Goal: Task Accomplishment & Management: Use online tool/utility

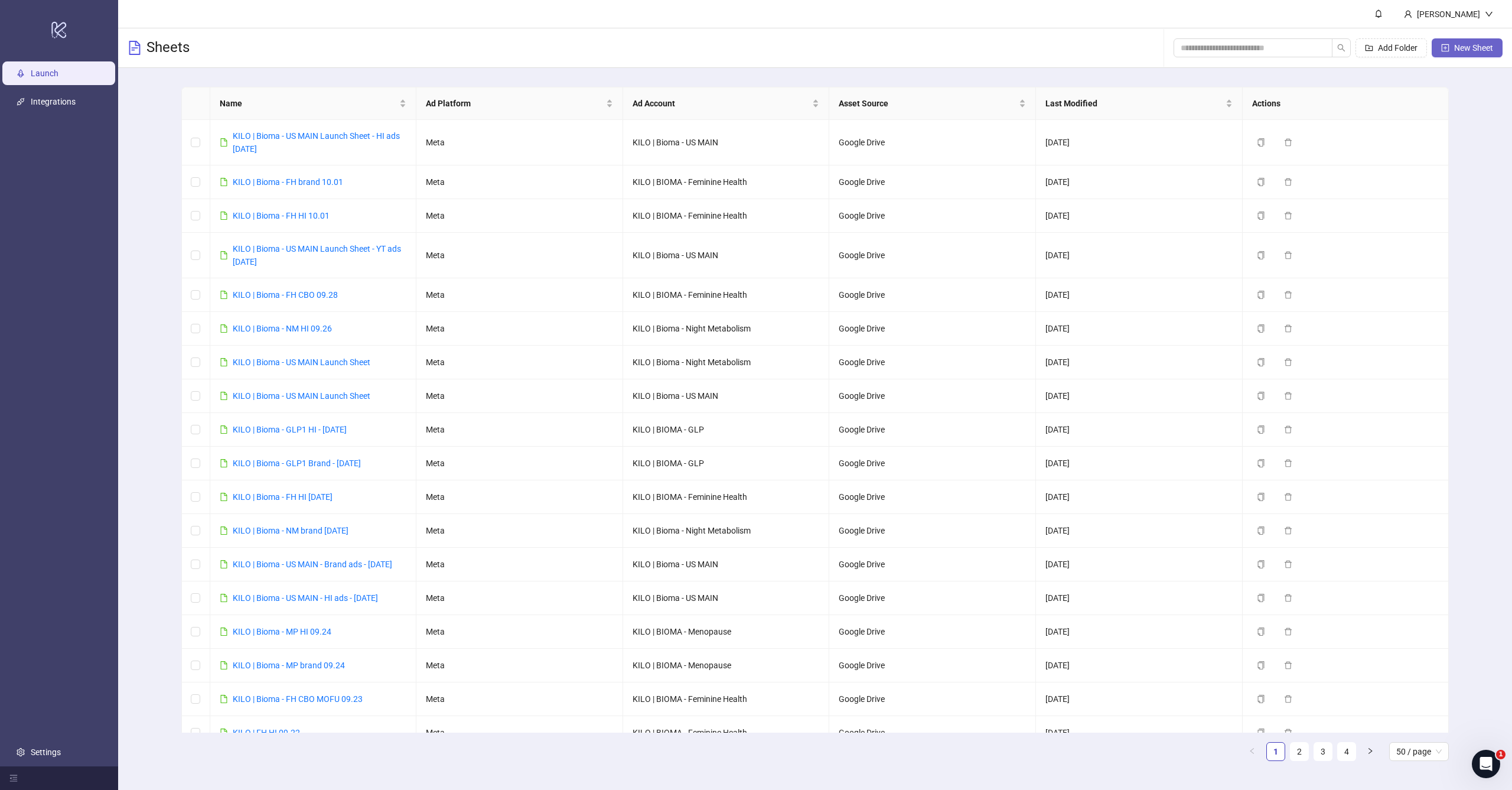
click at [1480, 44] on span "New Sheet" at bounding box center [1473, 48] width 39 height 10
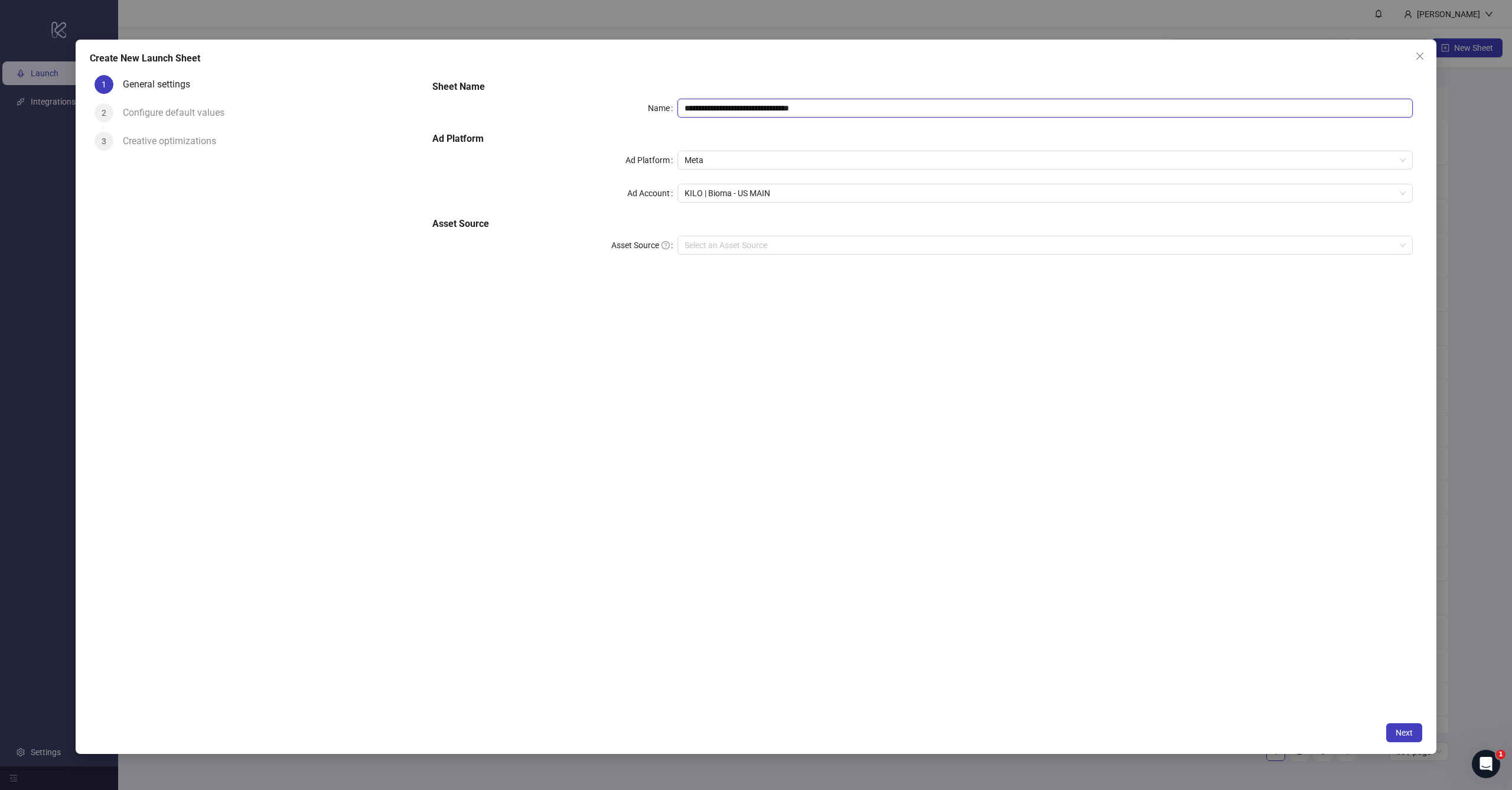
click at [811, 106] on input "**********" at bounding box center [1044, 108] width 735 height 19
click at [815, 88] on h5 "Sheet Name" at bounding box center [922, 87] width 980 height 15
drag, startPoint x: 739, startPoint y: 108, endPoint x: 1070, endPoint y: 124, distance: 331.4
click at [1073, 125] on div "**********" at bounding box center [921, 174] width 989 height 198
type input "**********"
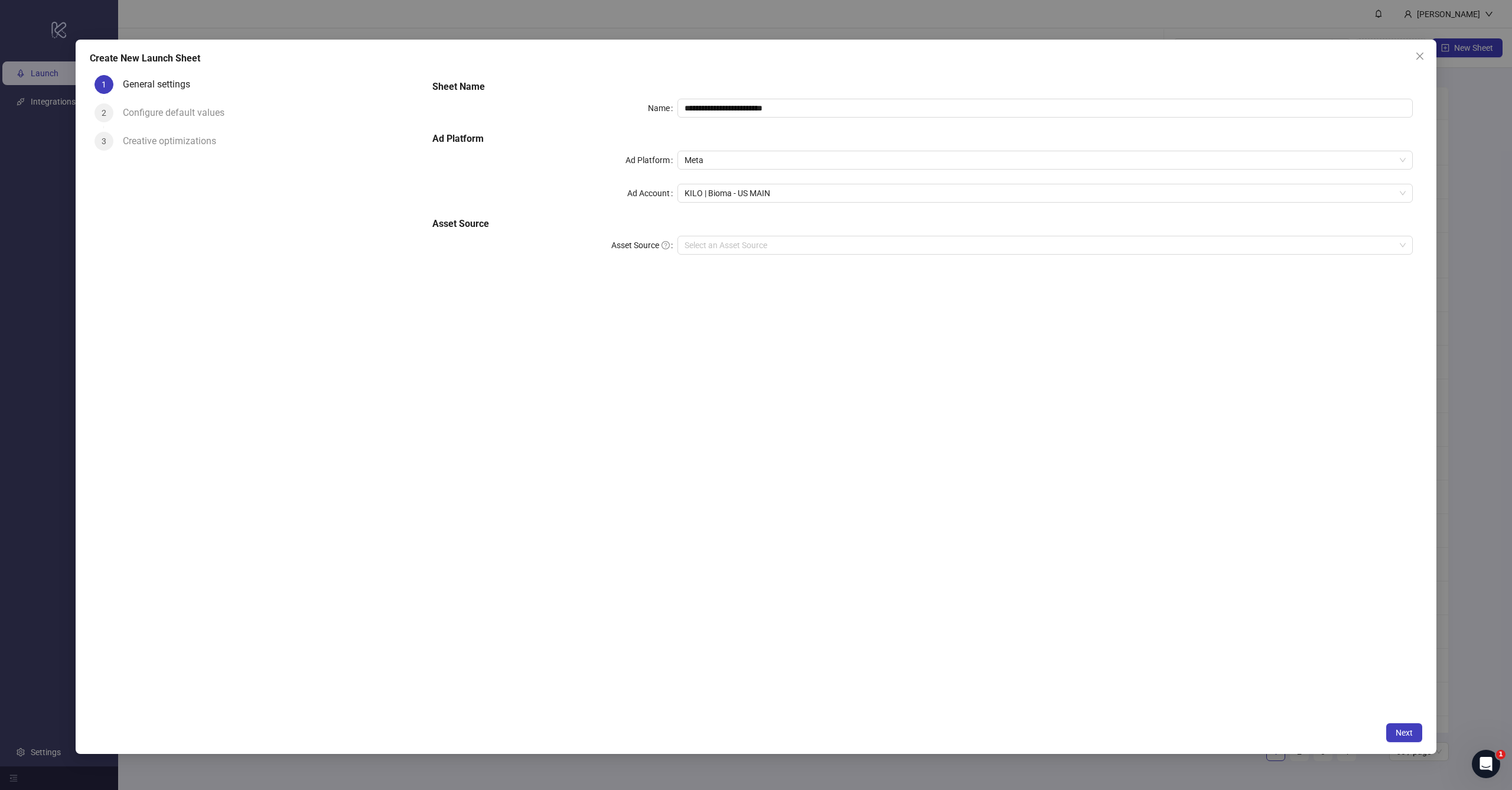
click at [761, 202] on div "**********" at bounding box center [921, 174] width 989 height 198
click at [773, 195] on span "KILO | Bioma - US MAIN" at bounding box center [1044, 193] width 721 height 18
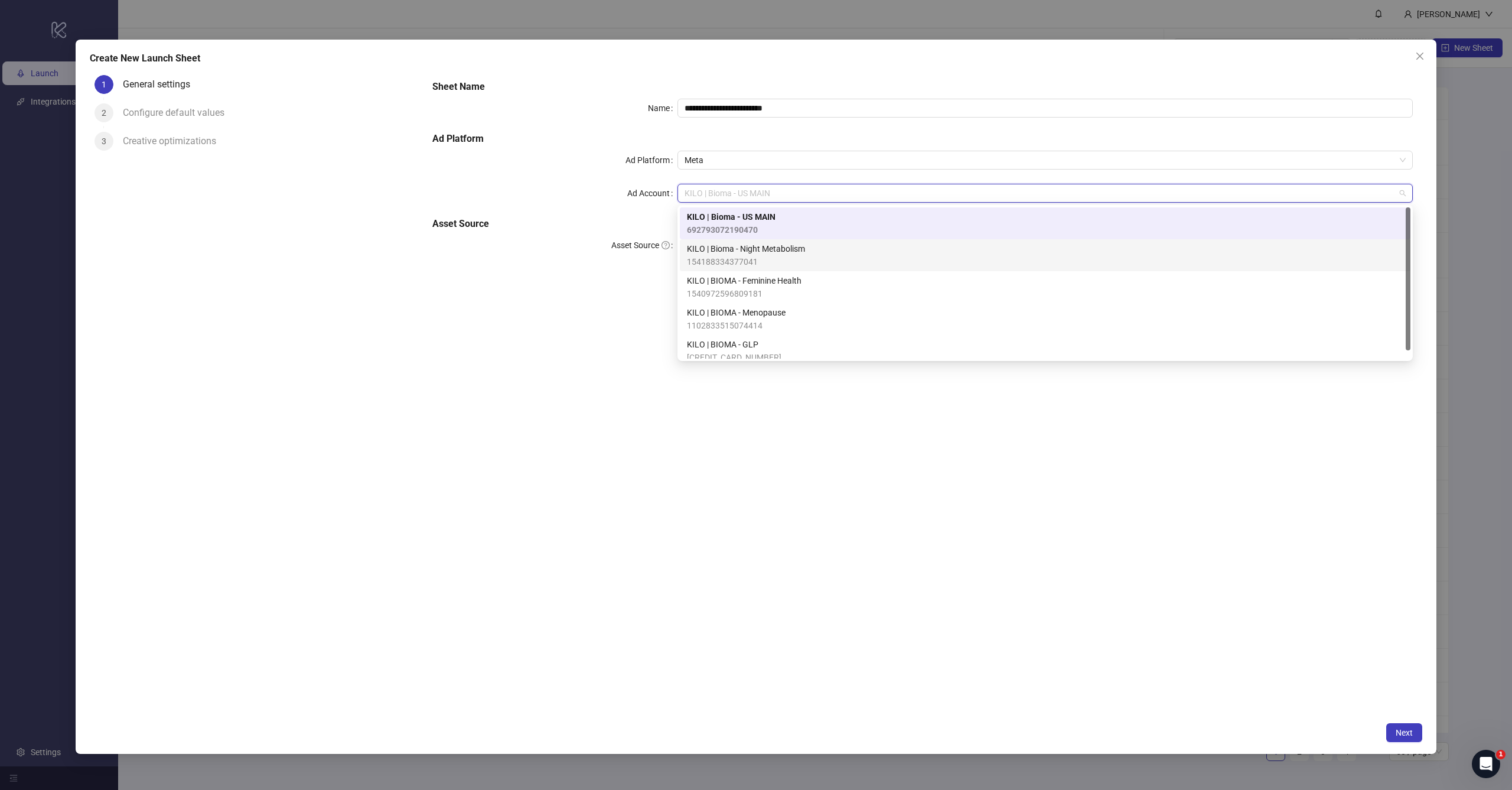
click at [760, 247] on span "KILO | Bioma - Night Metabolism" at bounding box center [746, 248] width 118 height 13
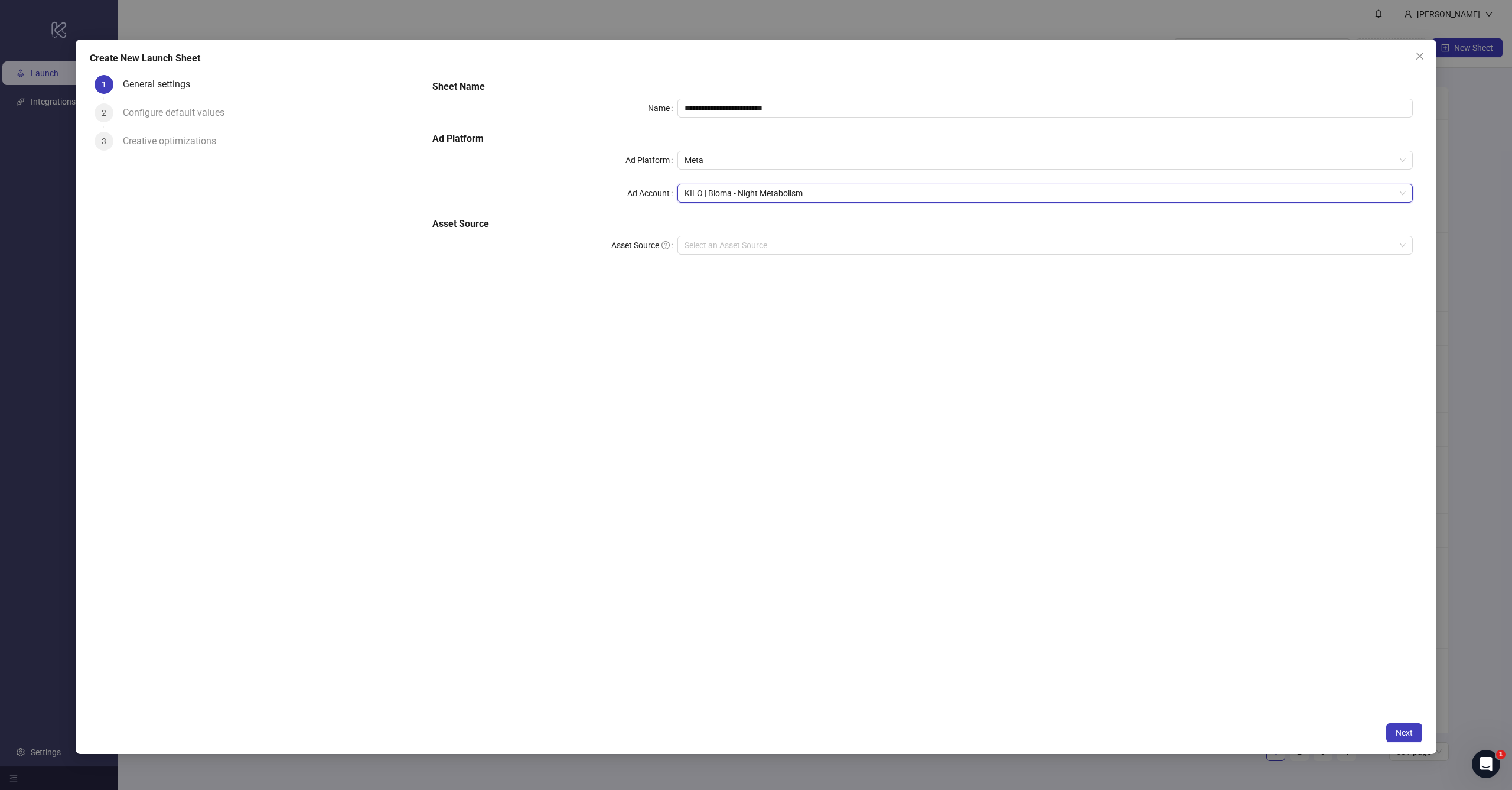
click at [741, 308] on div "**********" at bounding box center [922, 393] width 999 height 646
click at [1408, 732] on span "Next" at bounding box center [1404, 733] width 17 height 10
click at [802, 252] on input "Asset Source" at bounding box center [1040, 245] width 710 height 18
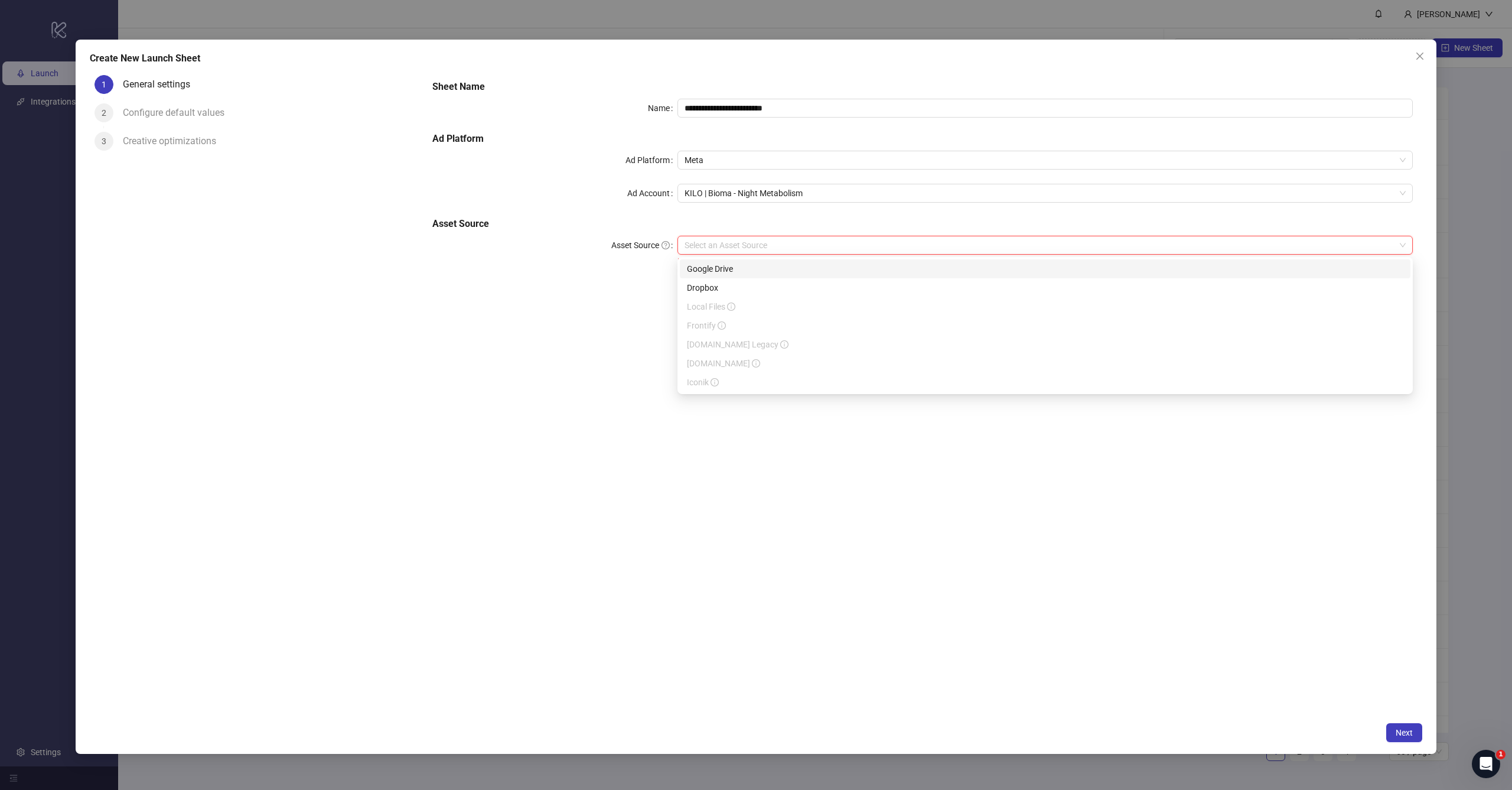
click at [793, 267] on div "Google Drive" at bounding box center [1044, 269] width 716 height 13
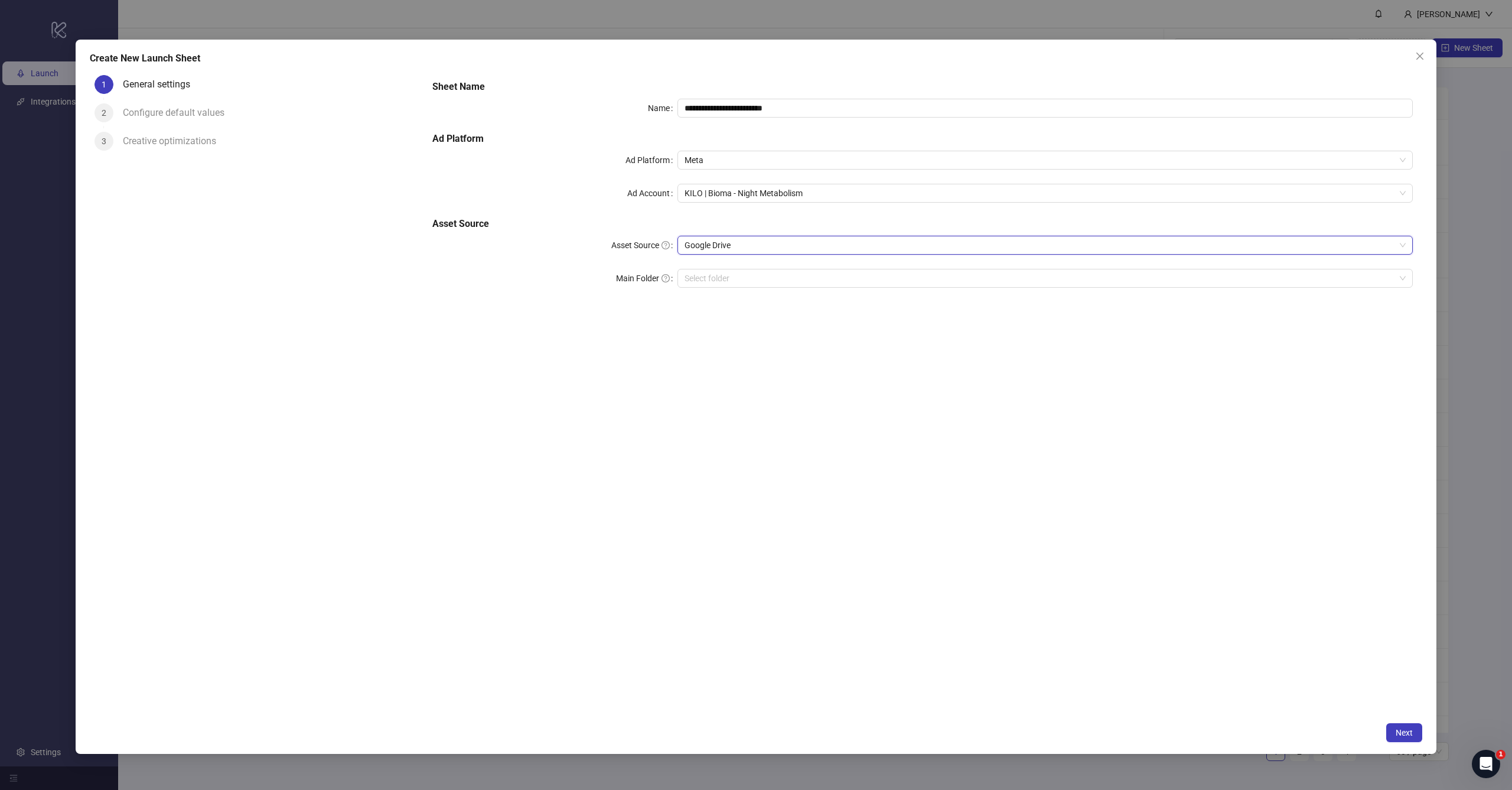
click at [989, 468] on div "**********" at bounding box center [922, 393] width 999 height 646
click at [1397, 718] on div "**********" at bounding box center [756, 397] width 1361 height 715
click at [1397, 734] on span "Next" at bounding box center [1404, 733] width 17 height 10
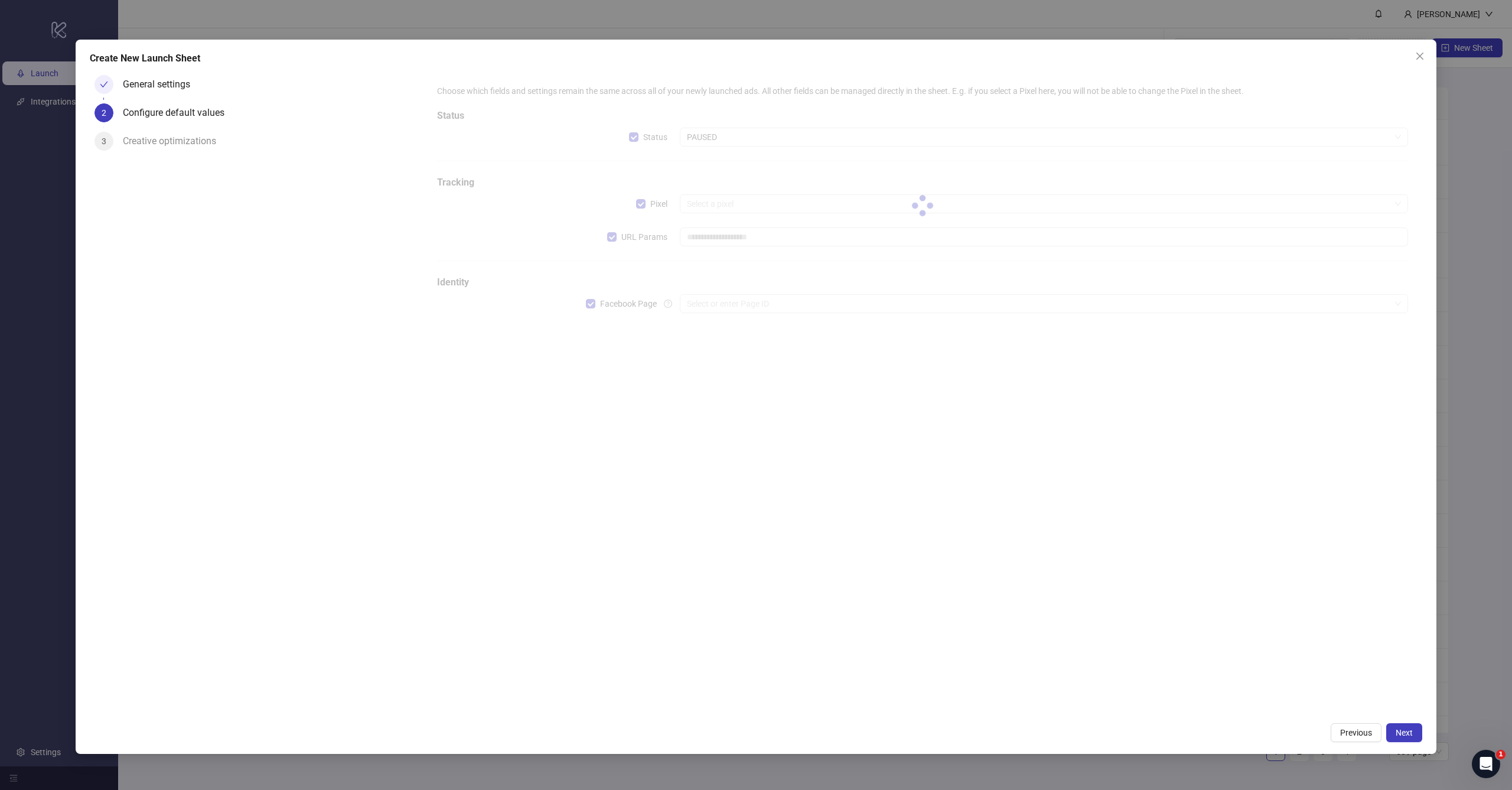
type input "**********"
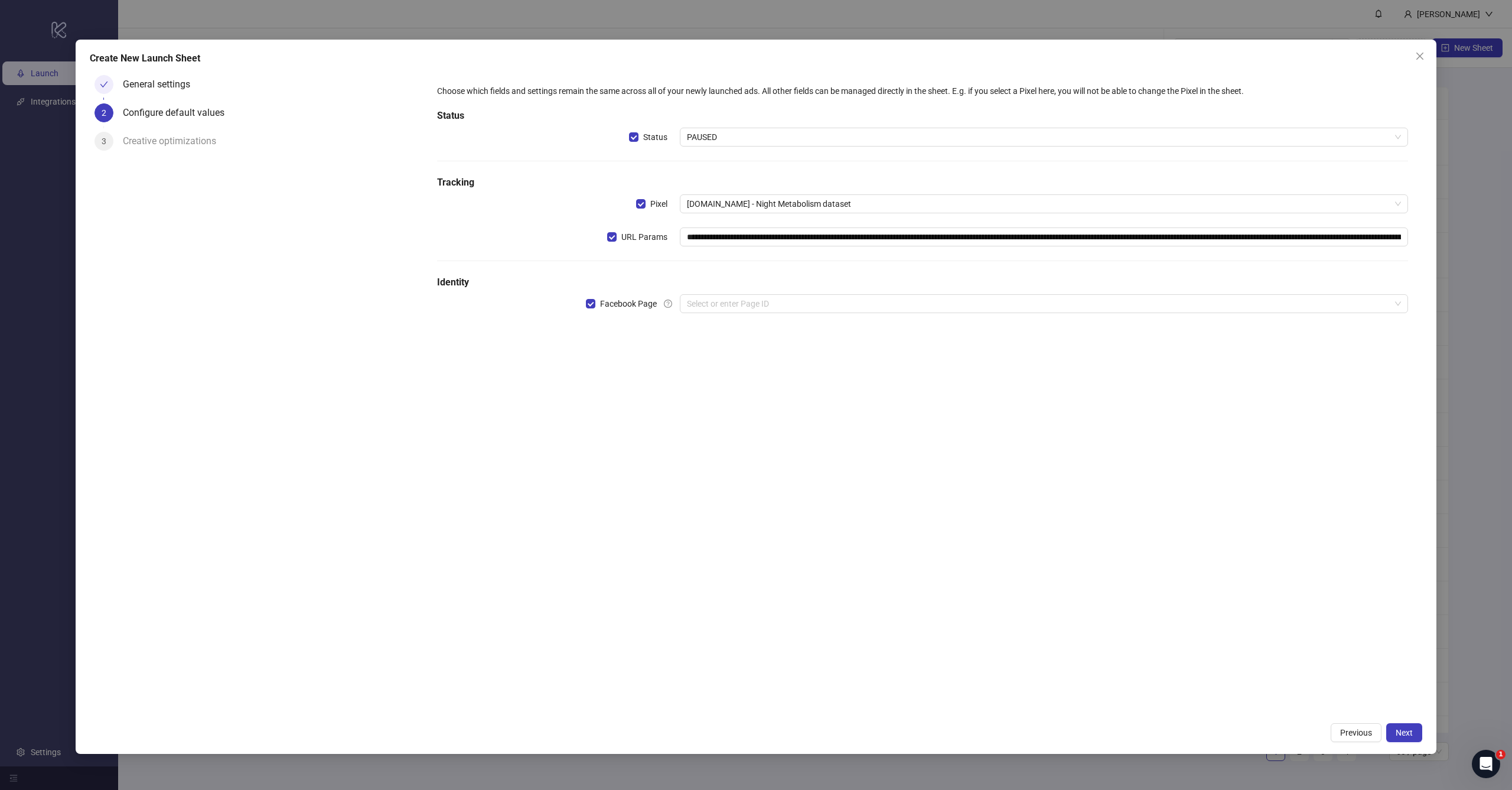
click at [752, 294] on div "**********" at bounding box center [922, 206] width 980 height 253
click at [751, 299] on input "search" at bounding box center [1038, 304] width 703 height 18
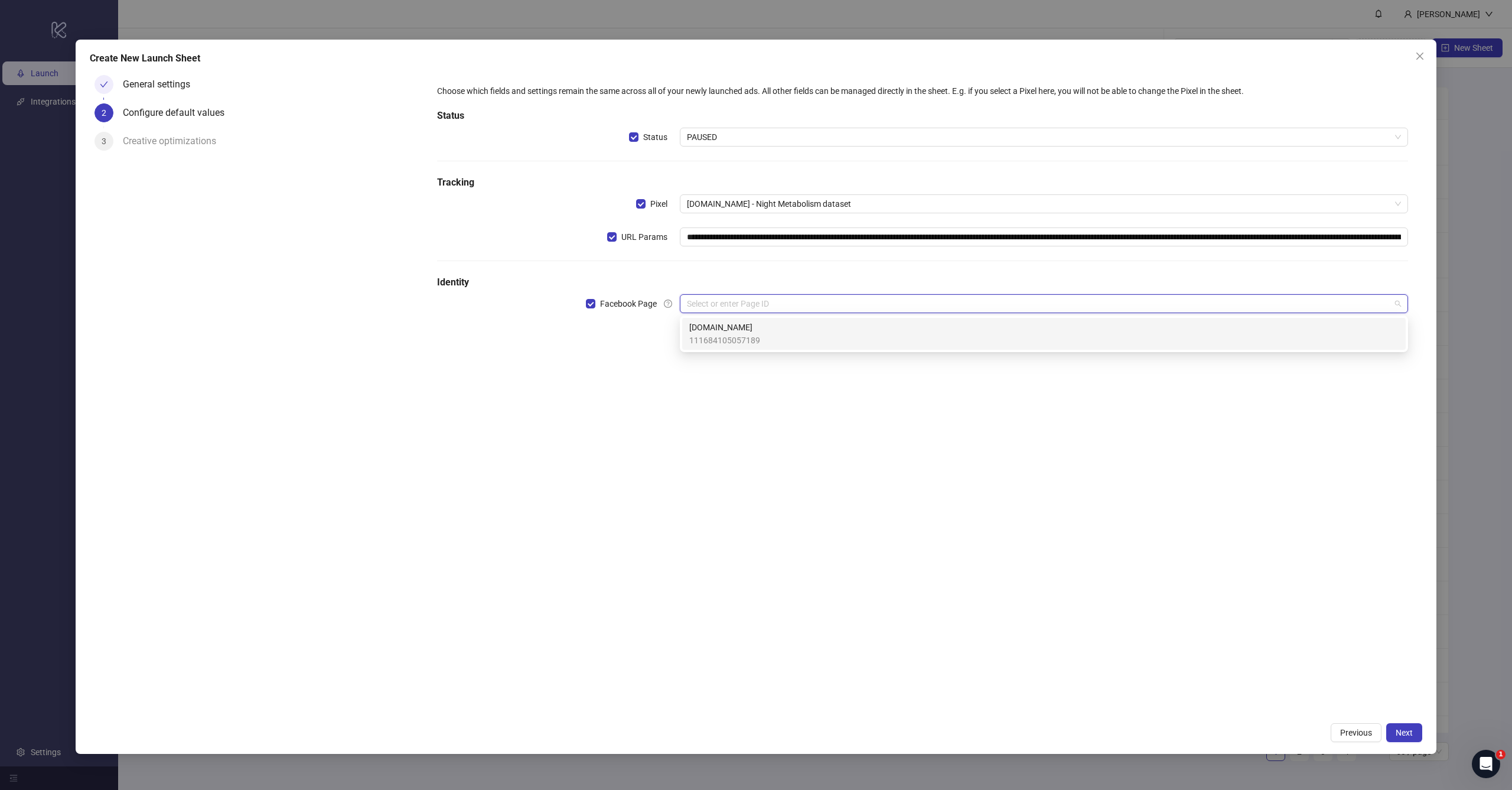
click at [740, 332] on span "[DOMAIN_NAME]" at bounding box center [725, 327] width 71 height 13
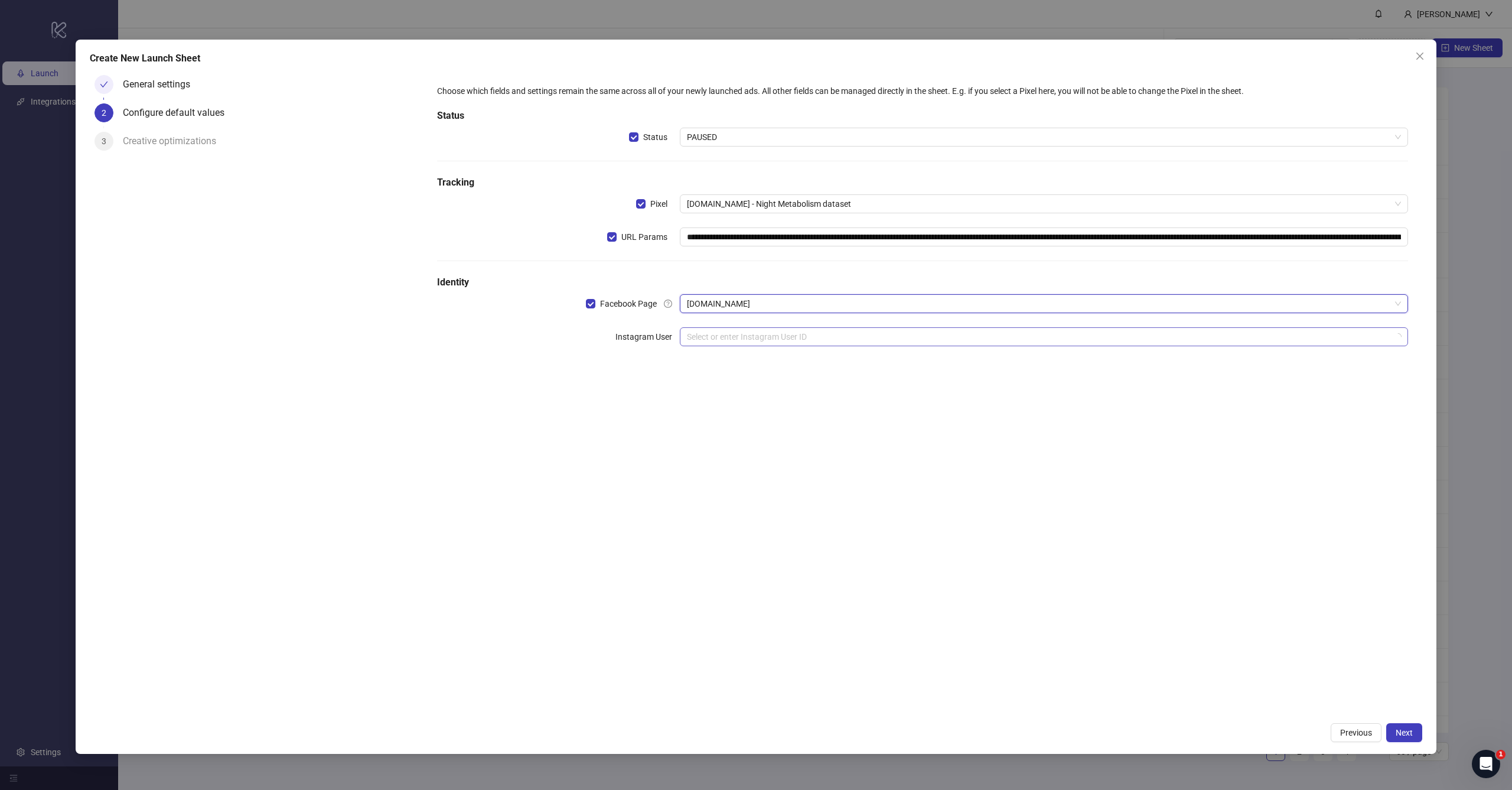
click at [740, 340] on input "search" at bounding box center [1038, 337] width 703 height 18
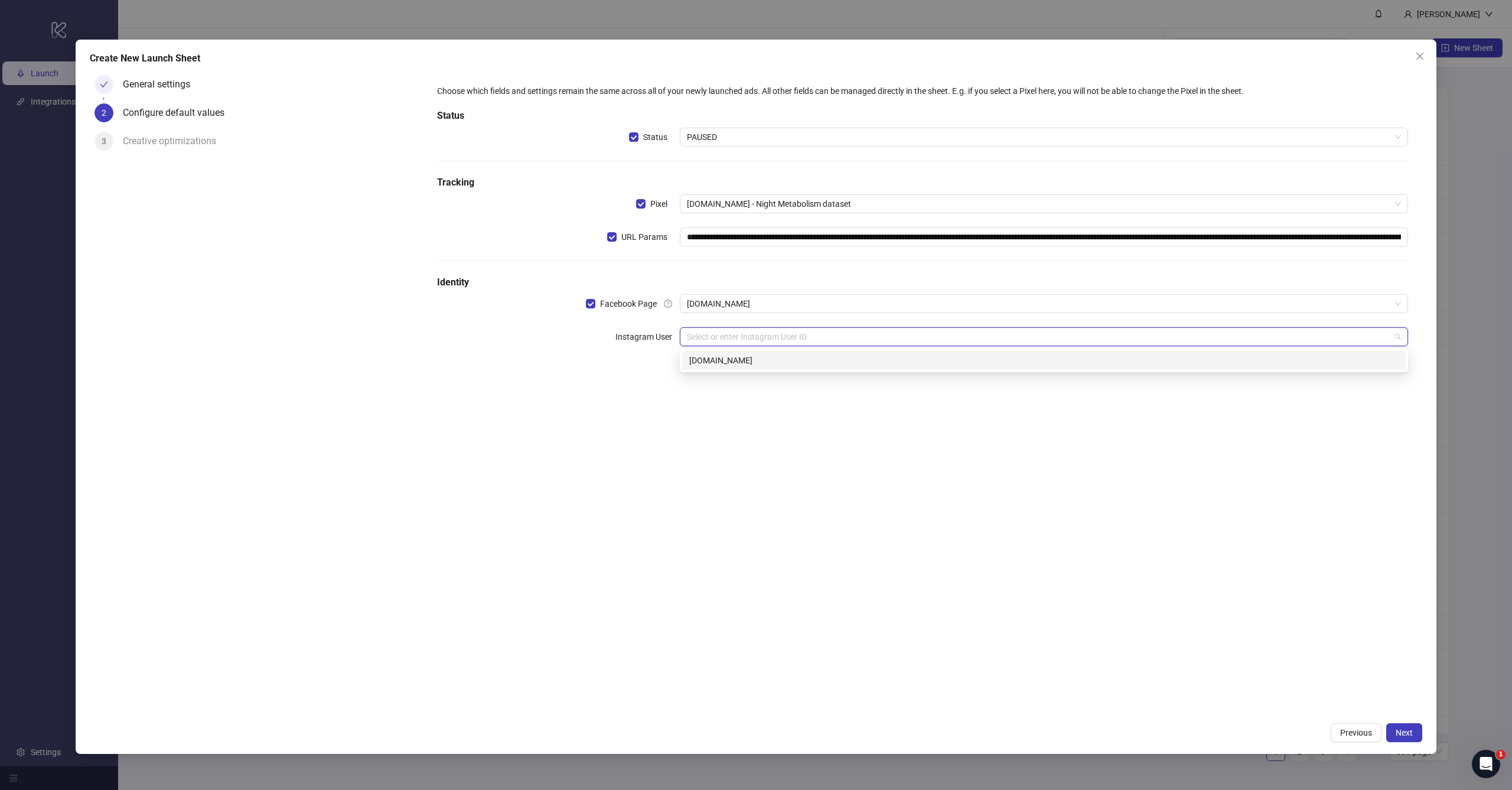
click at [735, 365] on div "[DOMAIN_NAME]" at bounding box center [1044, 360] width 709 height 13
click at [760, 270] on div "**********" at bounding box center [922, 239] width 980 height 318
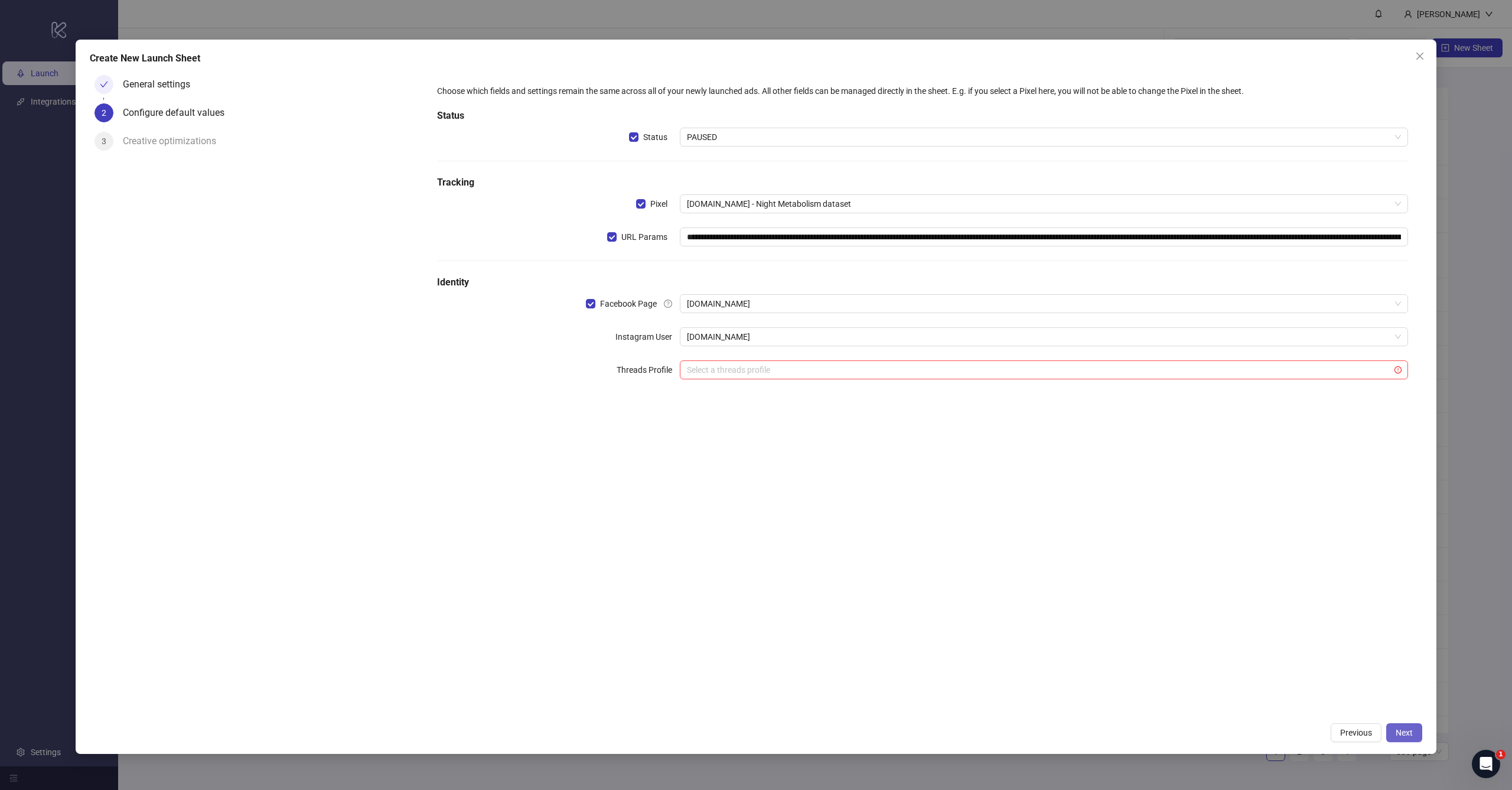
click at [1414, 732] on button "Next" at bounding box center [1404, 732] width 36 height 19
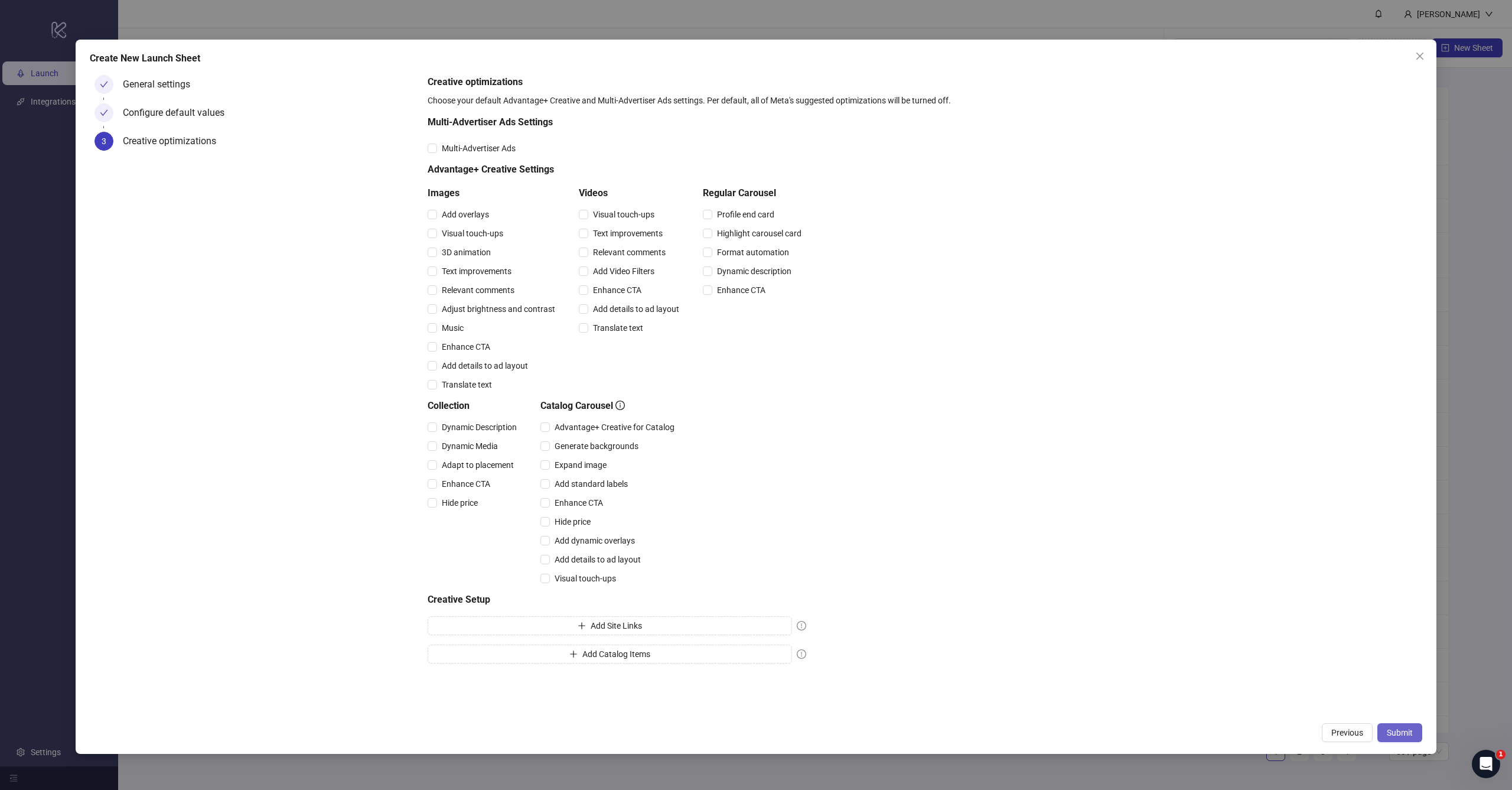
click at [1391, 732] on span "Submit" at bounding box center [1400, 733] width 26 height 10
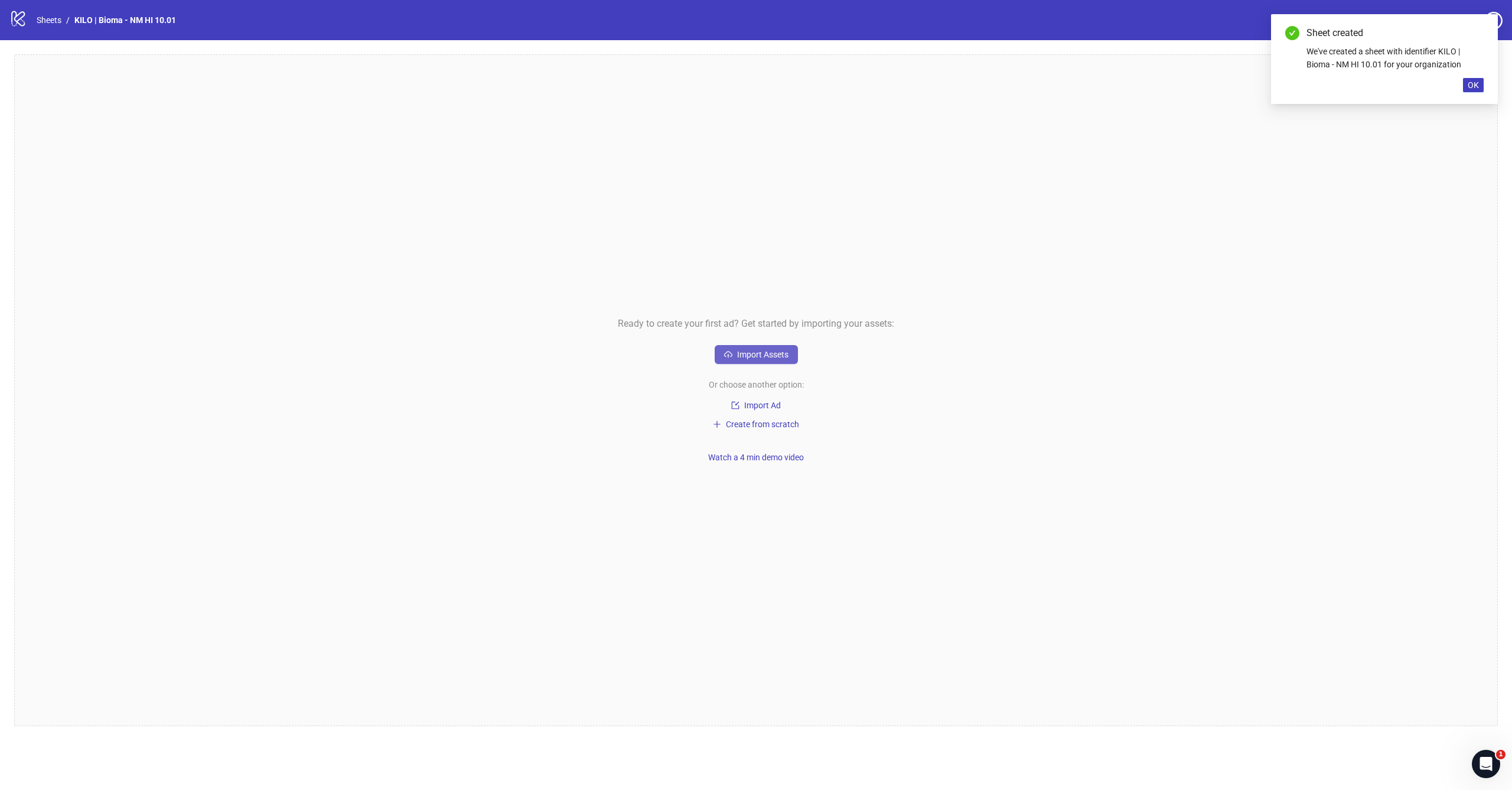
click at [753, 355] on span "Import Assets" at bounding box center [763, 355] width 52 height 10
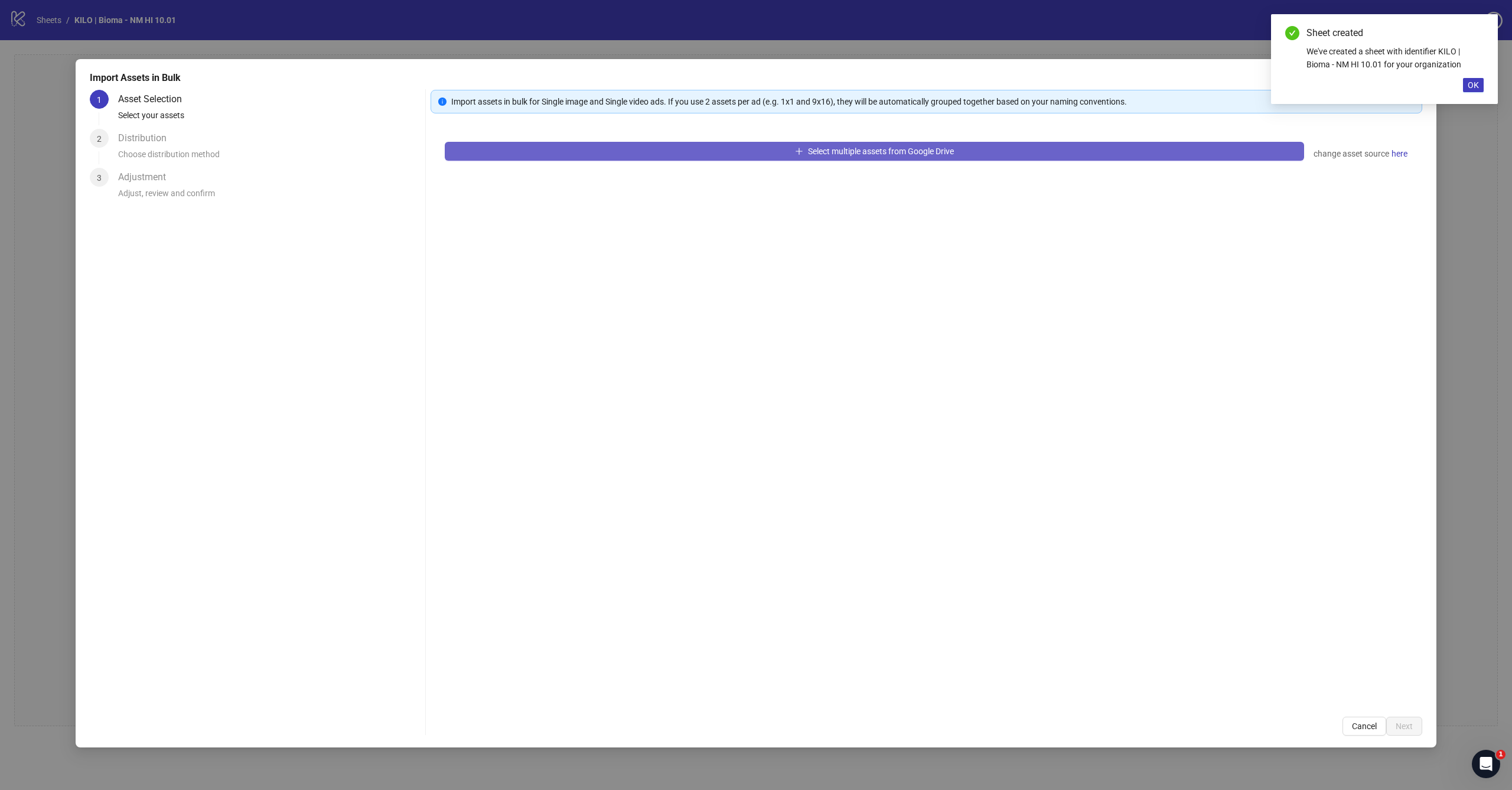
click at [756, 147] on button "Select multiple assets from Google Drive" at bounding box center [875, 151] width 859 height 19
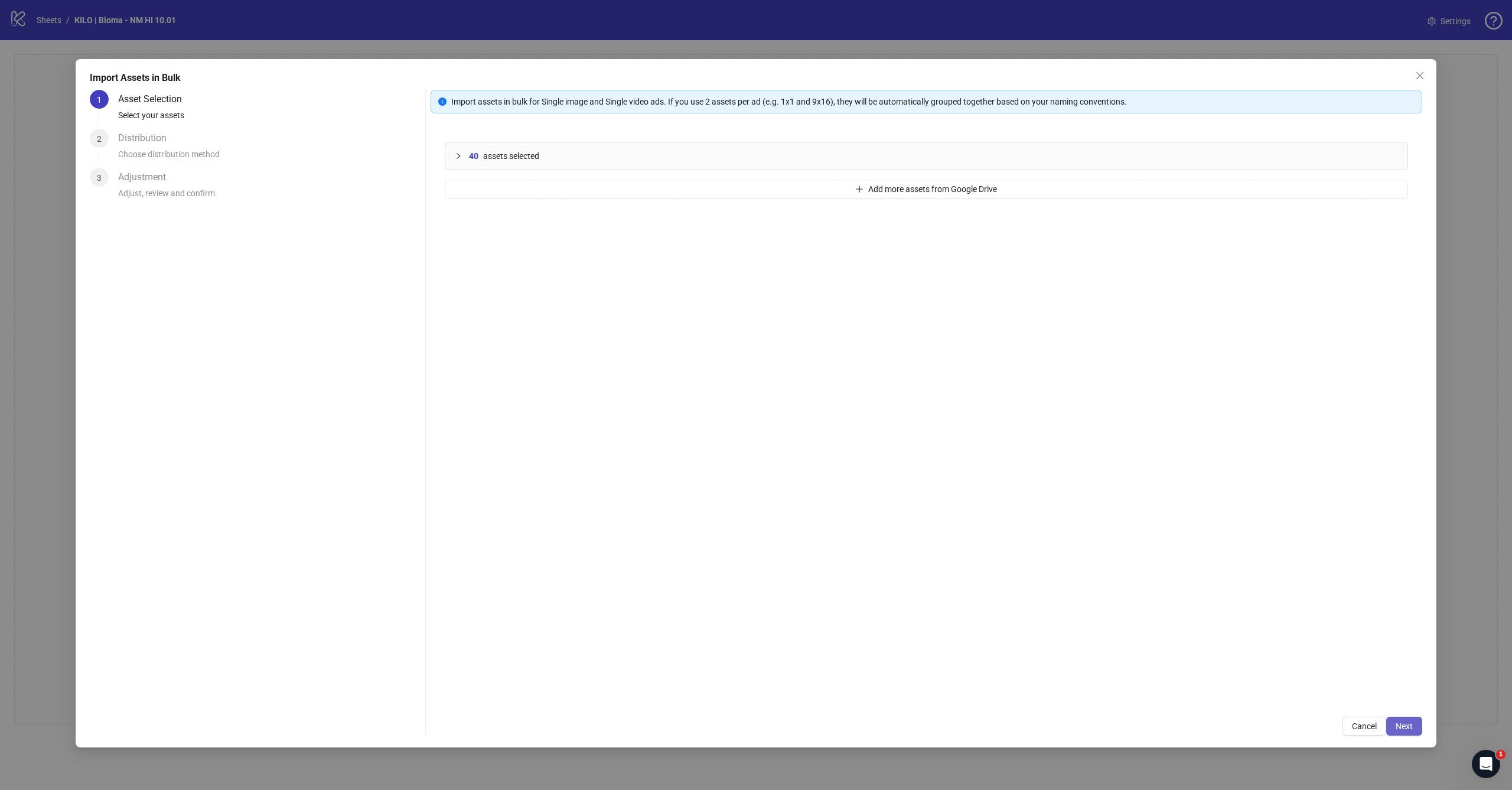
click at [1417, 731] on button "Next" at bounding box center [1404, 725] width 36 height 19
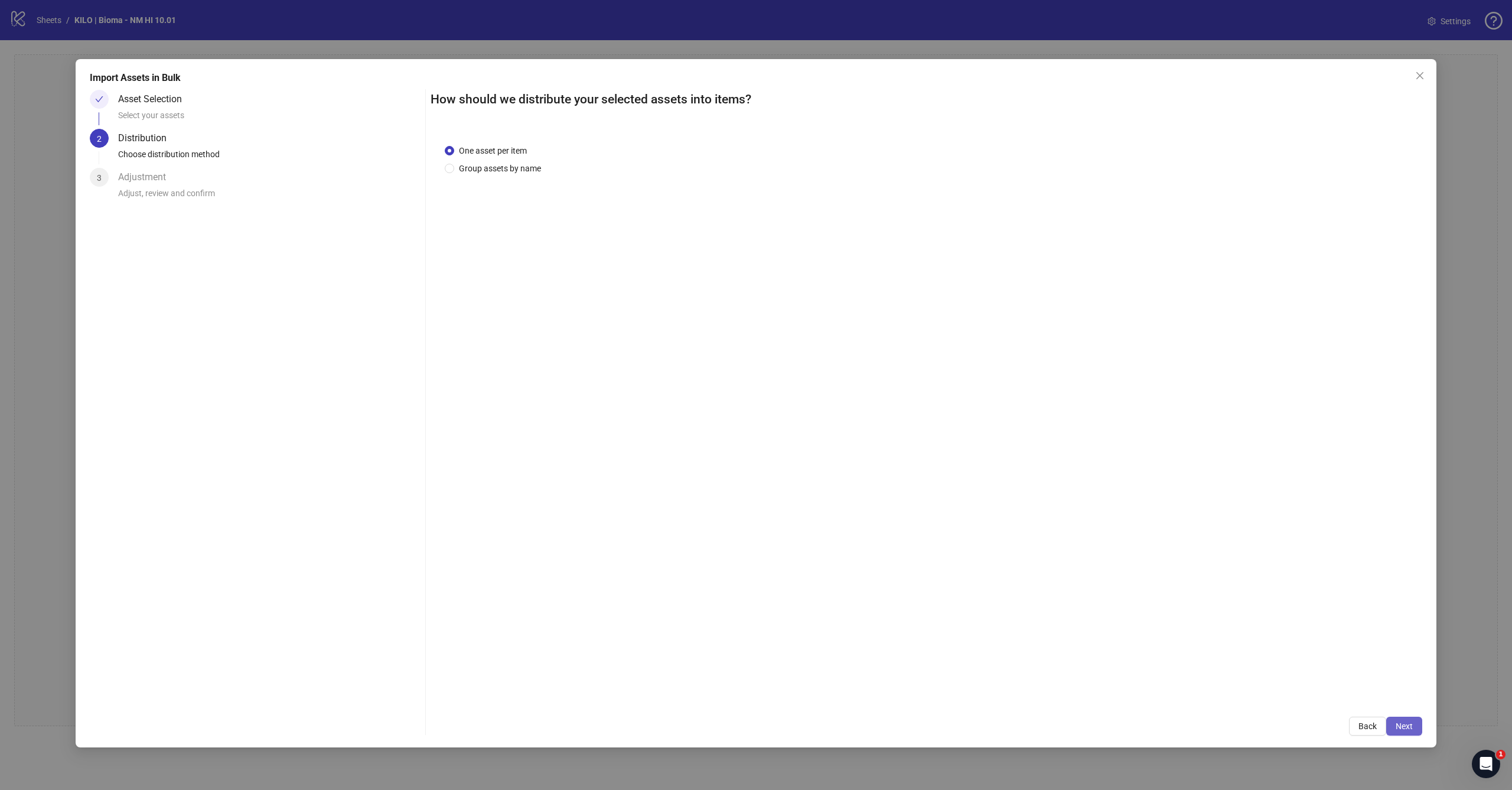
click at [1404, 724] on span "Next" at bounding box center [1404, 726] width 17 height 10
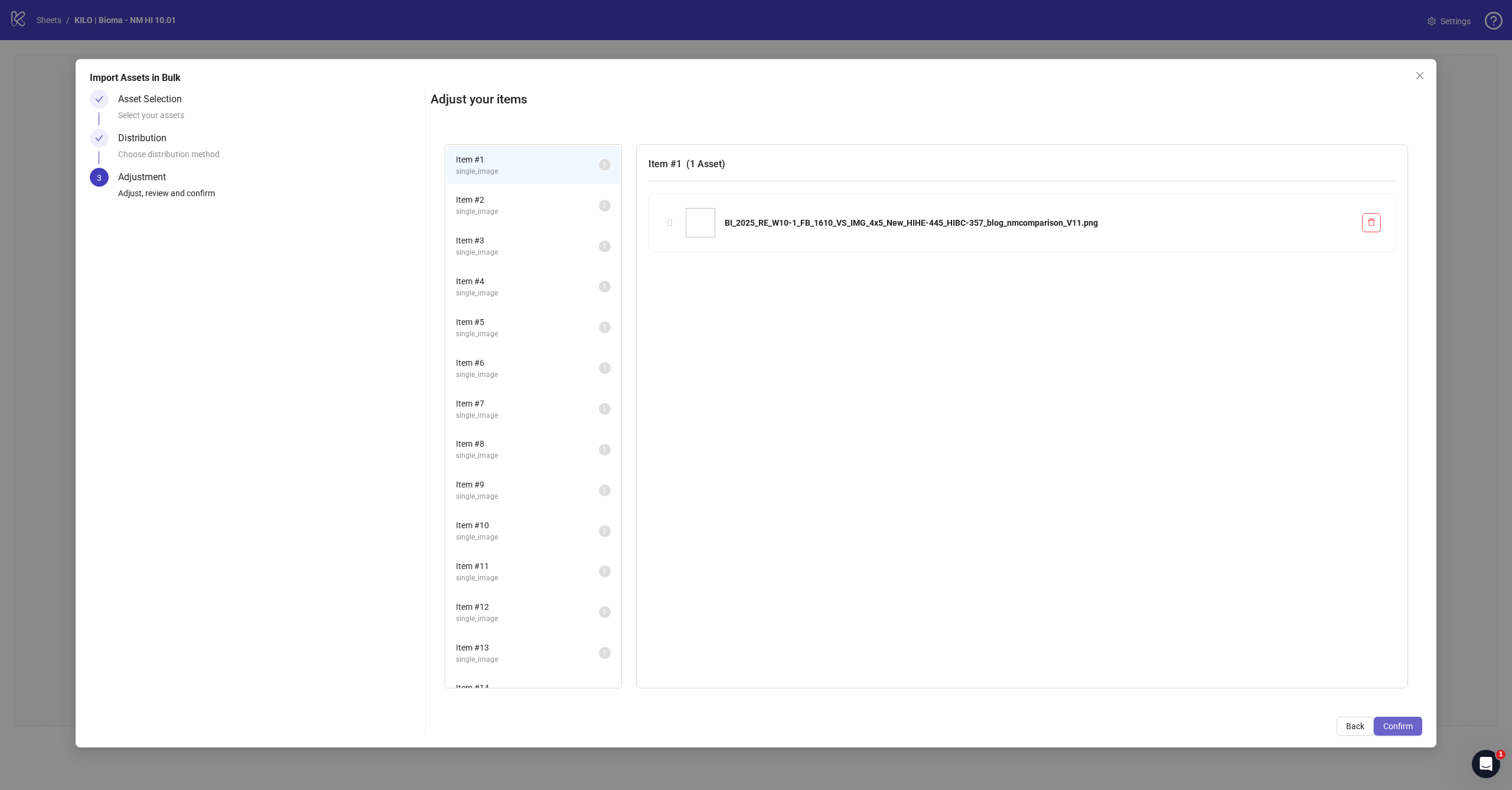
click at [1392, 729] on span "Confirm" at bounding box center [1398, 726] width 29 height 10
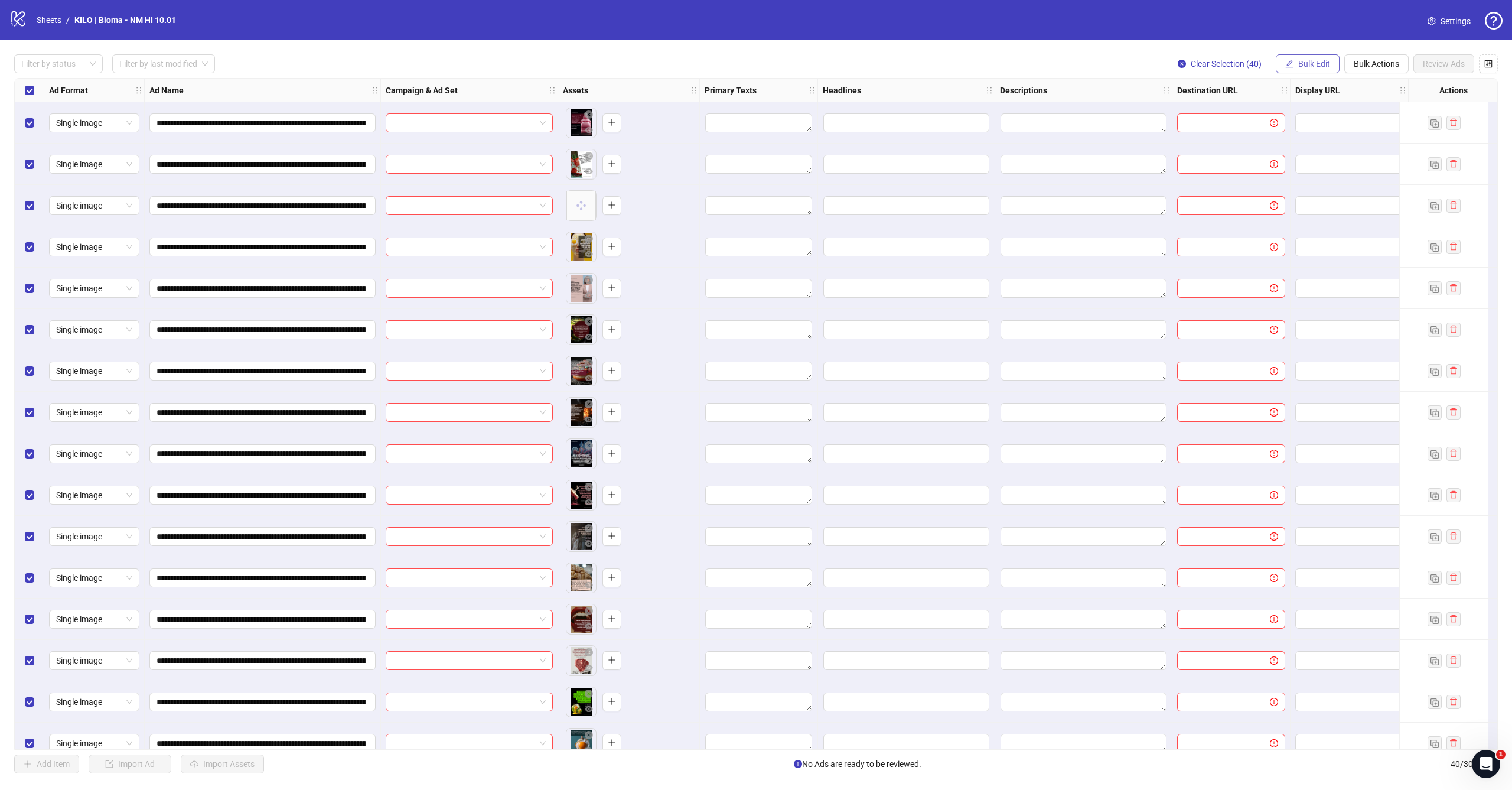
click at [1307, 66] on span "Bulk Edit" at bounding box center [1313, 64] width 32 height 10
click at [1292, 142] on span "Primary Texts" at bounding box center [1319, 144] width 70 height 13
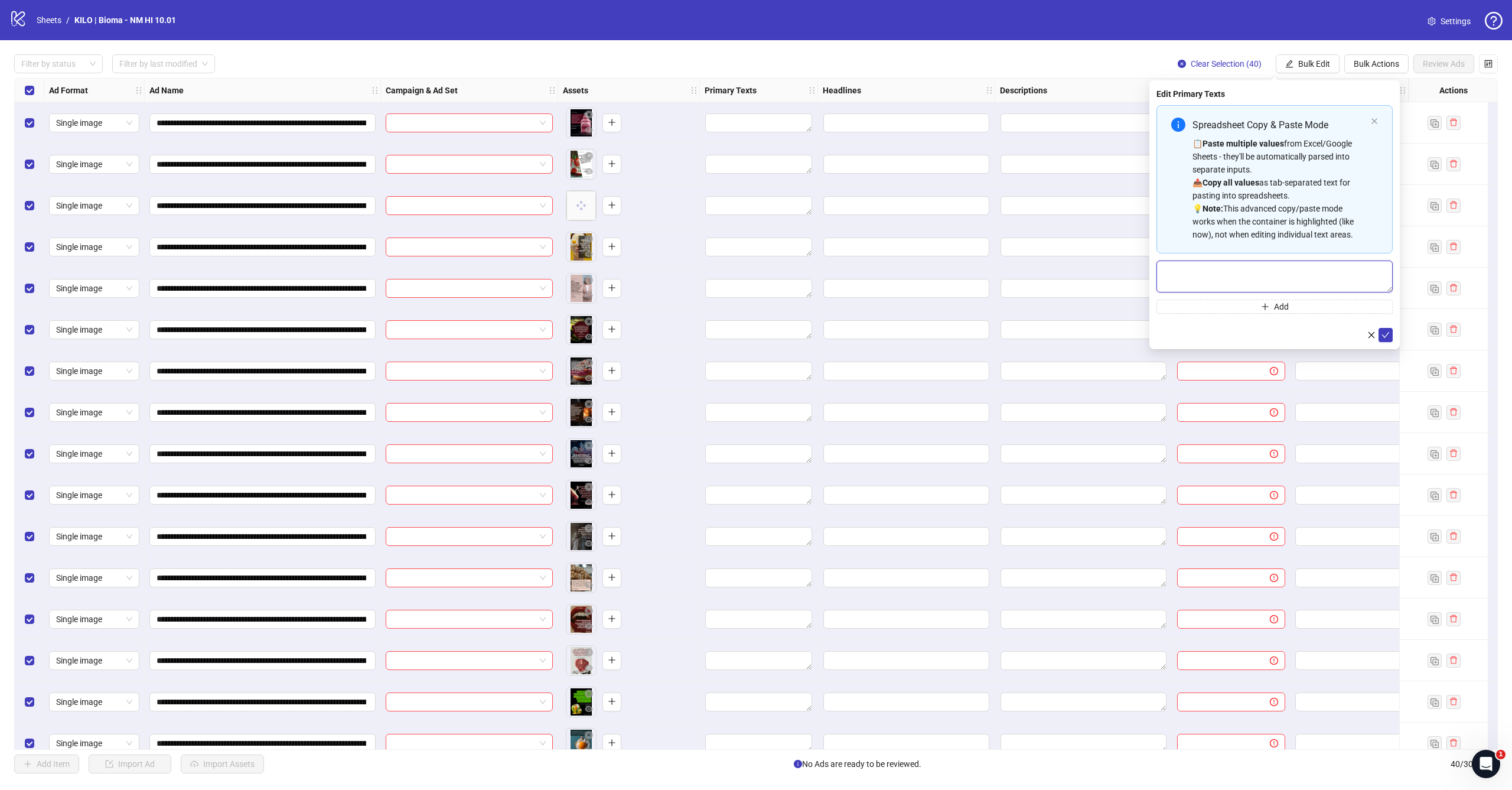
click at [1239, 273] on textarea "Multi-text input container - paste or copy values" at bounding box center [1274, 276] width 236 height 32
paste textarea "**********"
type textarea "**********"
click at [1387, 334] on icon "check" at bounding box center [1385, 334] width 7 height 6
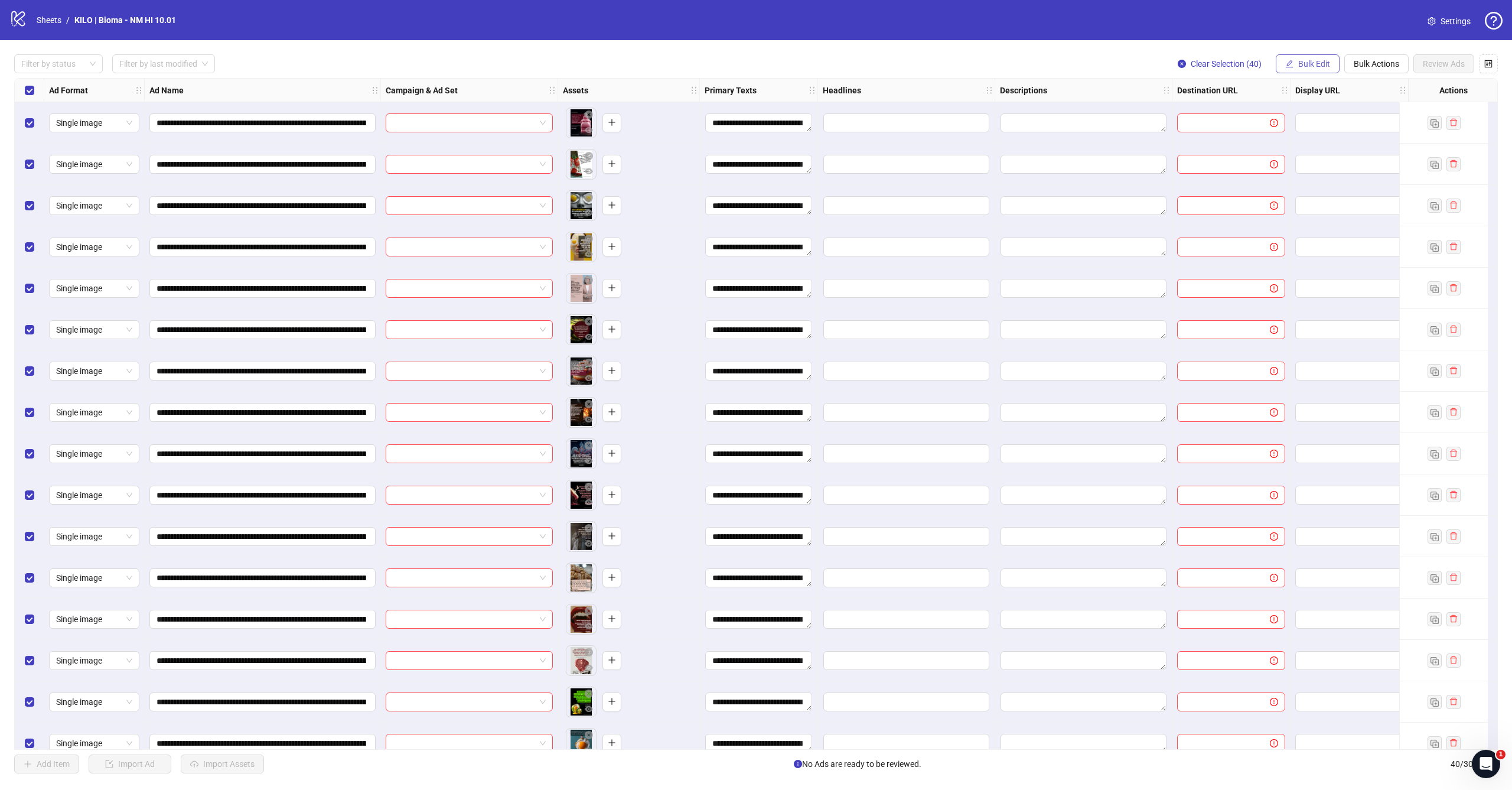
click at [1310, 65] on span "Bulk Edit" at bounding box center [1313, 64] width 32 height 10
click at [1293, 165] on span "Headlines" at bounding box center [1319, 163] width 70 height 13
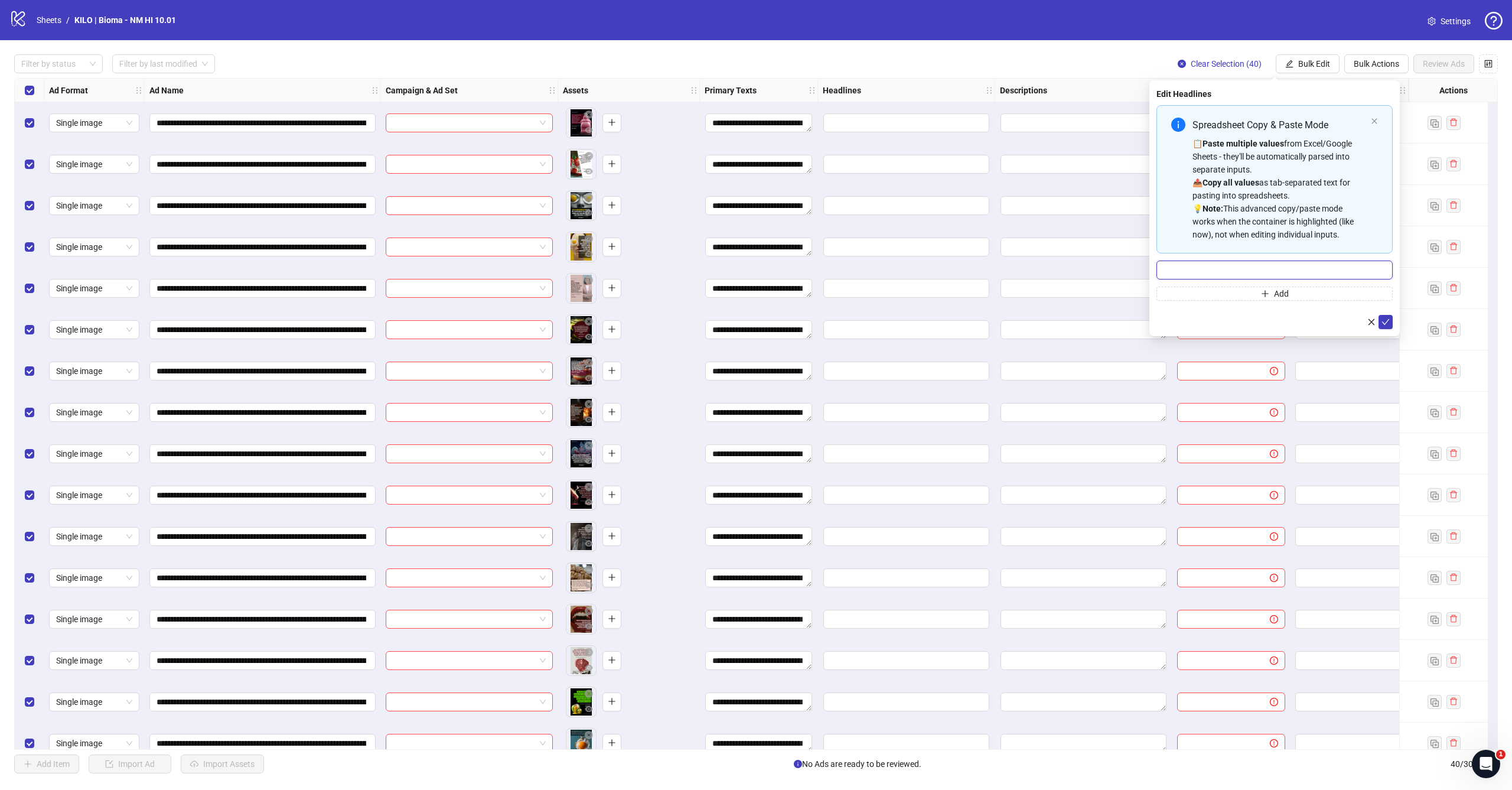
click at [1210, 269] on input "Multi-input container - paste or copy values" at bounding box center [1274, 270] width 236 height 19
paste input "**********"
type input "**********"
click at [1383, 325] on icon "check" at bounding box center [1385, 322] width 8 height 8
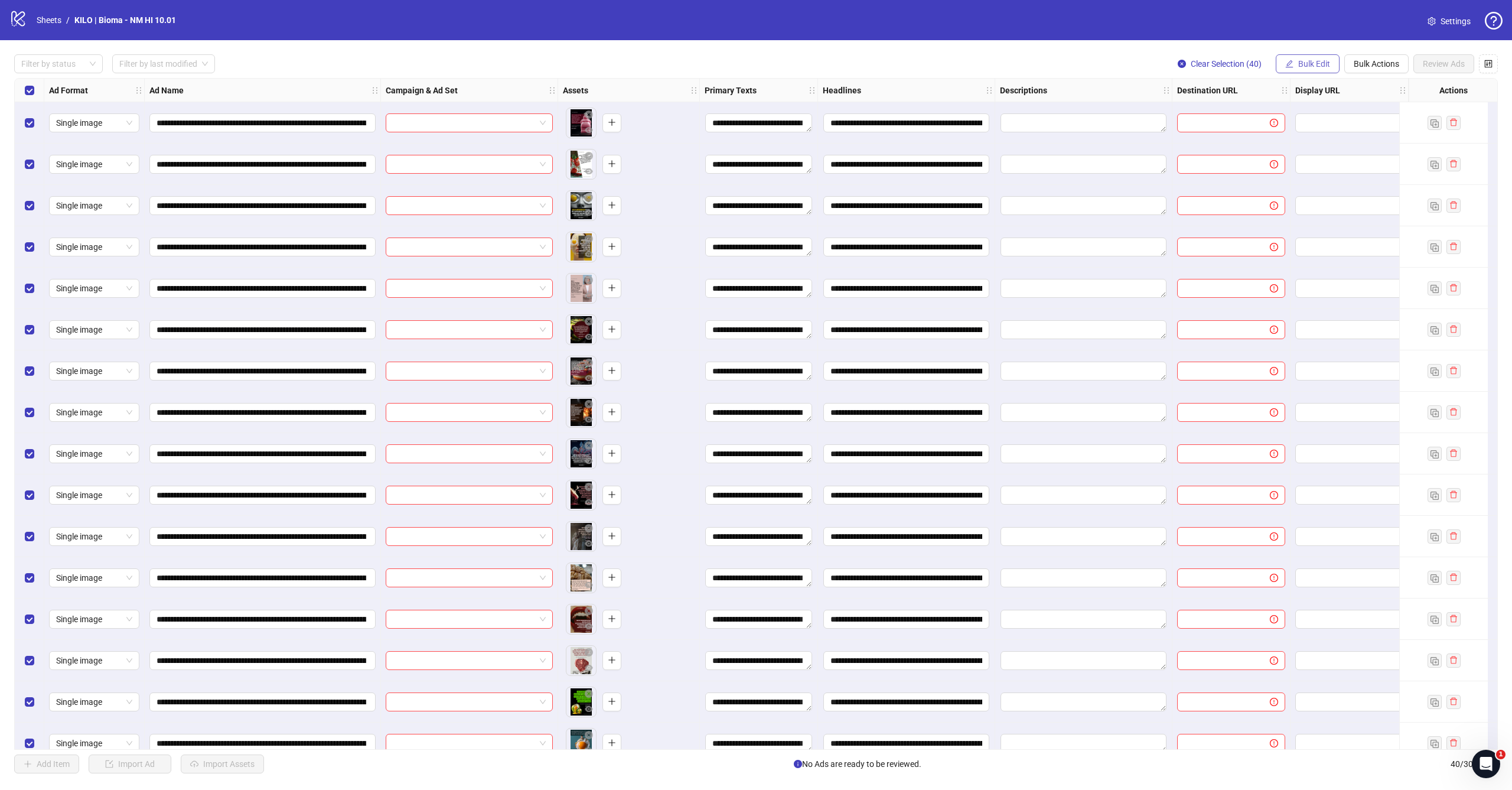
click at [1313, 61] on span "Bulk Edit" at bounding box center [1313, 64] width 32 height 10
click at [1298, 204] on span "Destination URL" at bounding box center [1319, 201] width 70 height 13
click at [1272, 111] on input "text" at bounding box center [1269, 115] width 213 height 13
paste input "**********"
type input "**********"
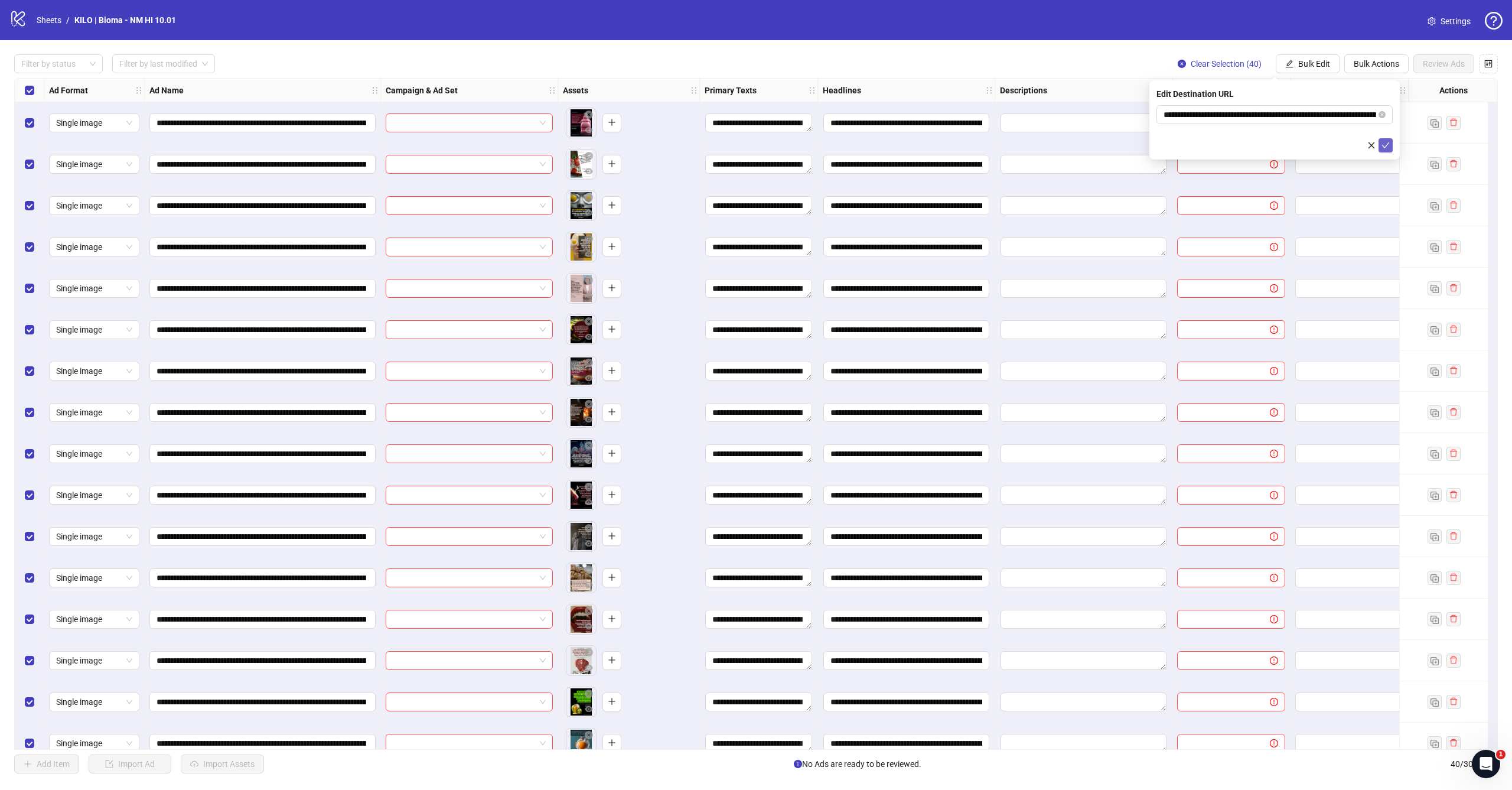
click at [1384, 139] on button "submit" at bounding box center [1386, 146] width 15 height 15
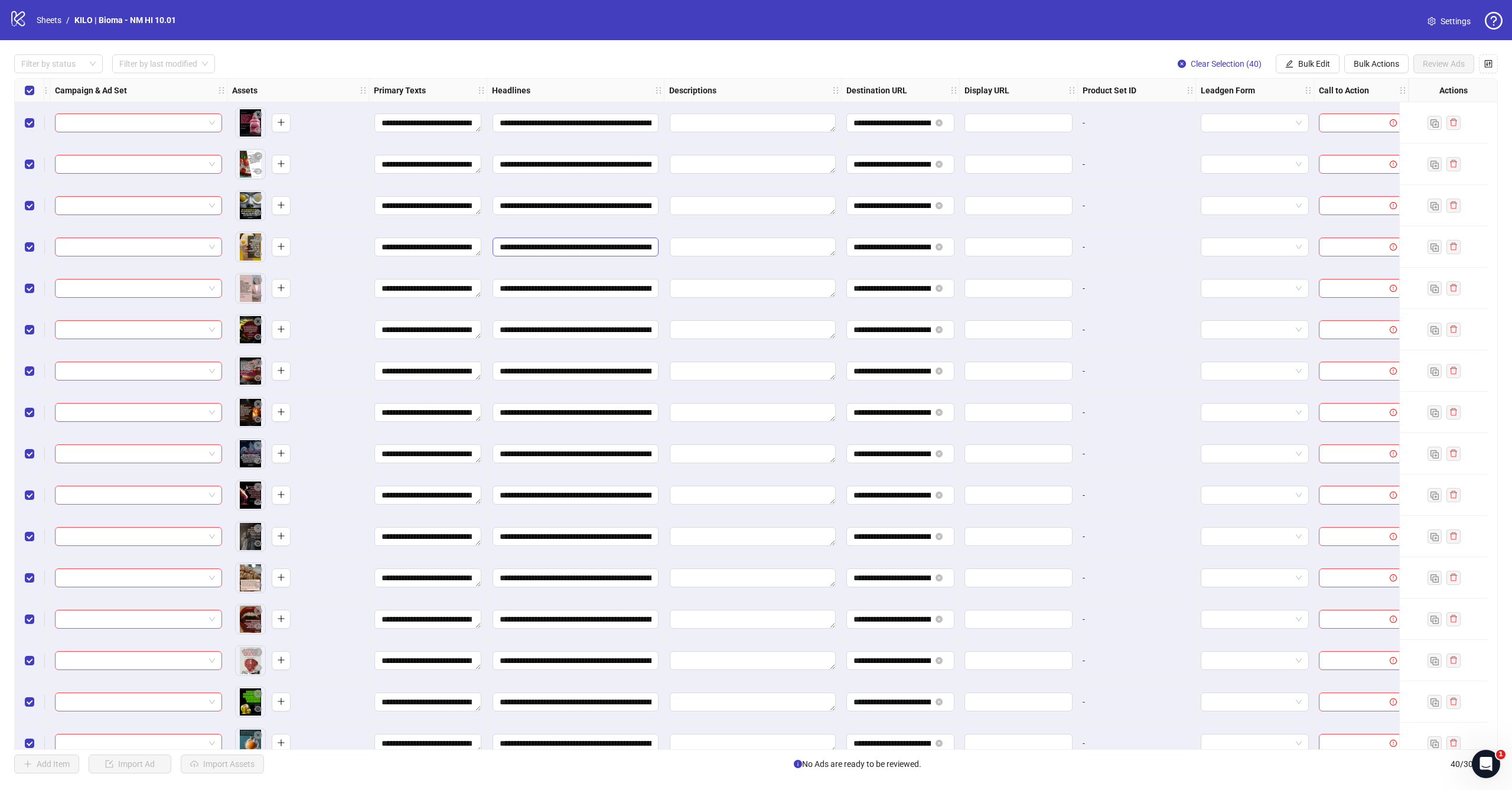
scroll to position [0, 340]
click at [1298, 65] on span "Bulk Edit" at bounding box center [1313, 64] width 32 height 10
click at [1309, 260] on span "Call to Action" at bounding box center [1319, 257] width 70 height 13
click at [1263, 111] on input "search" at bounding box center [1268, 115] width 211 height 18
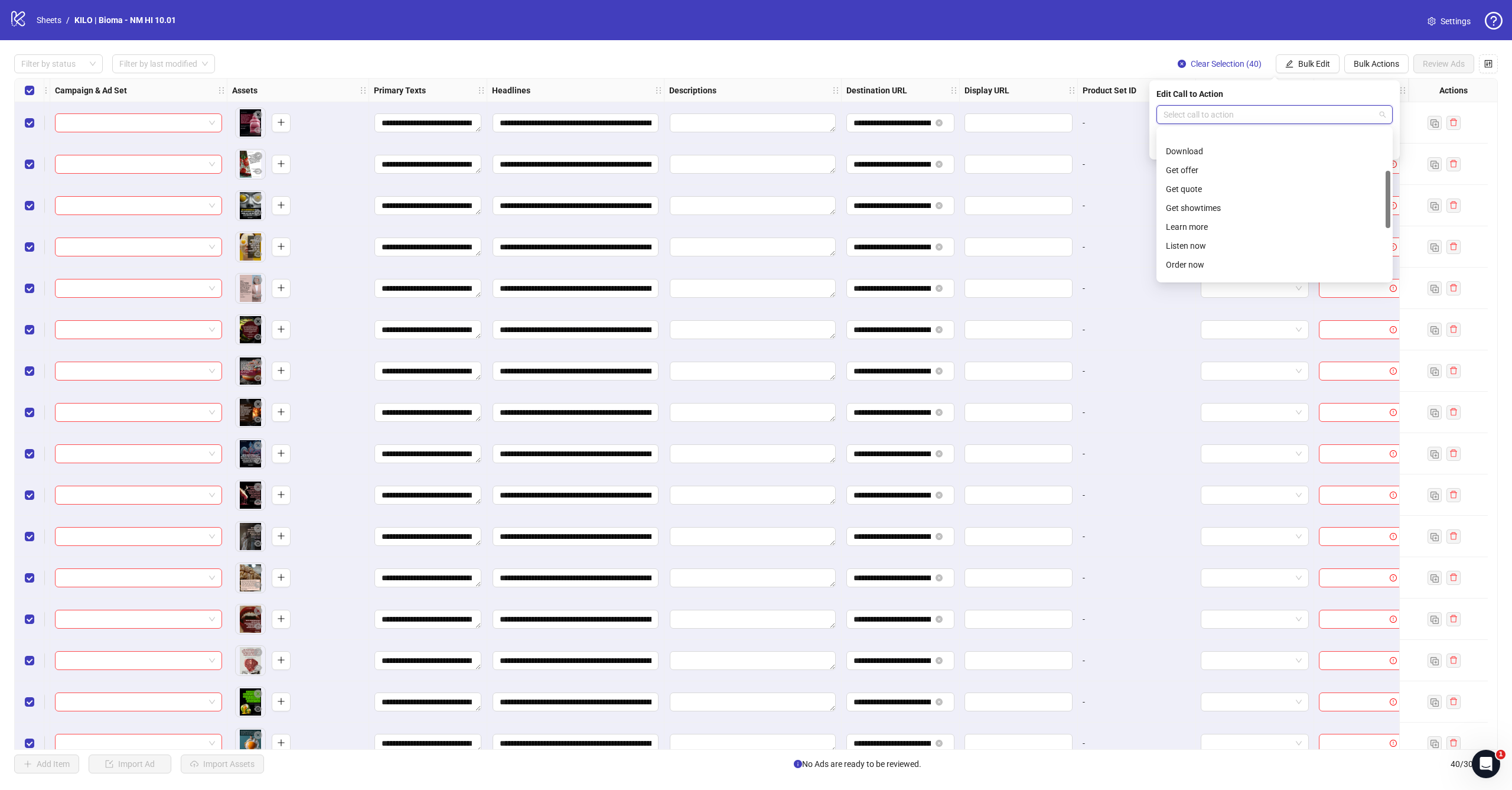
scroll to position [138, 0]
click at [1243, 170] on div "Learn more" at bounding box center [1274, 171] width 218 height 13
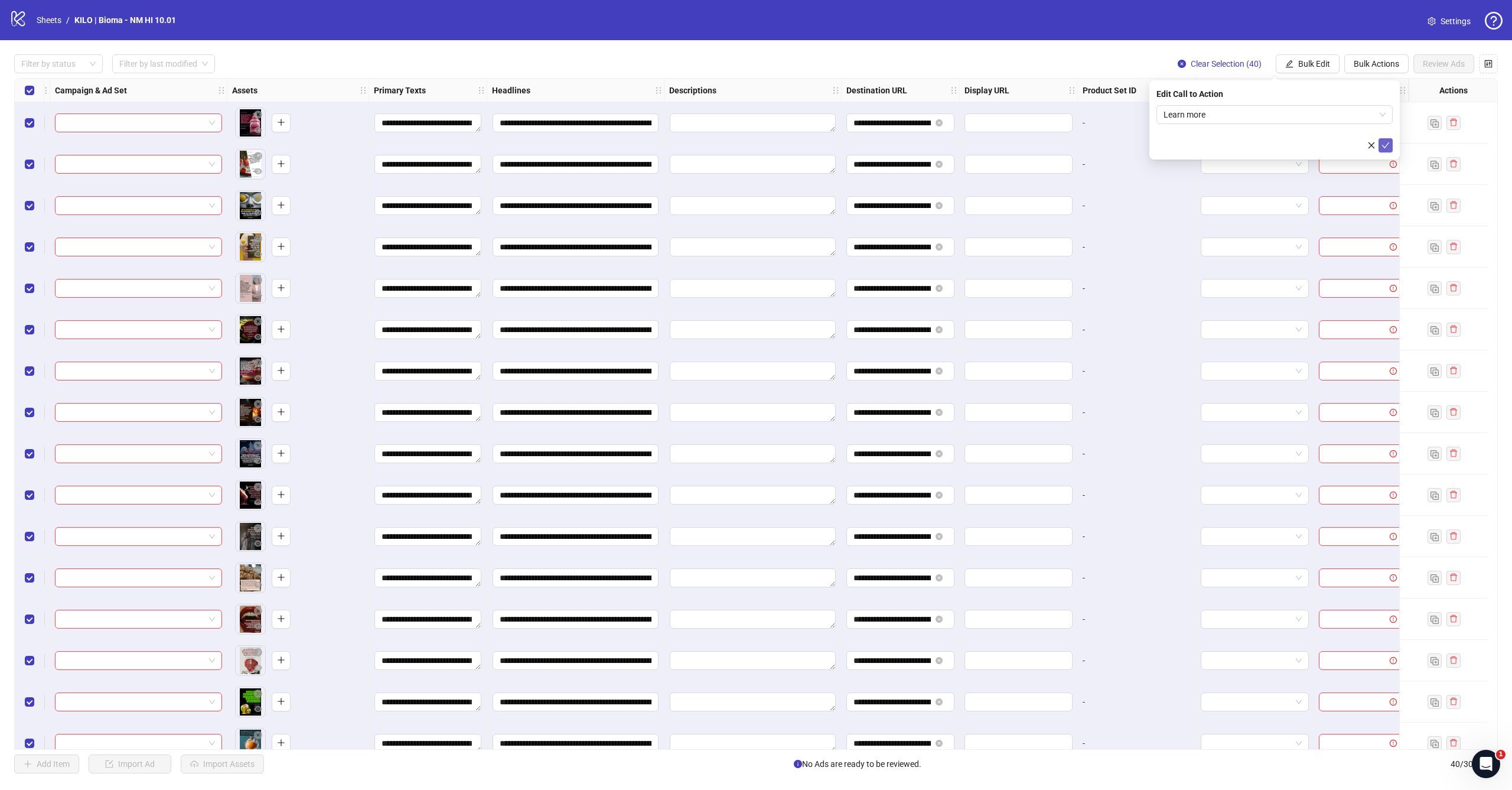
click at [1388, 141] on icon "check" at bounding box center [1385, 145] width 8 height 8
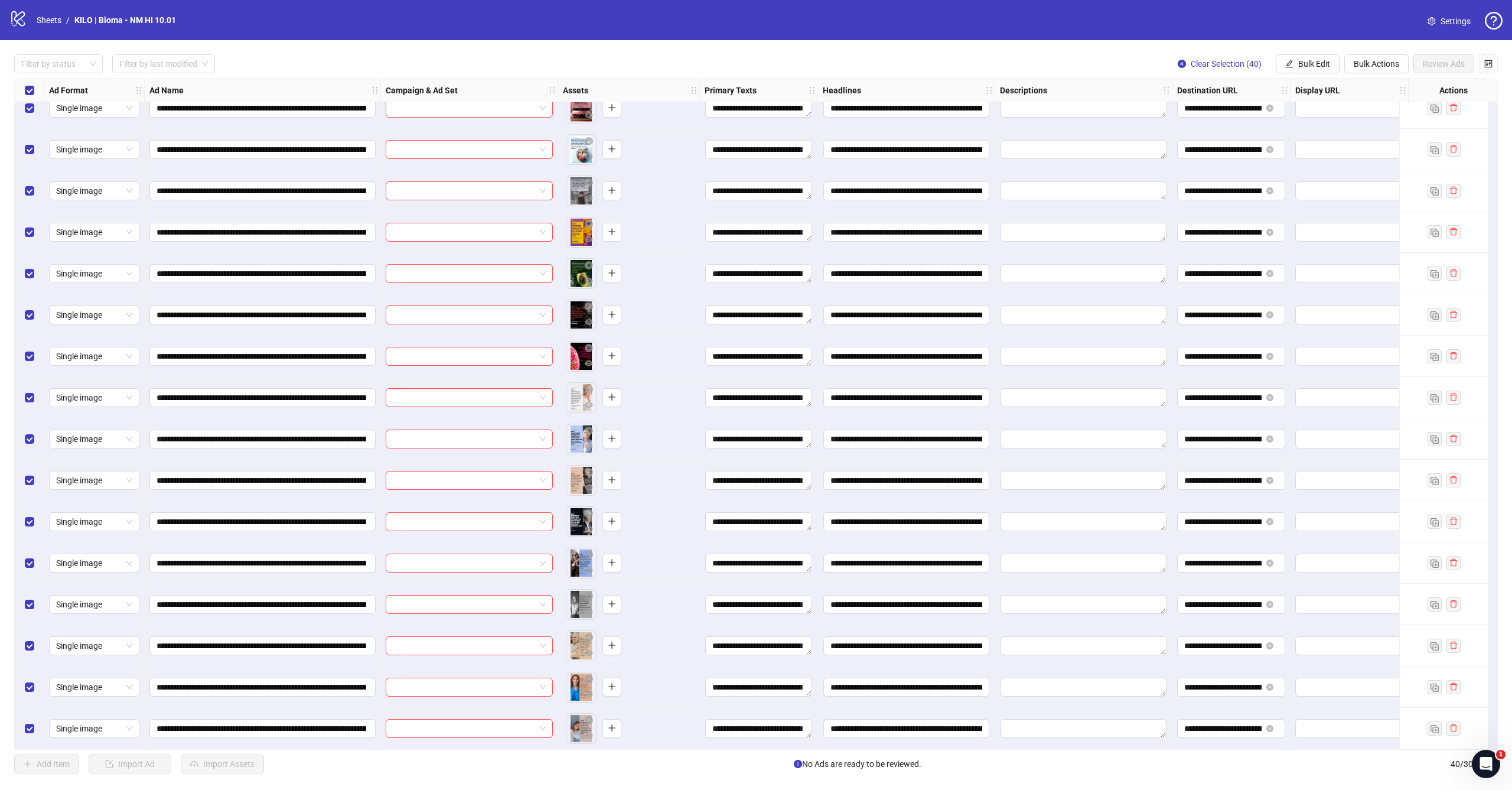
scroll to position [1012, 0]
click at [29, 716] on div "Select row 40" at bounding box center [29, 728] width 29 height 41
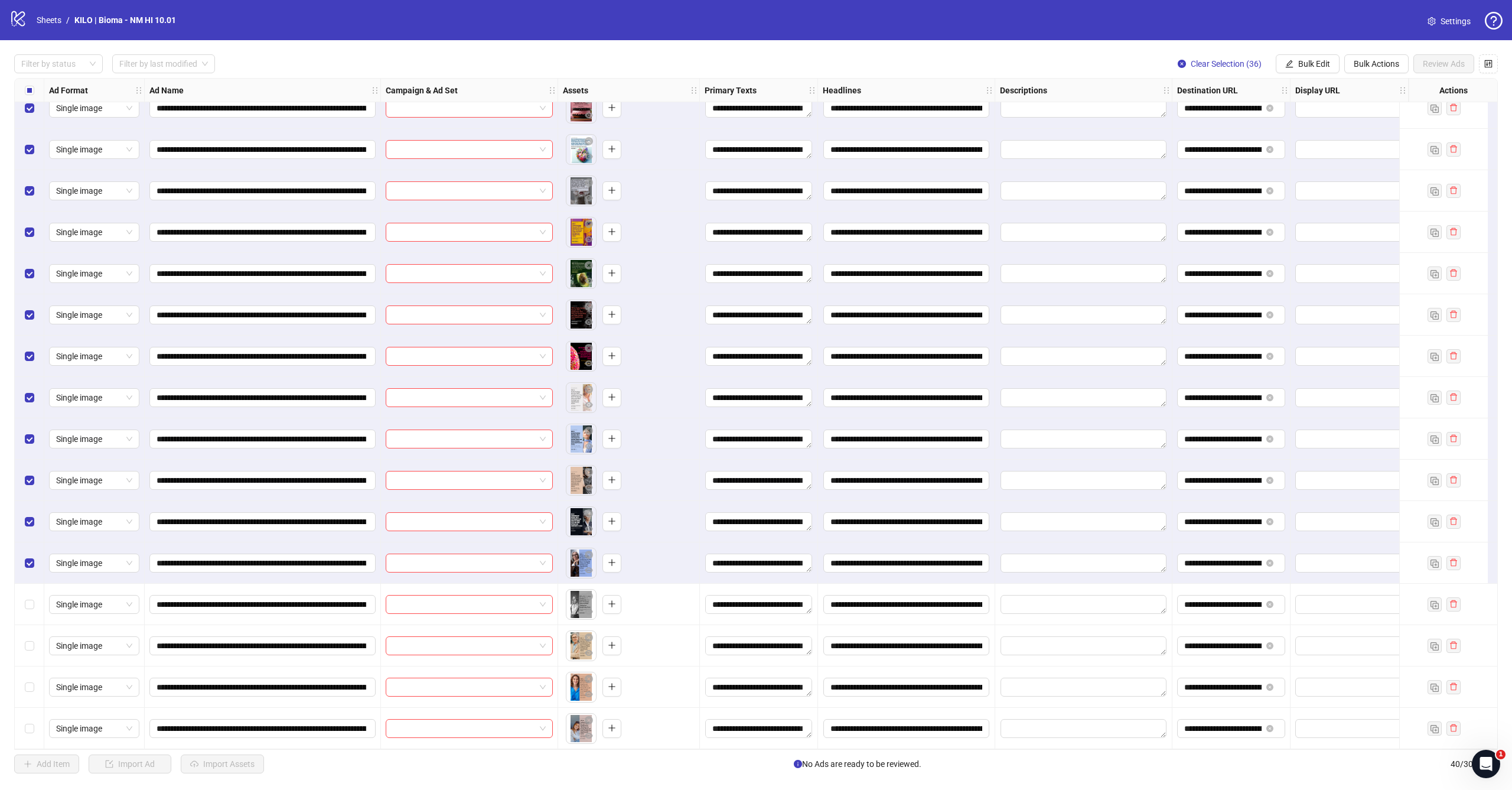
click at [34, 558] on div "Select row 36" at bounding box center [29, 563] width 29 height 41
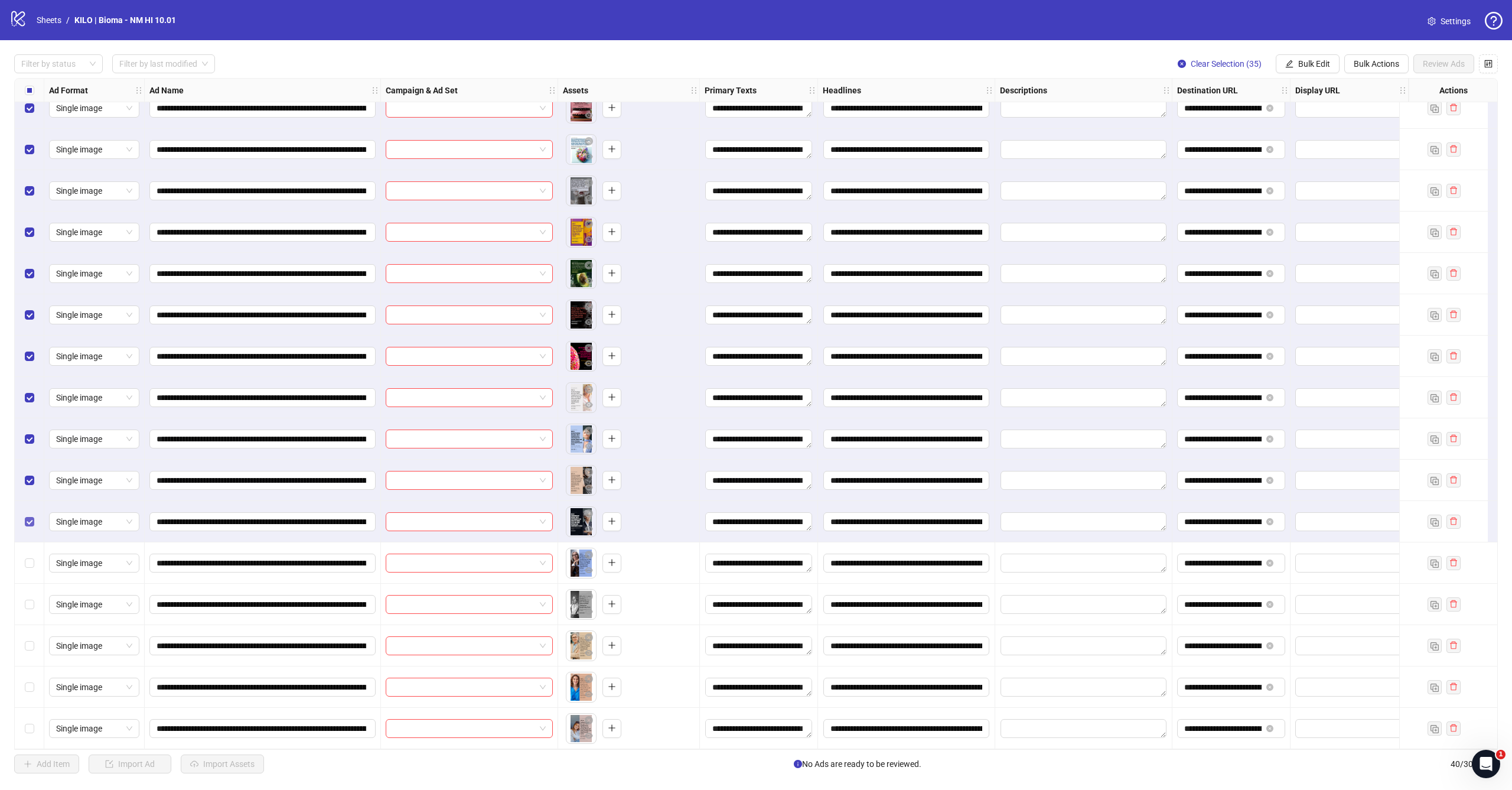
click at [32, 517] on span "Select row 35" at bounding box center [30, 522] width 10 height 10
click at [32, 476] on span "Select row 34" at bounding box center [30, 481] width 10 height 10
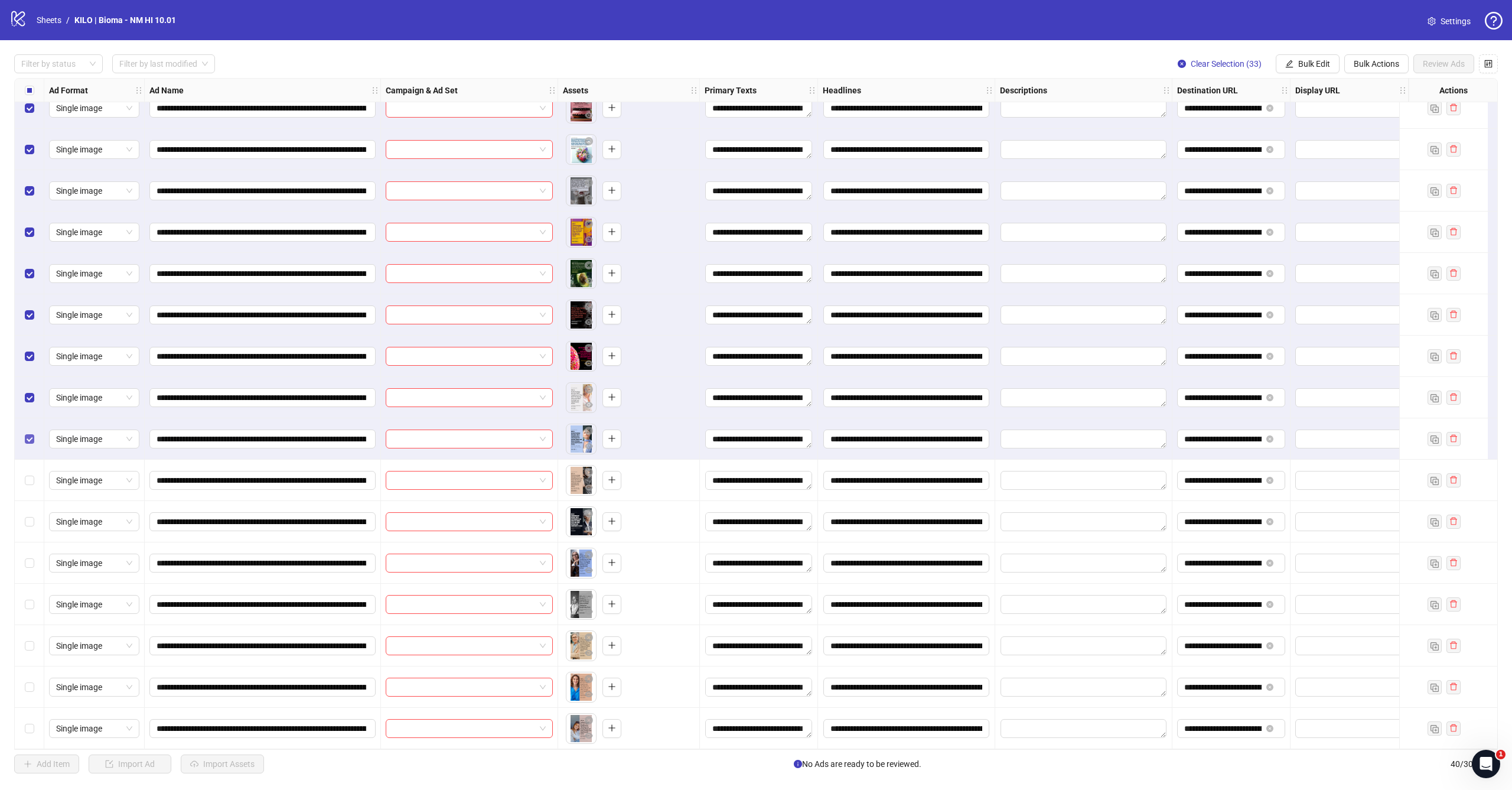
click at [32, 435] on span "Select row 33" at bounding box center [30, 440] width 10 height 10
click at [32, 391] on label "Select row 32" at bounding box center [30, 397] width 10 height 13
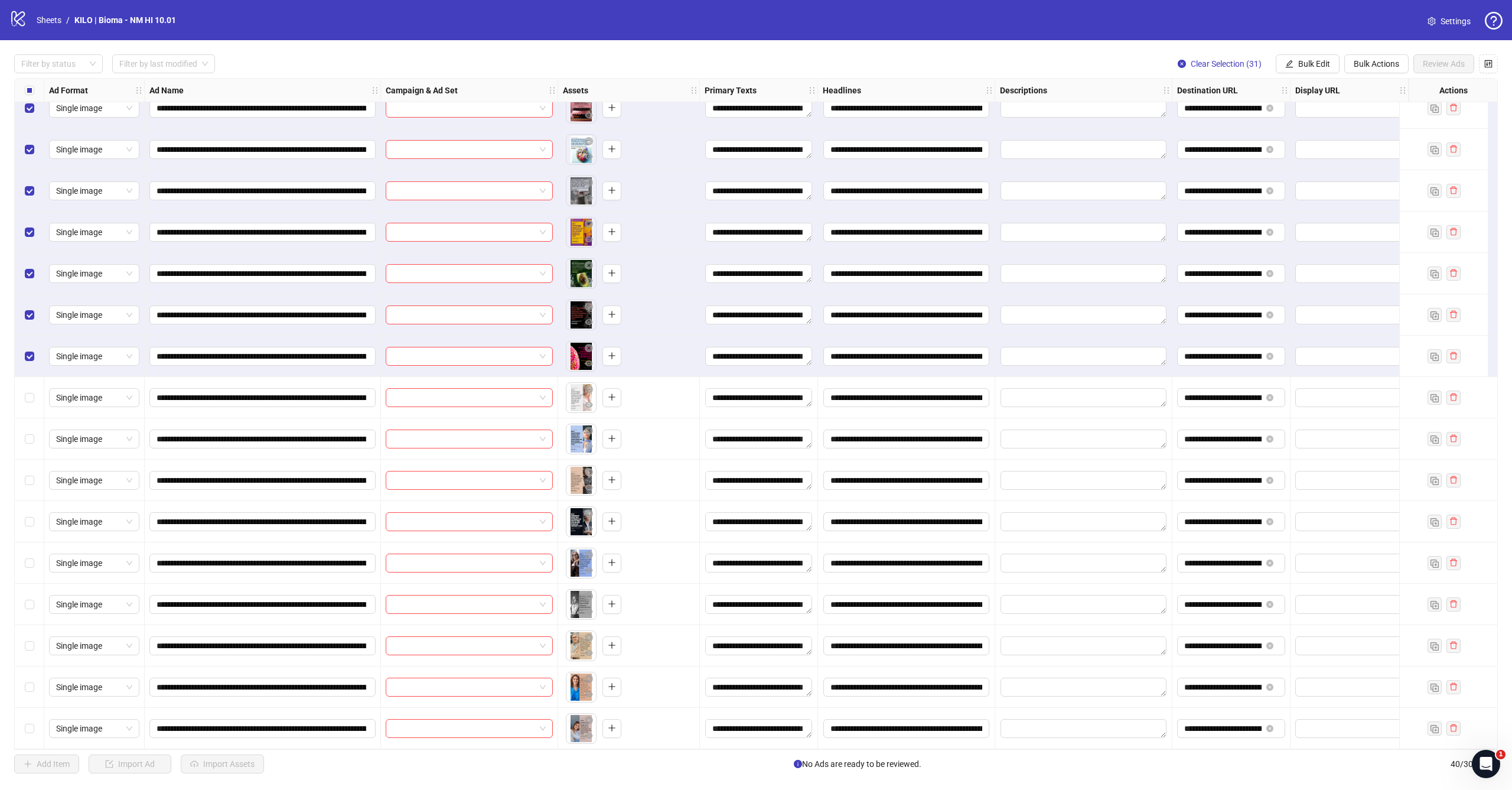
click at [36, 343] on div "Select row 31" at bounding box center [29, 356] width 29 height 41
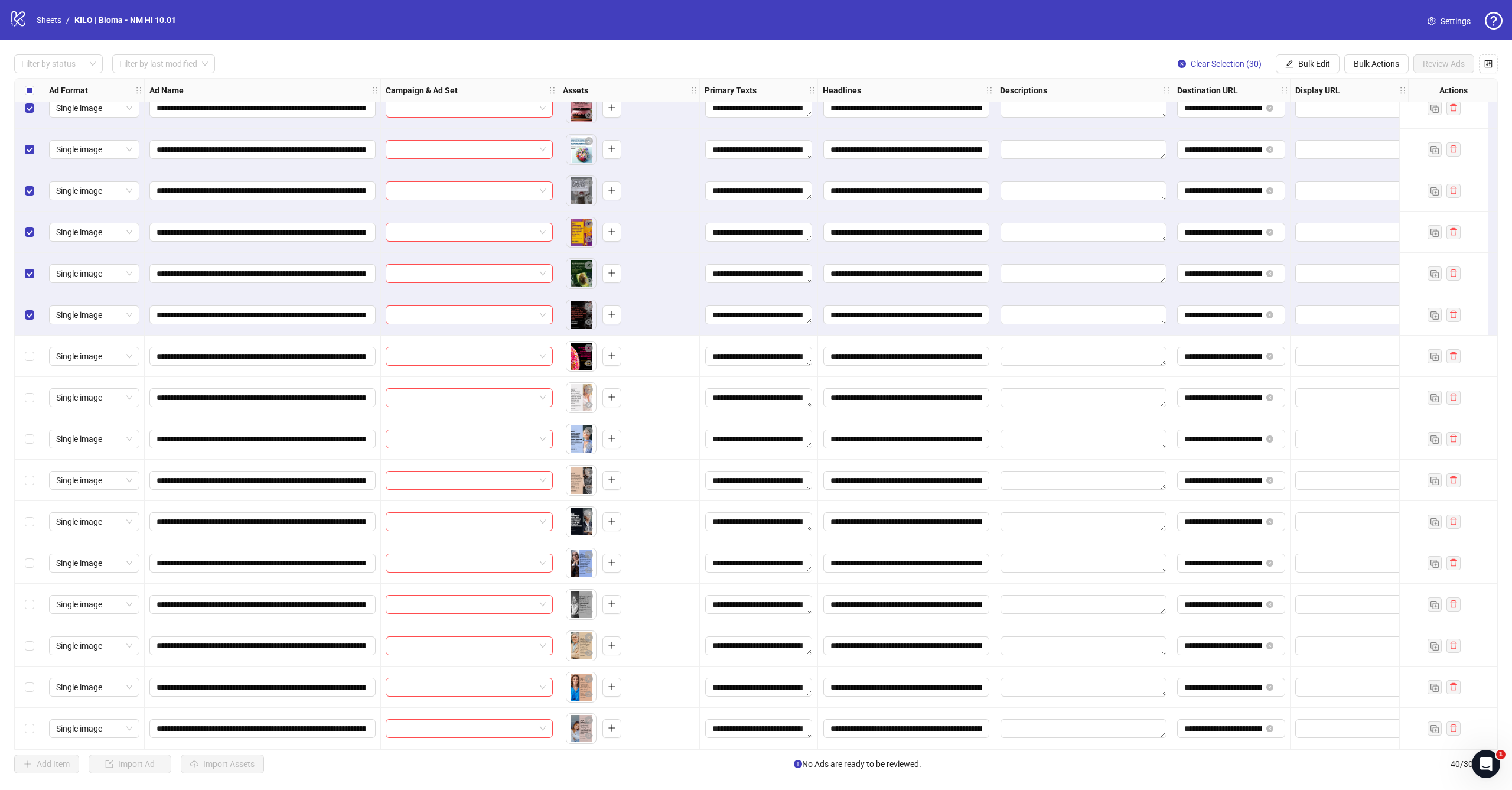
click at [36, 306] on div "Select row 30" at bounding box center [29, 315] width 29 height 41
click at [36, 267] on div "Select row 29" at bounding box center [29, 273] width 29 height 41
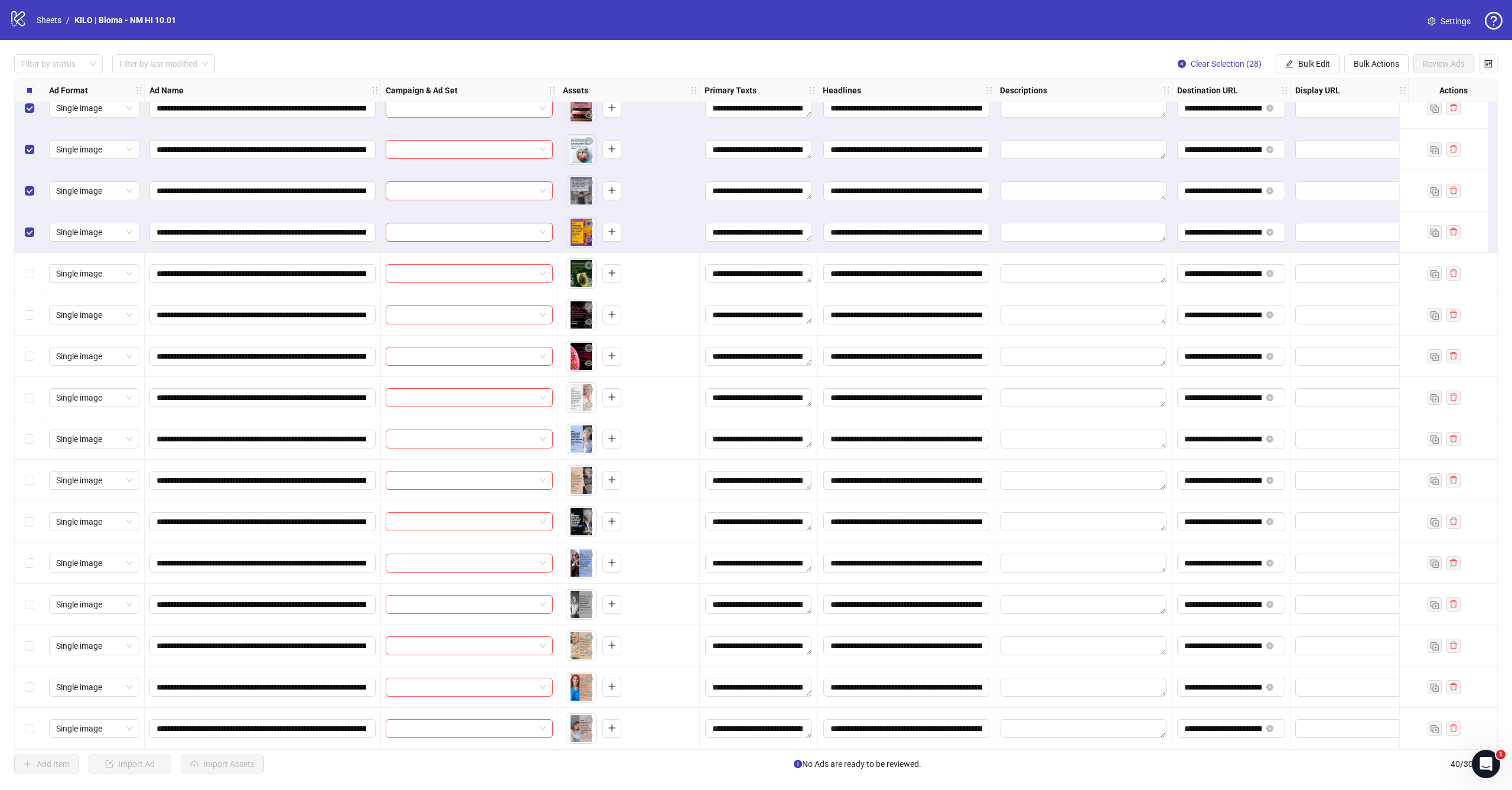
scroll to position [984, 0]
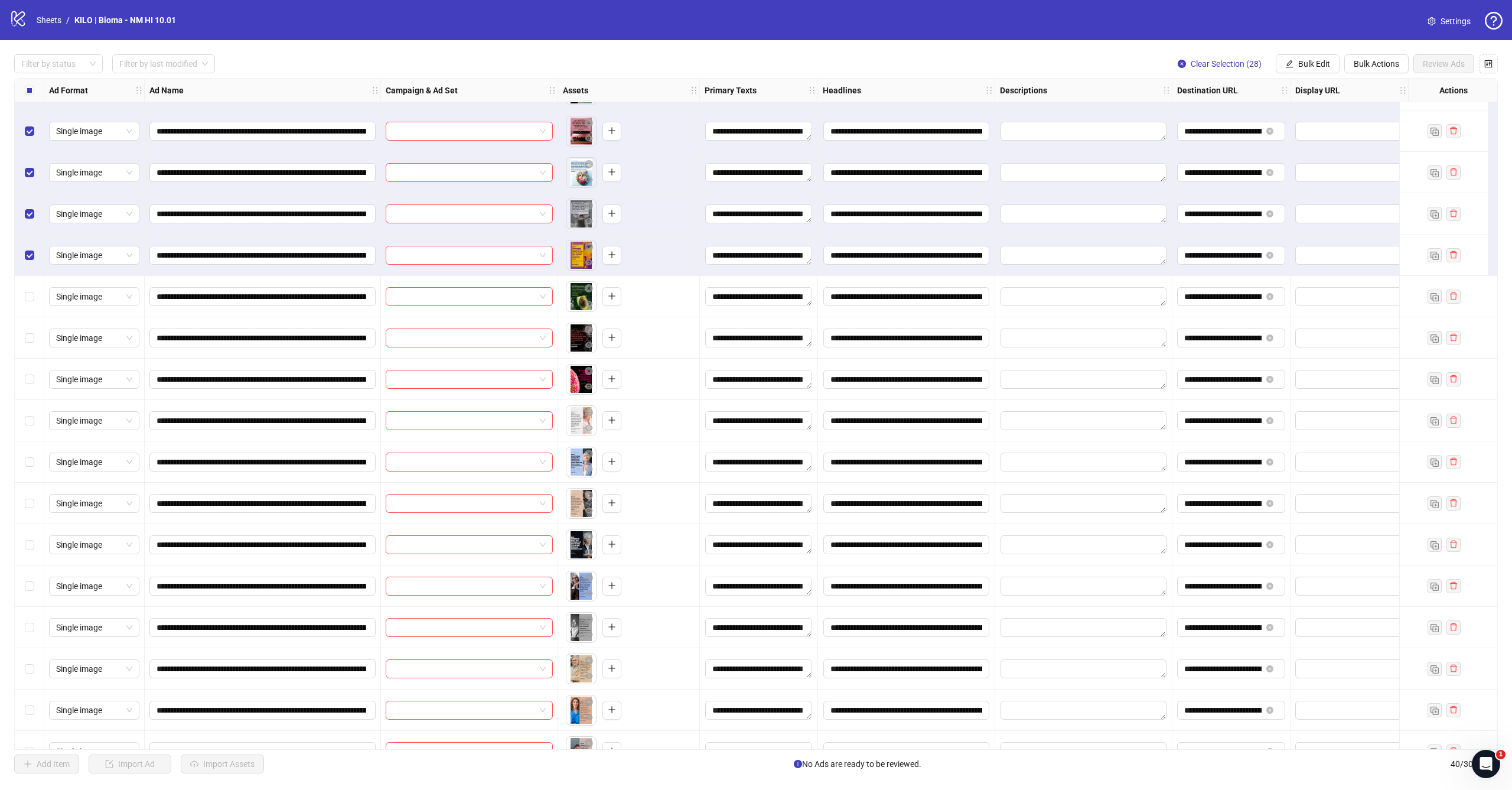
click at [36, 265] on div "Select row 28" at bounding box center [29, 255] width 29 height 41
click at [36, 224] on div "Select row 27" at bounding box center [29, 214] width 29 height 41
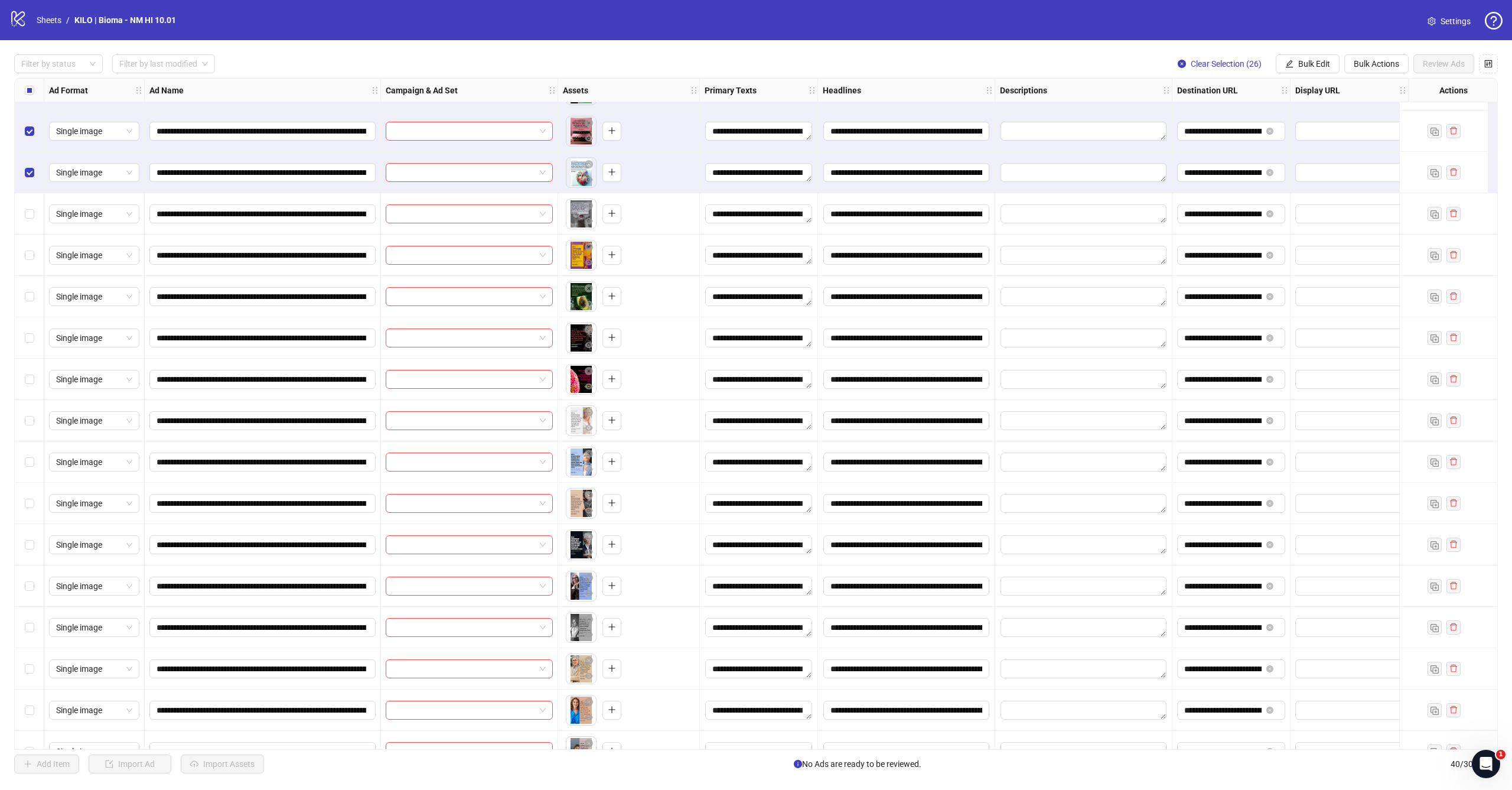
click at [36, 168] on div "Select row 26" at bounding box center [29, 172] width 29 height 41
click at [36, 128] on div "Select row 25" at bounding box center [29, 131] width 29 height 41
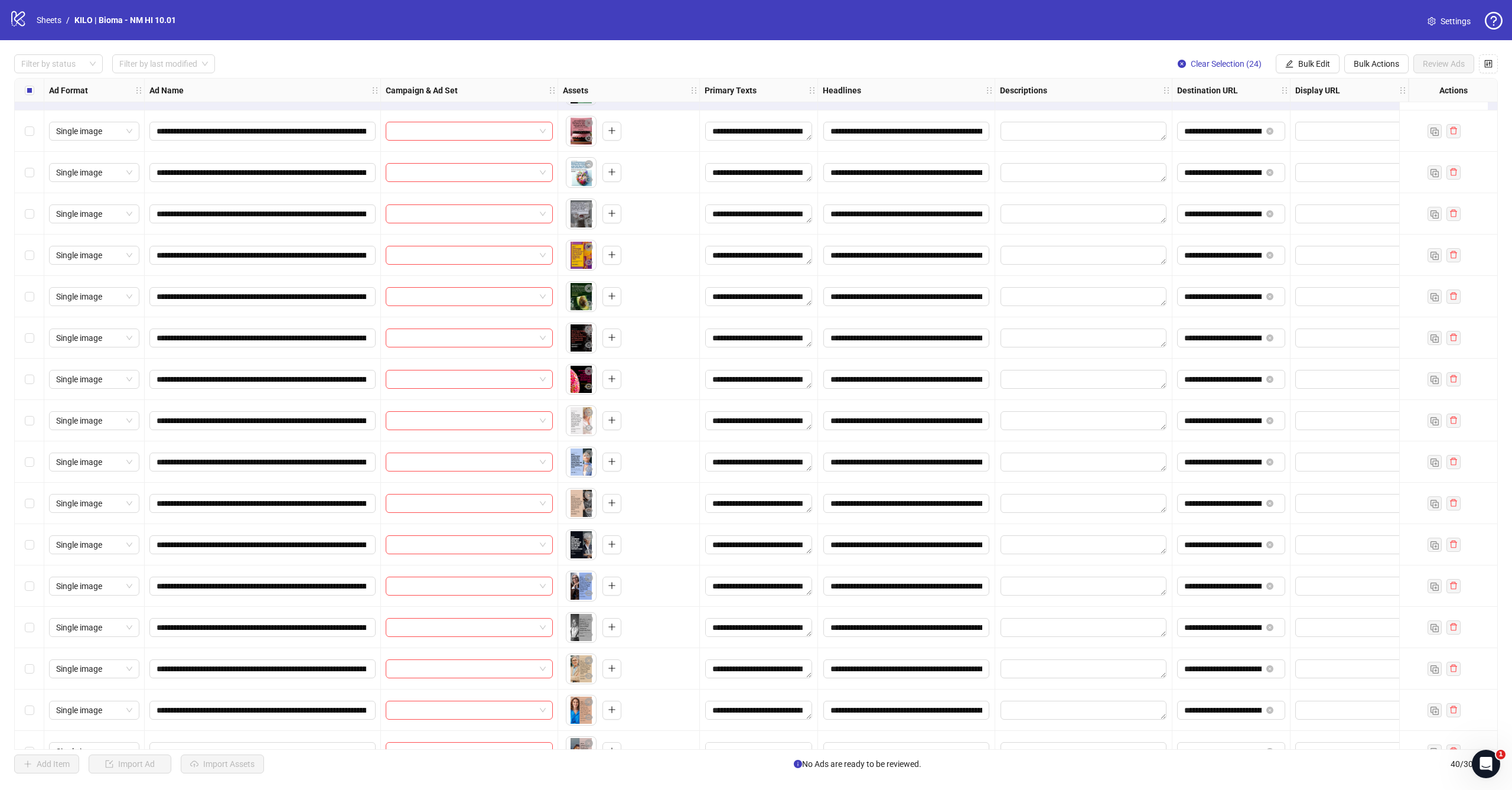
scroll to position [856, 0]
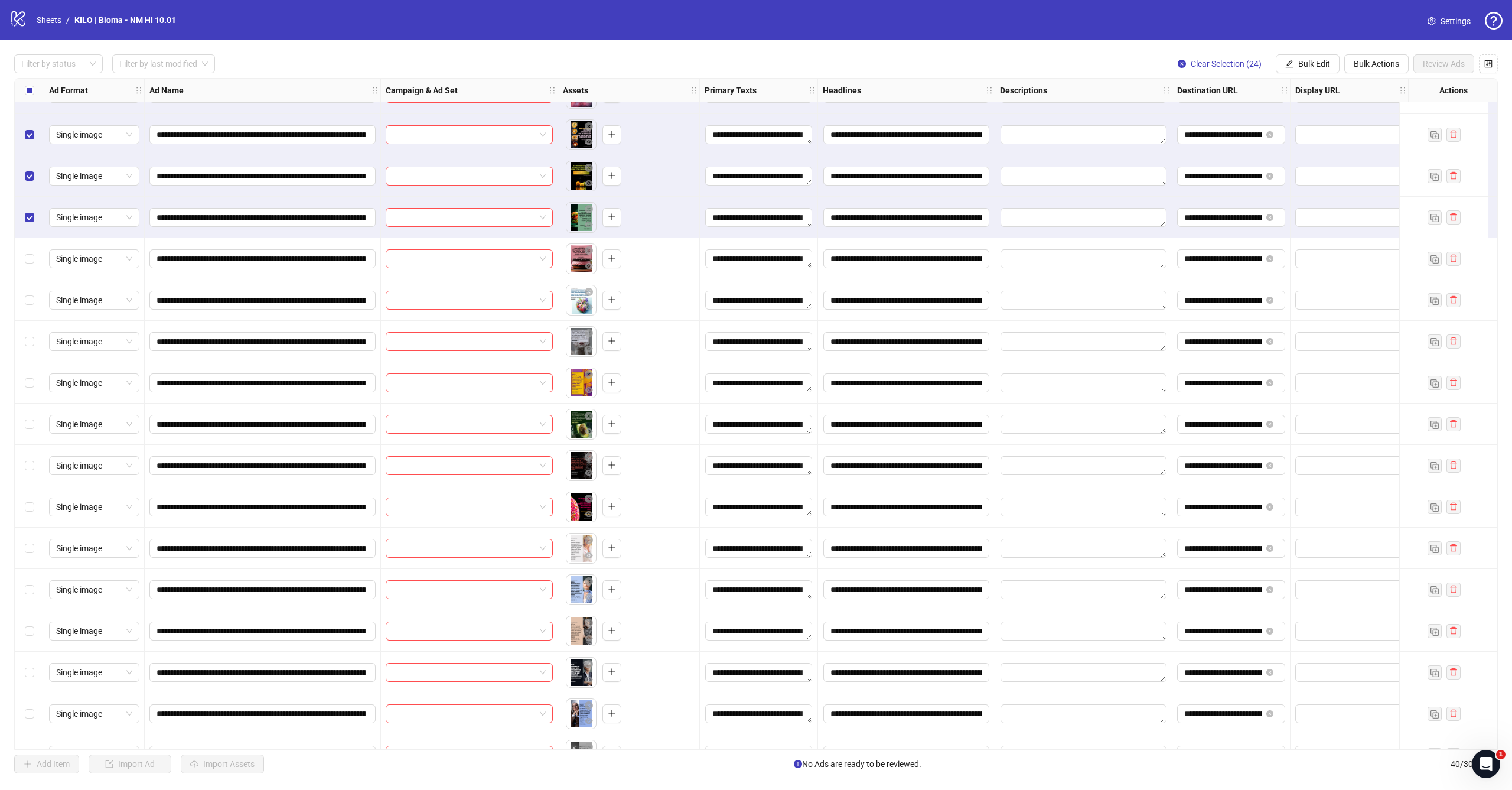
drag, startPoint x: 29, startPoint y: 211, endPoint x: 29, endPoint y: 189, distance: 22.0
click at [29, 211] on label "Select row 24" at bounding box center [30, 218] width 10 height 13
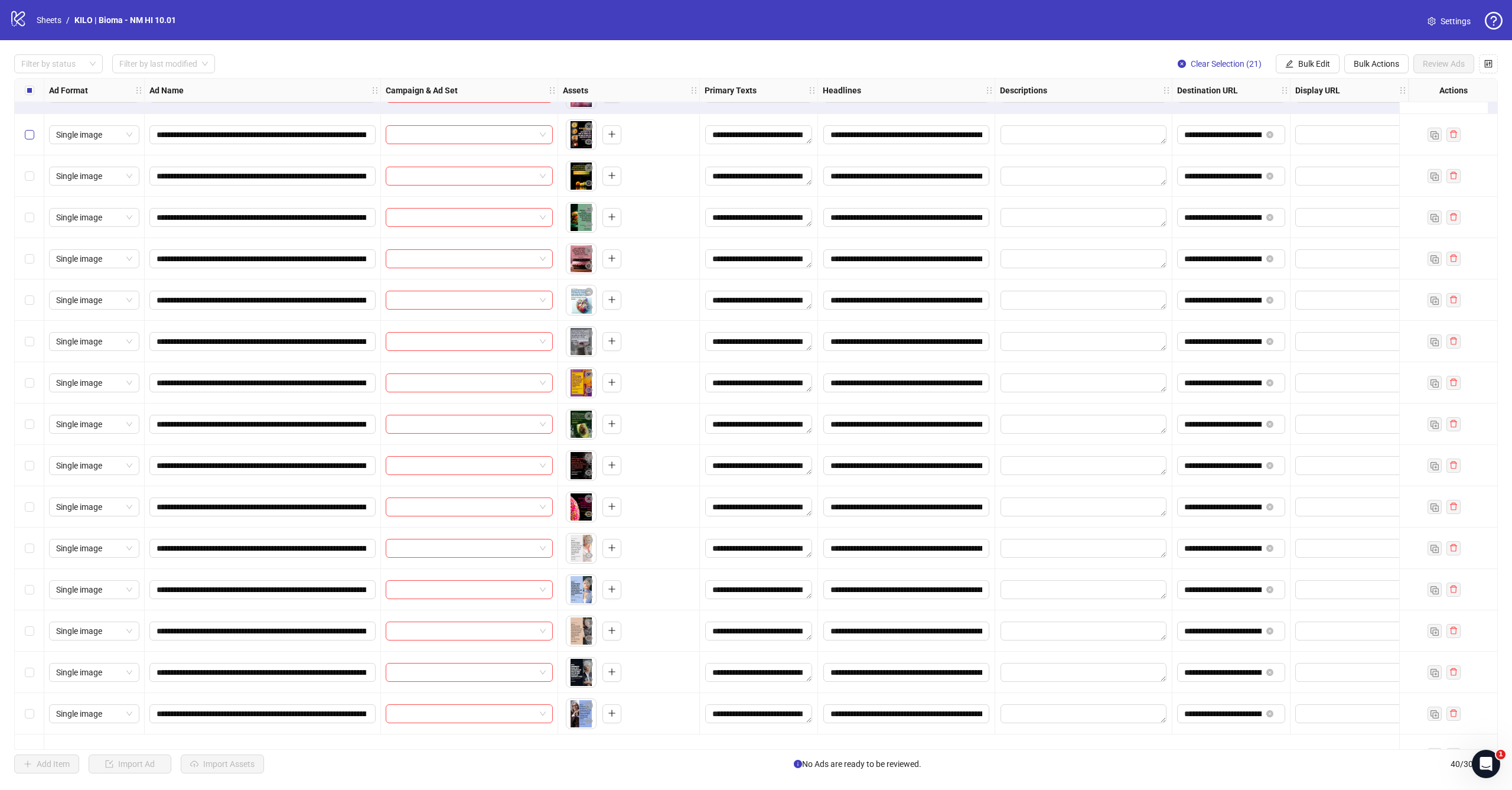
scroll to position [779, 0]
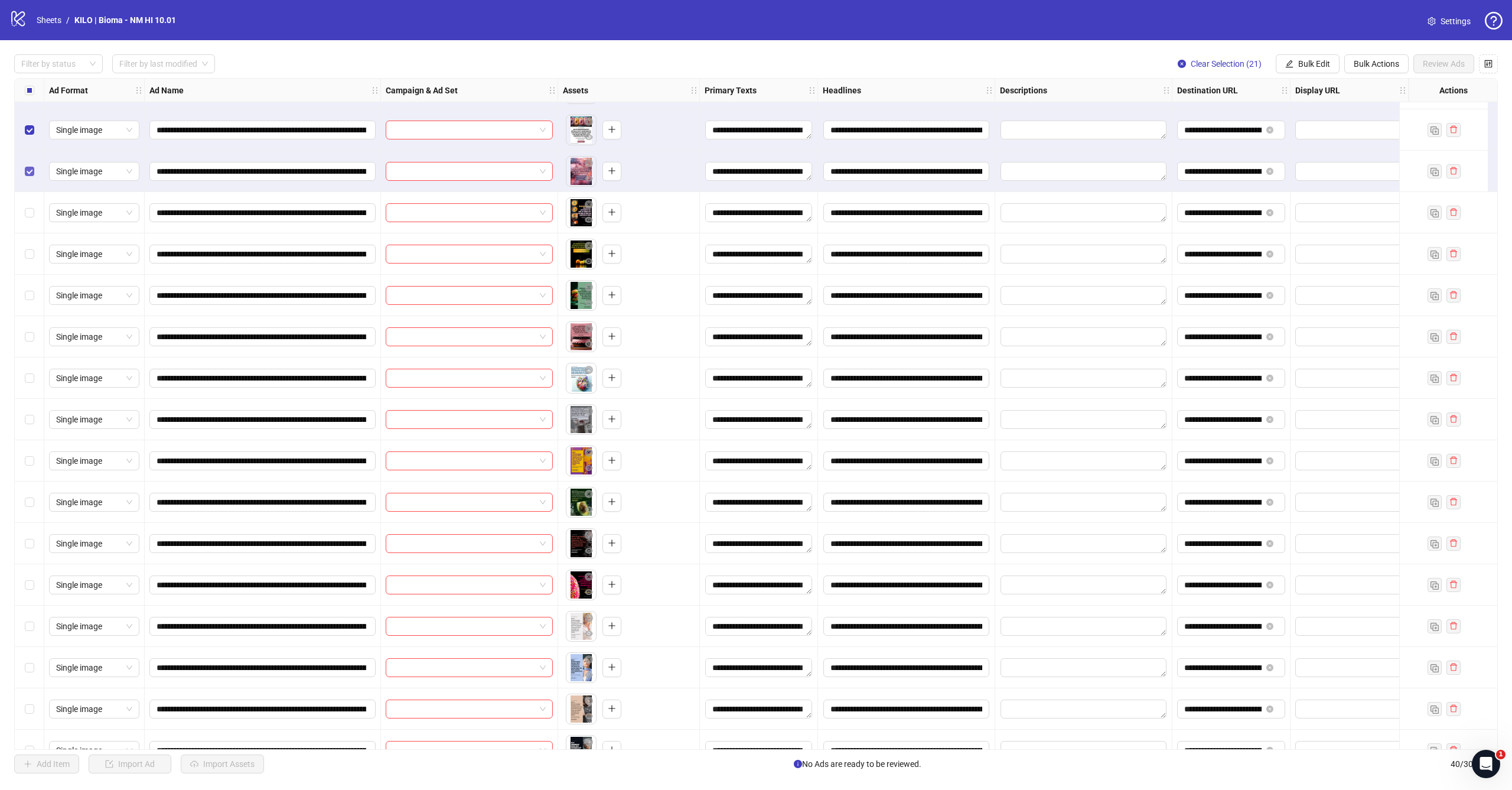
click at [29, 174] on span "Select row 21" at bounding box center [30, 172] width 10 height 10
click at [34, 131] on div "Select row 20" at bounding box center [29, 130] width 29 height 41
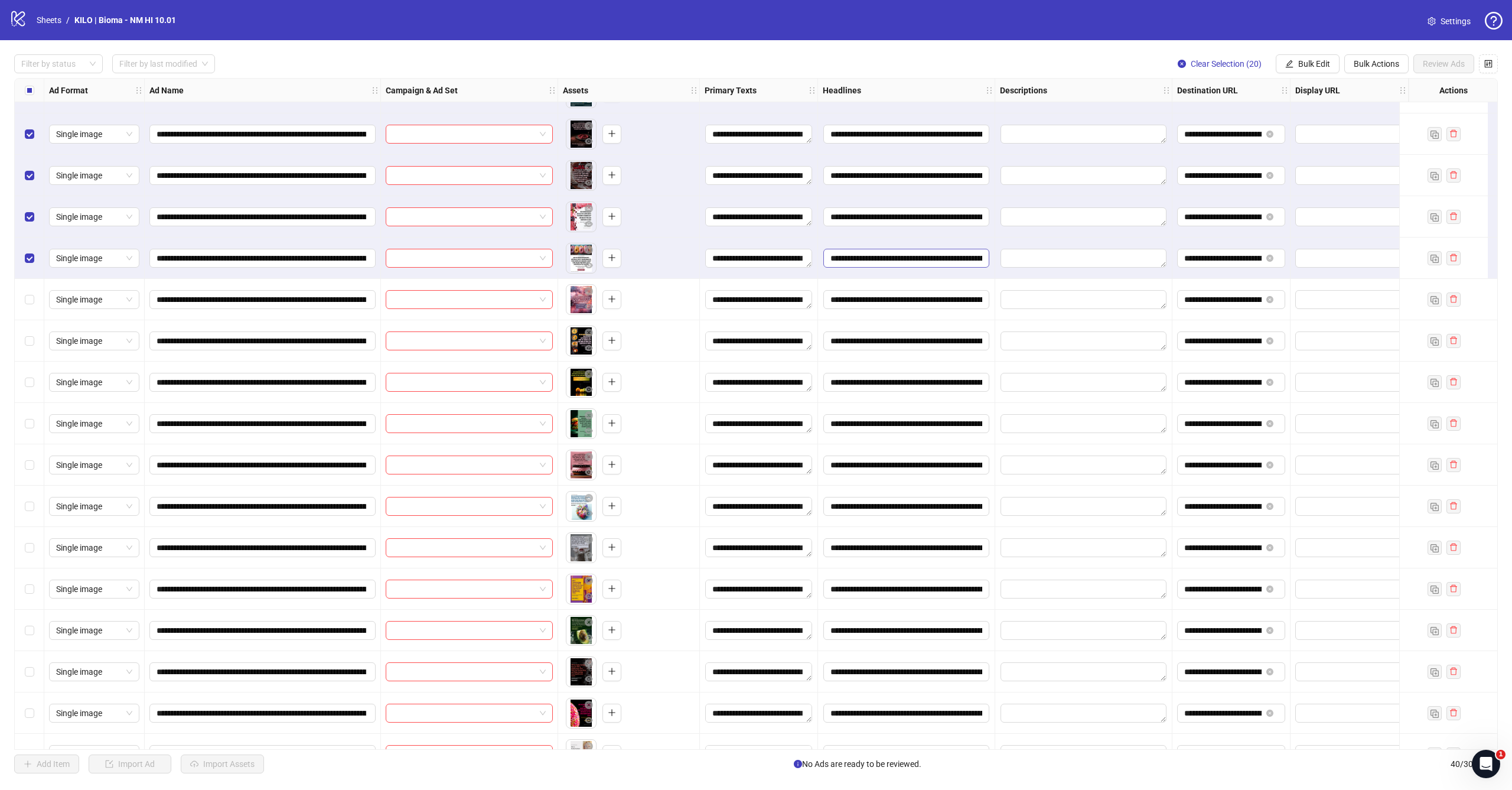
scroll to position [650, 335]
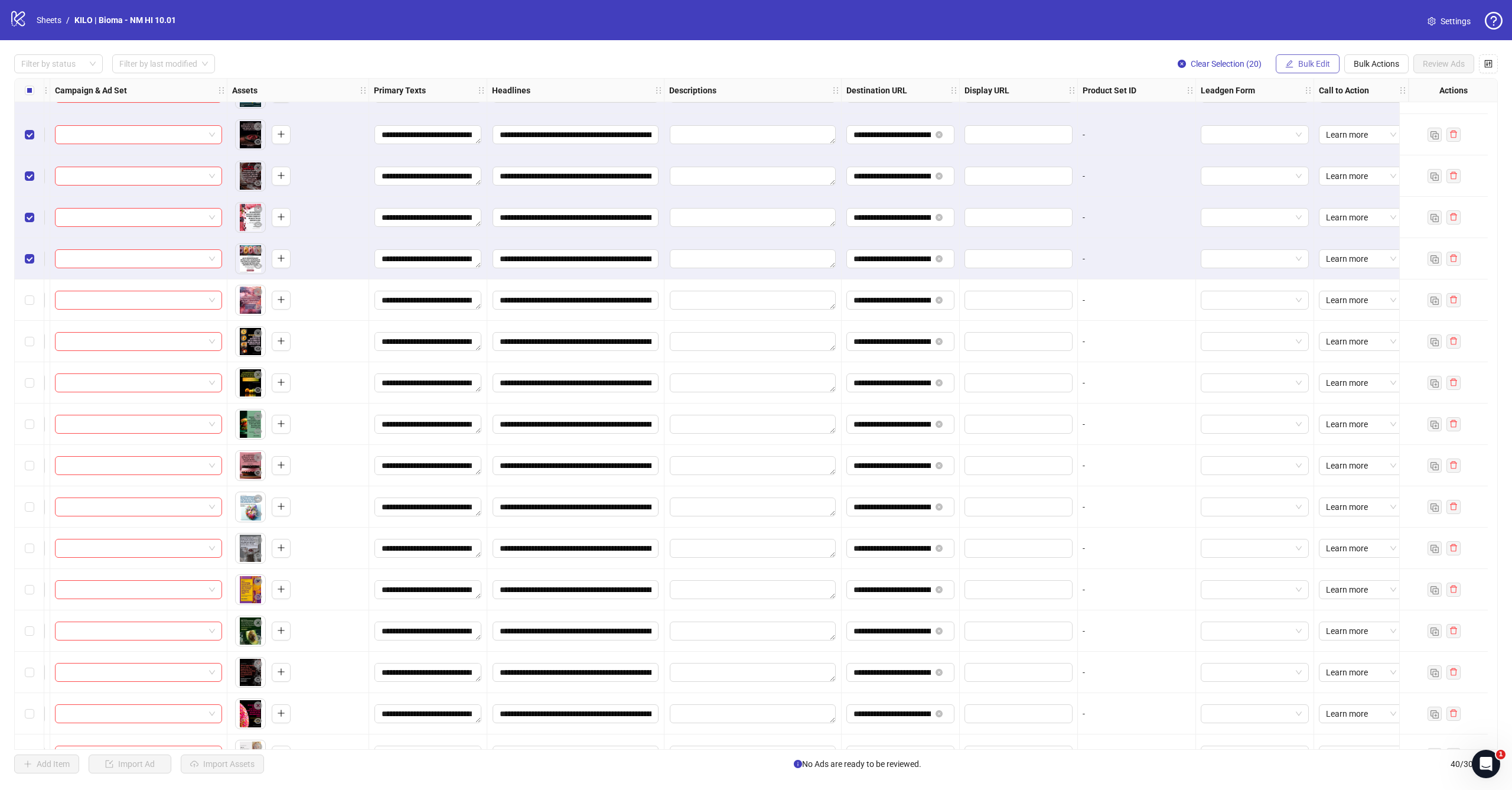
click at [1319, 71] on button "Bulk Edit" at bounding box center [1307, 63] width 64 height 19
click at [1301, 122] on span "Campaign & Ad Set" at bounding box center [1319, 125] width 70 height 13
click at [1273, 122] on input "search" at bounding box center [1268, 115] width 211 height 18
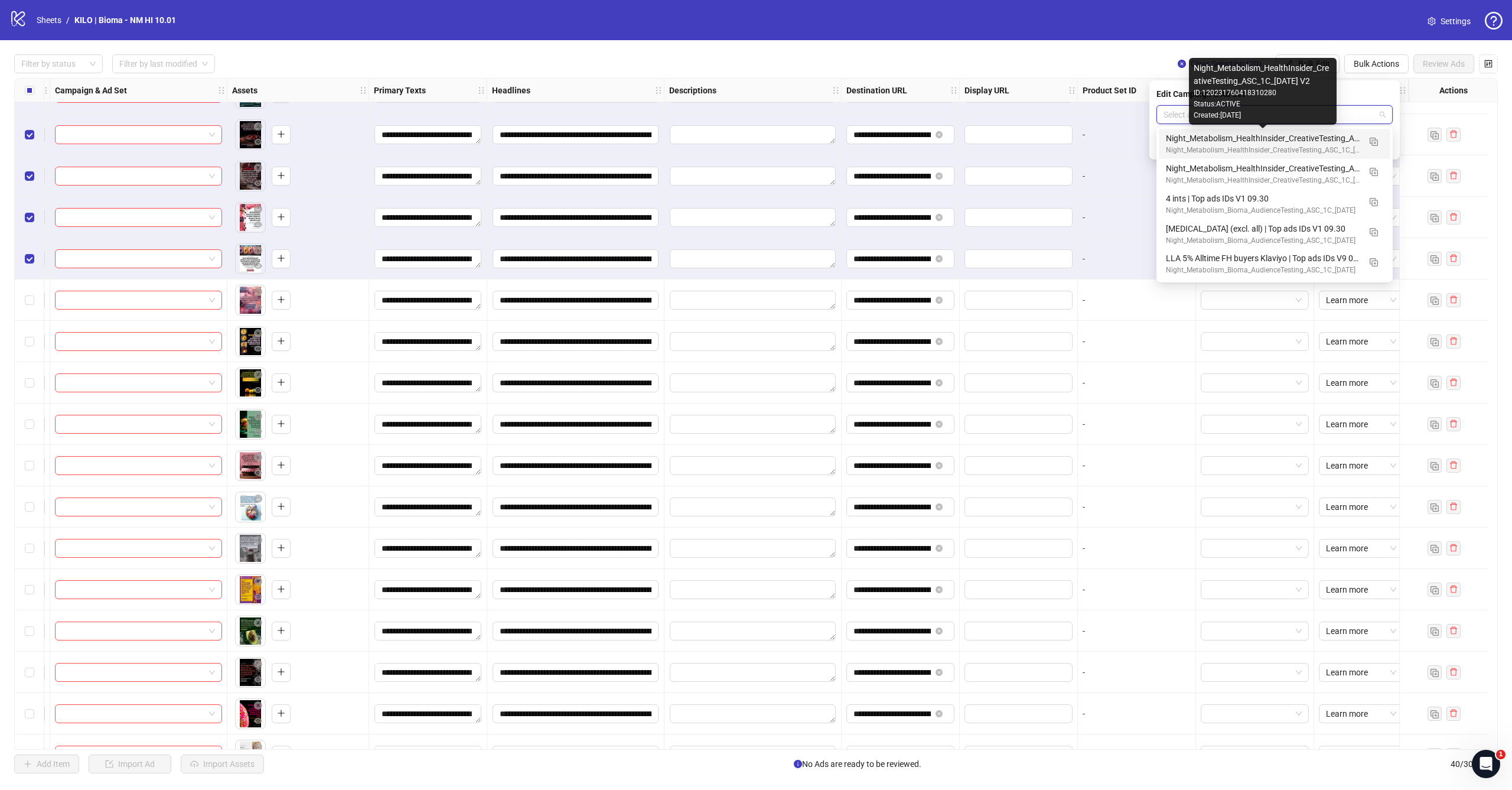
click at [1186, 134] on div "Night_Metabolism_HealthInsider_CreativeTesting_ASC_1C_[DATE] V2" at bounding box center [1262, 138] width 193 height 13
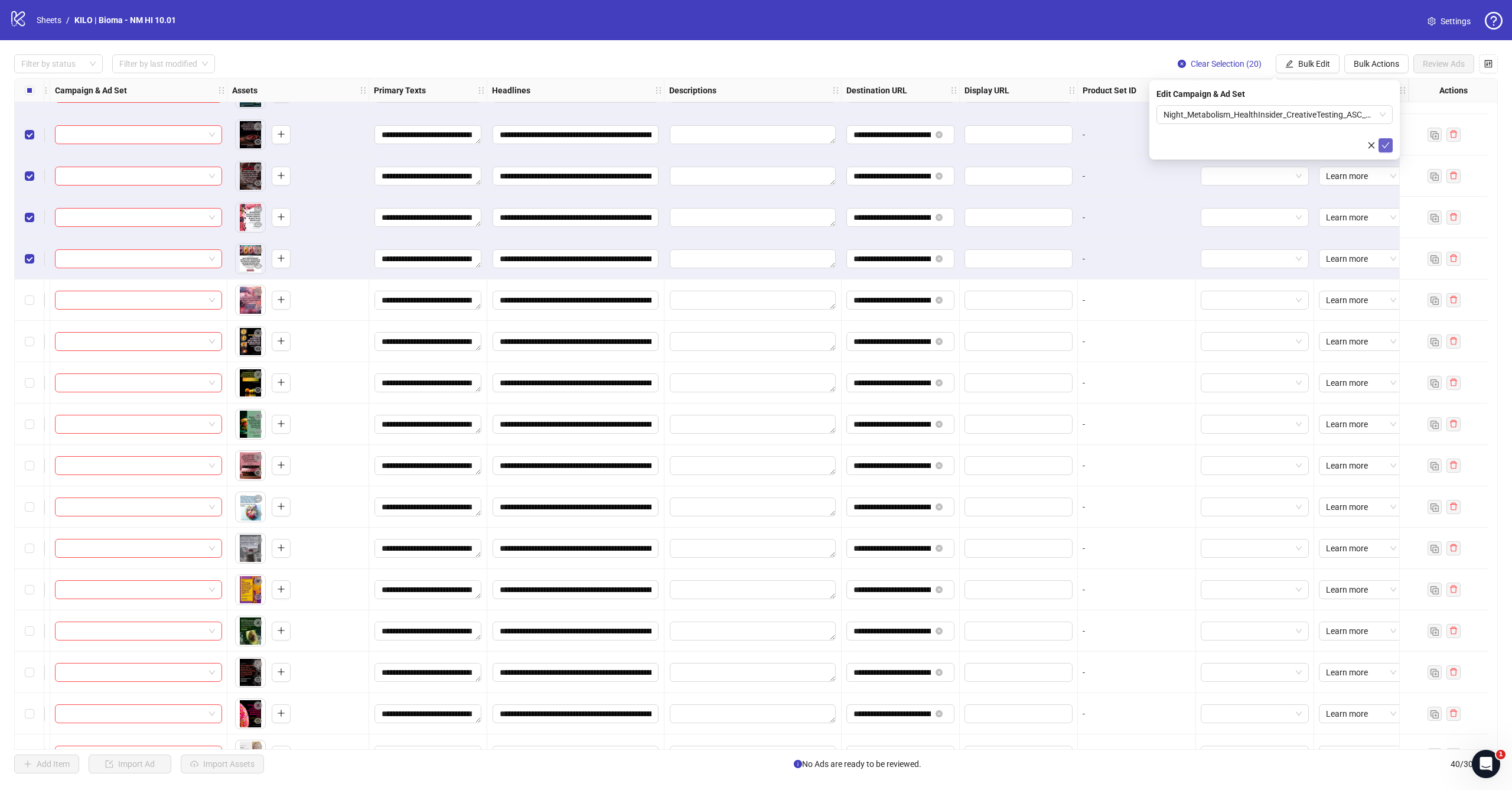
click at [1387, 144] on icon "check" at bounding box center [1385, 145] width 8 height 8
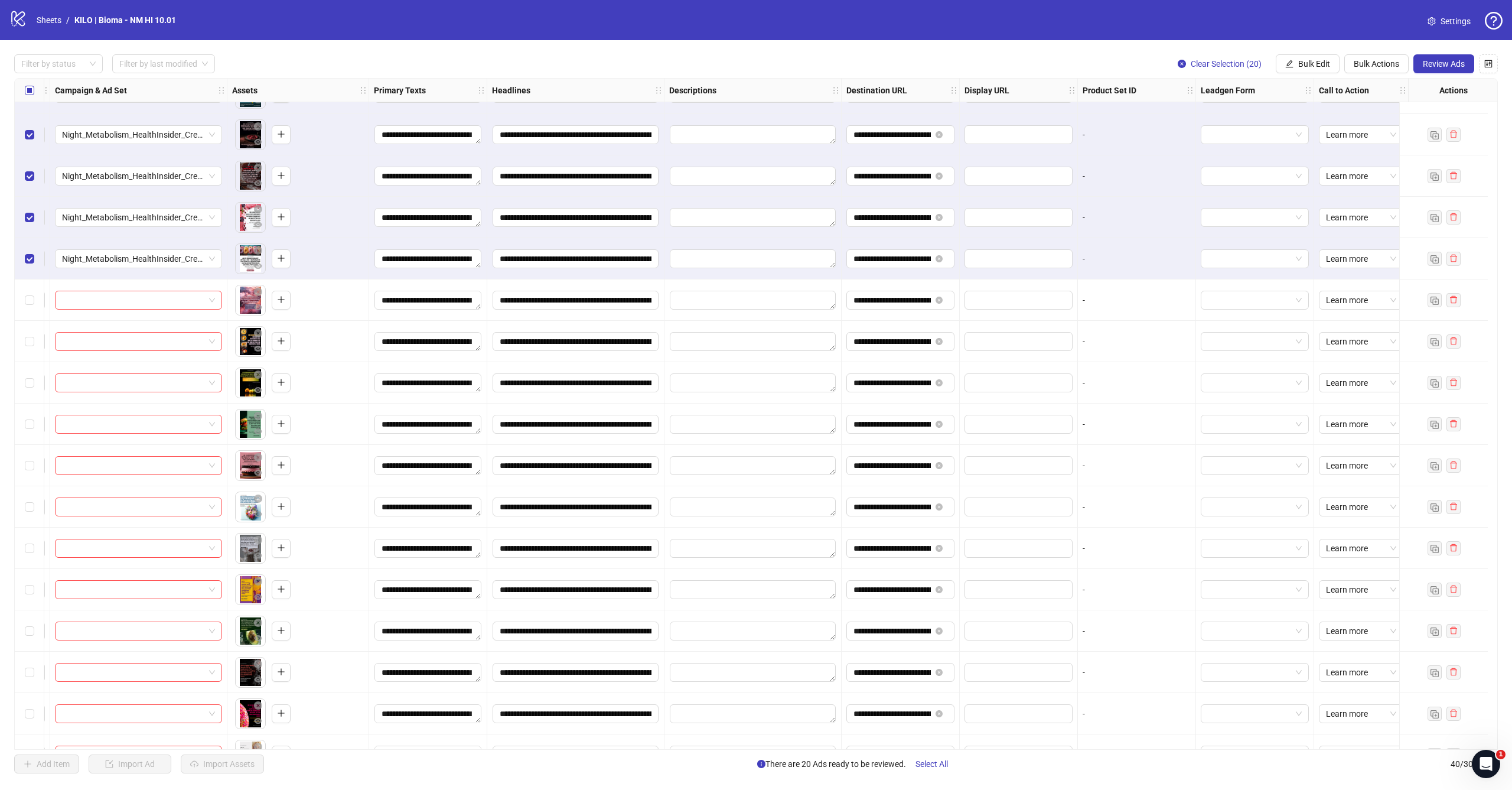
click at [32, 91] on span "Select all rows" at bounding box center [30, 91] width 10 height 10
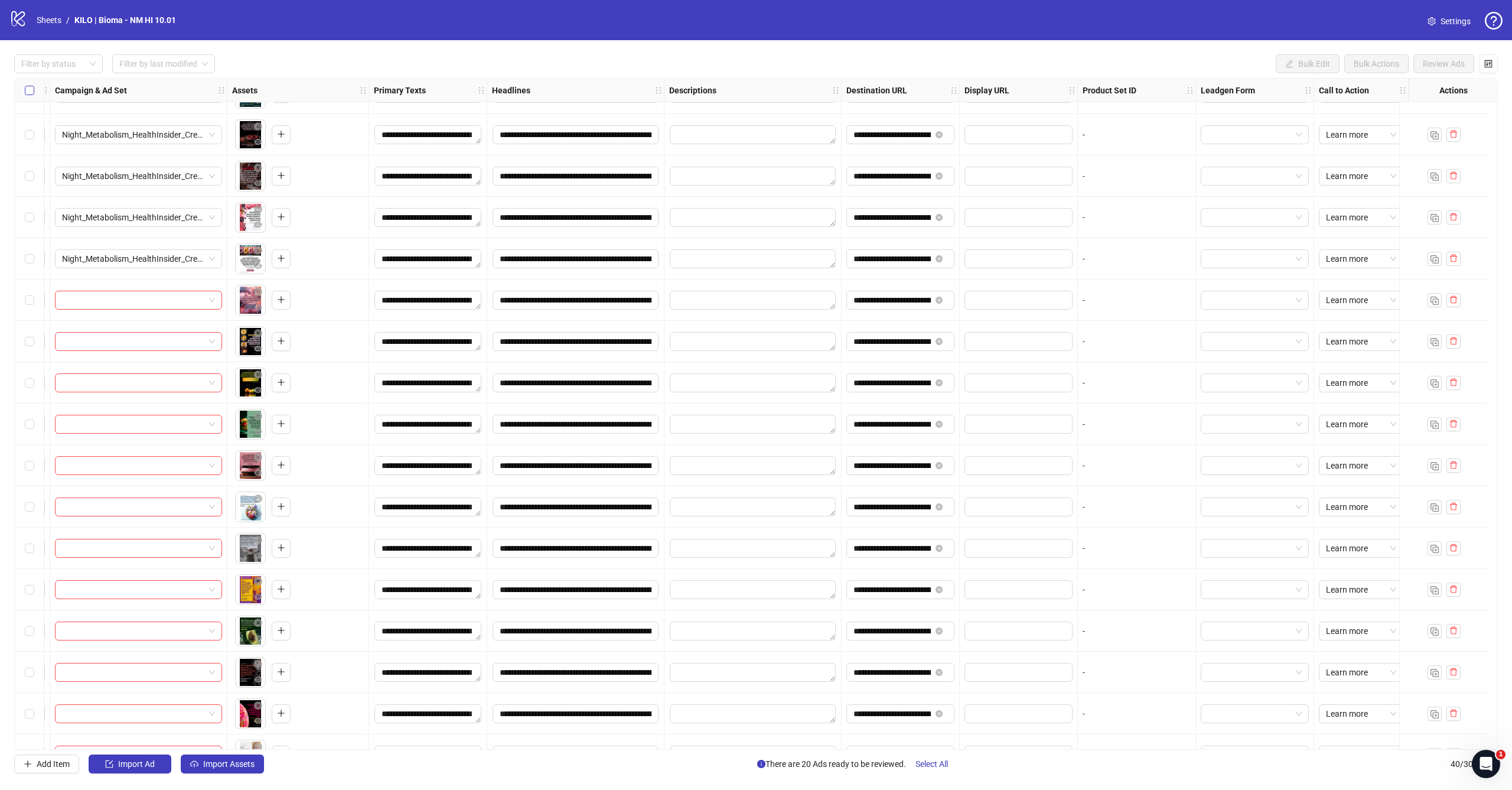
click at [32, 91] on span "Select all rows" at bounding box center [30, 91] width 10 height 10
click at [33, 302] on span "Select row 21" at bounding box center [30, 300] width 10 height 10
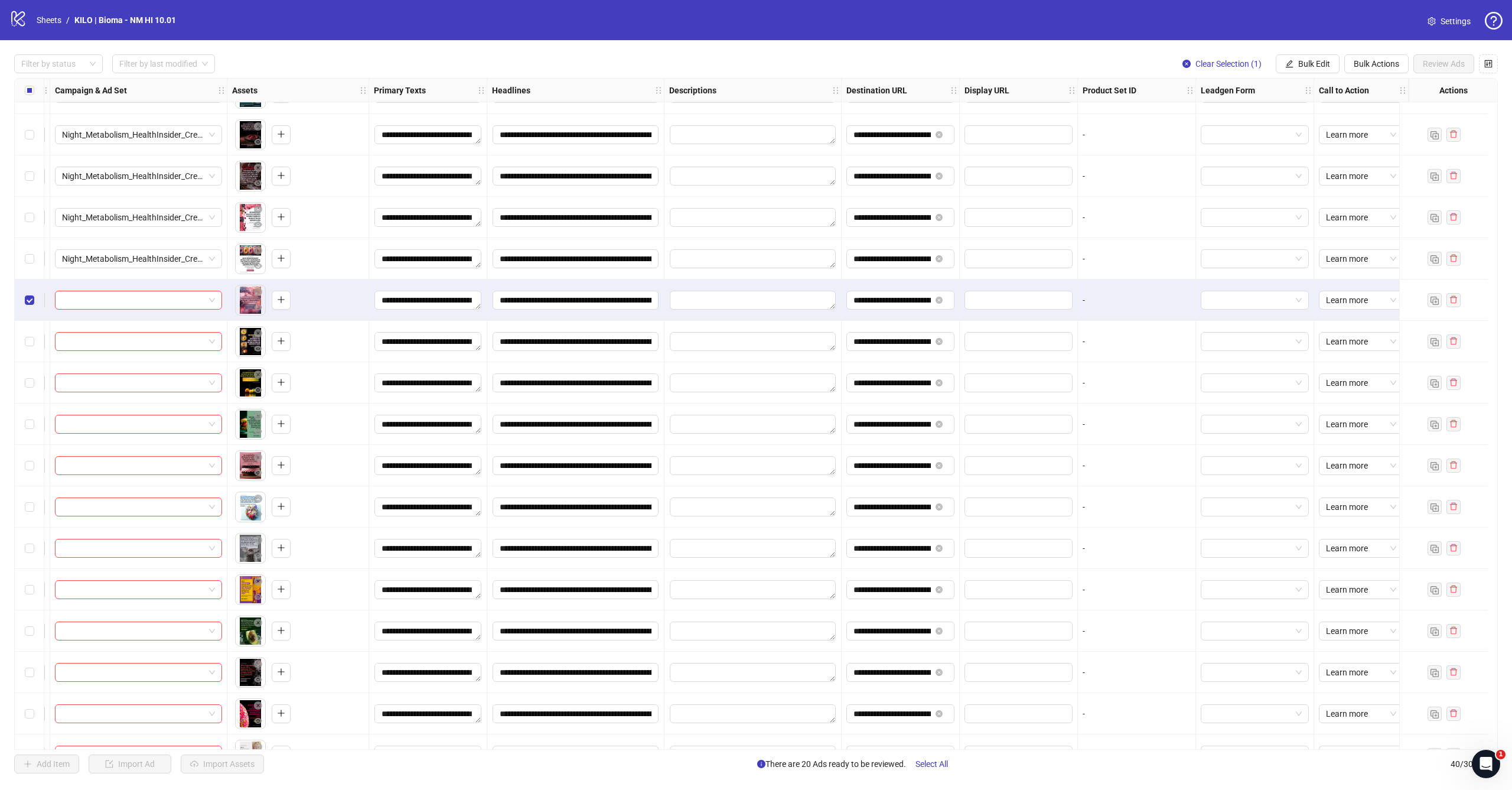
click at [32, 329] on div "Select row 22" at bounding box center [29, 341] width 29 height 41
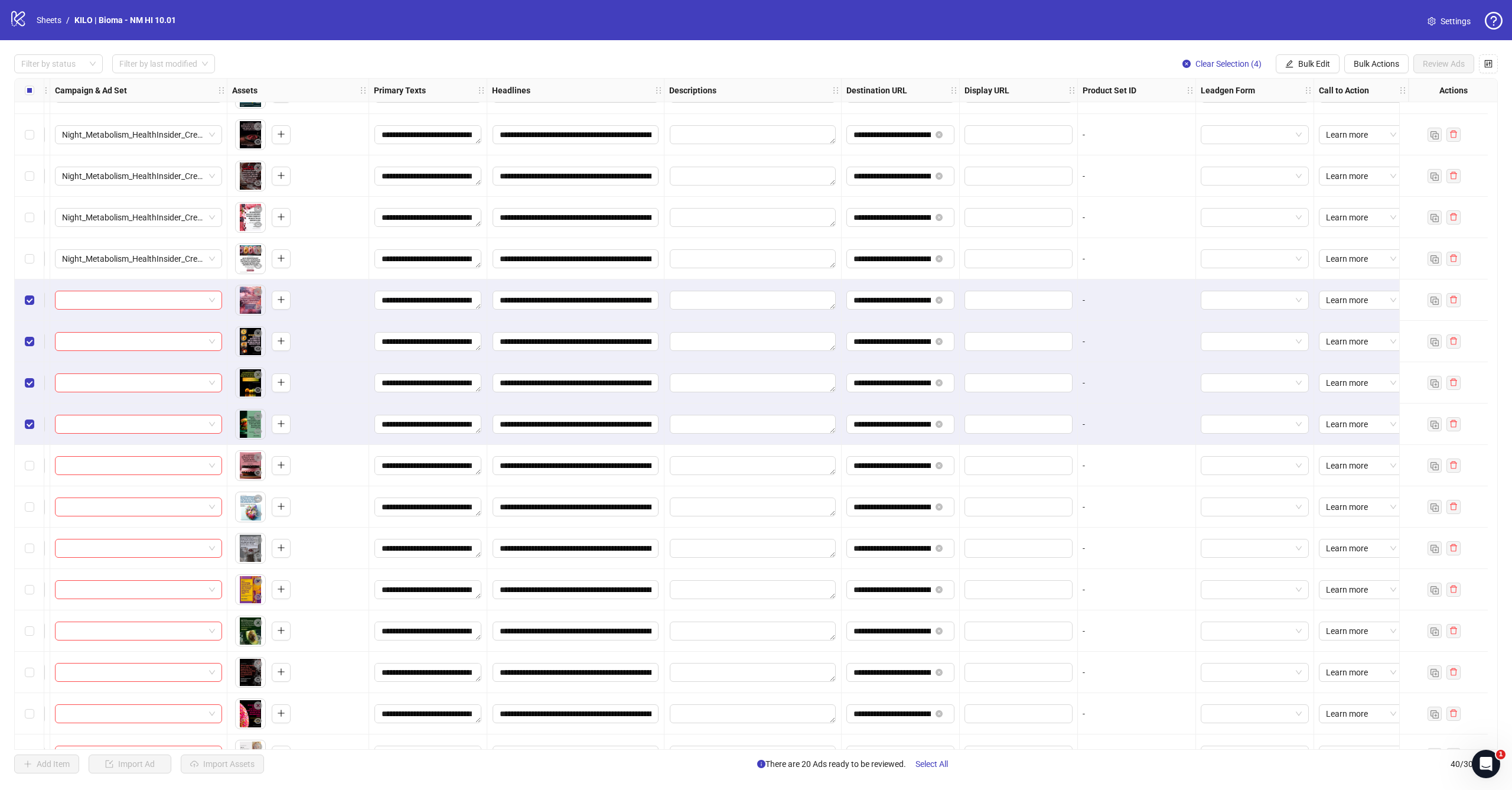
click at [32, 443] on div "Select row 24" at bounding box center [29, 424] width 29 height 41
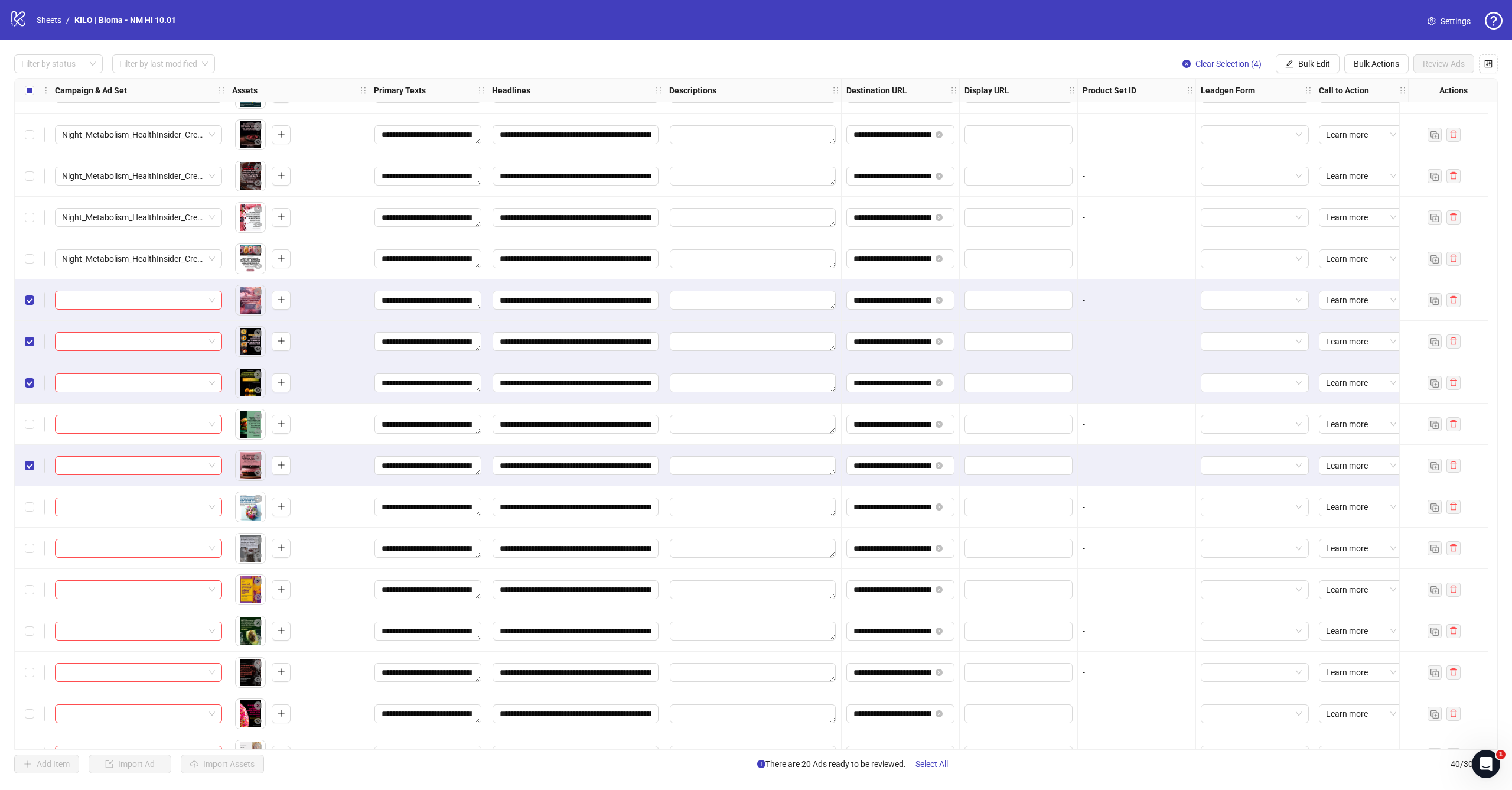
click at [33, 410] on div "Select row 24" at bounding box center [29, 424] width 29 height 41
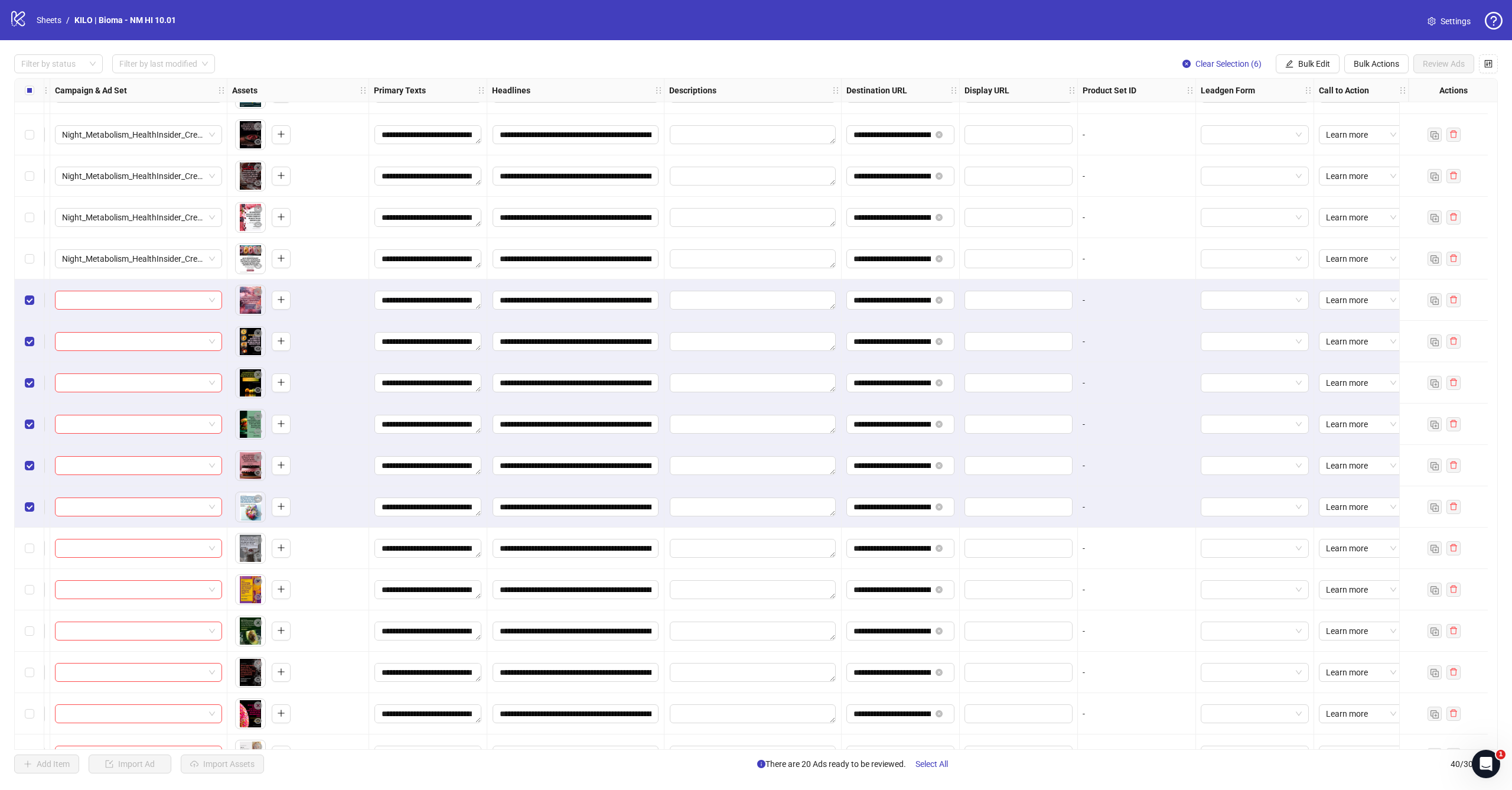
click at [27, 537] on div "Select row 27" at bounding box center [29, 548] width 29 height 41
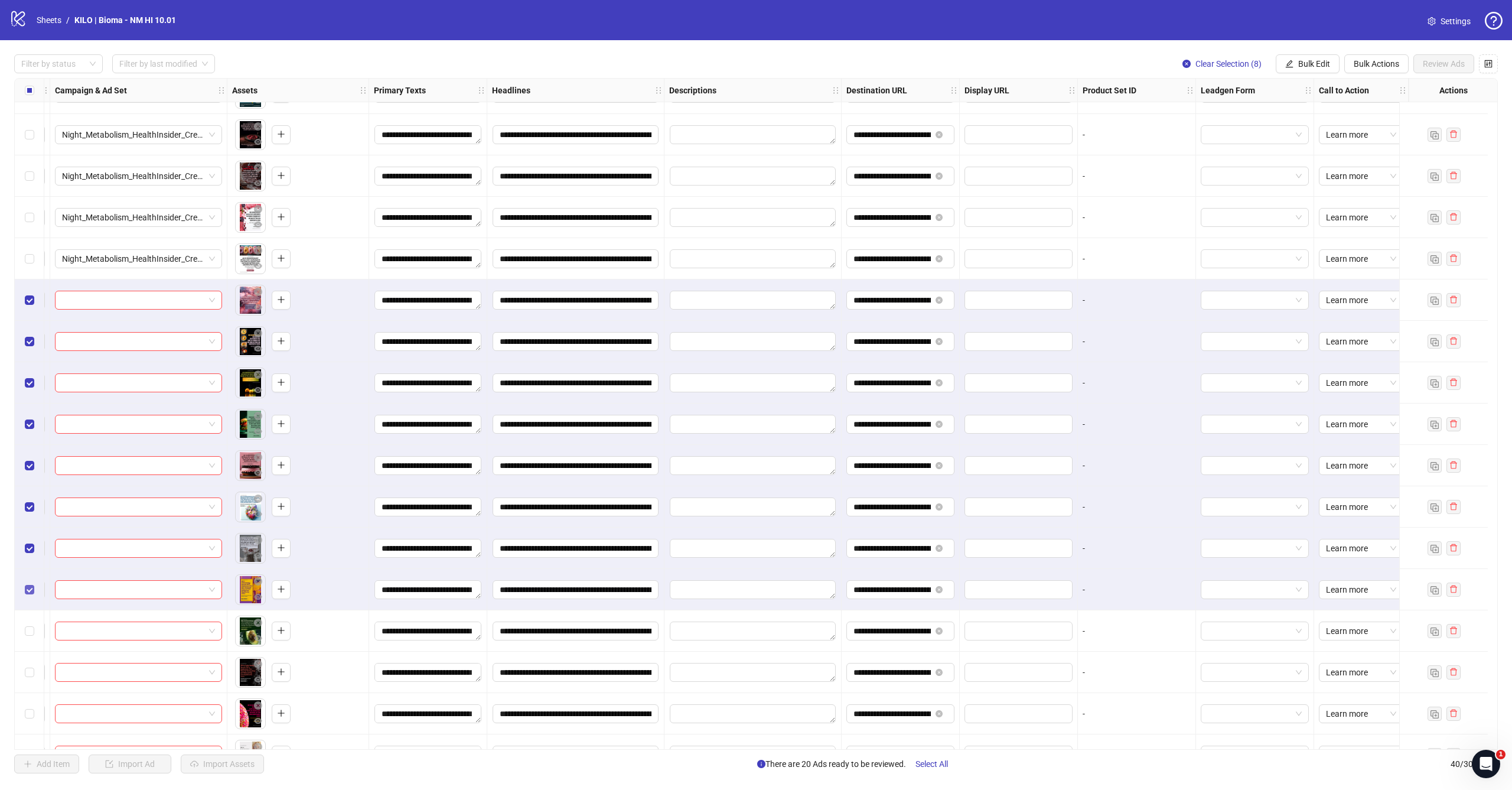
scroll to position [802, 335]
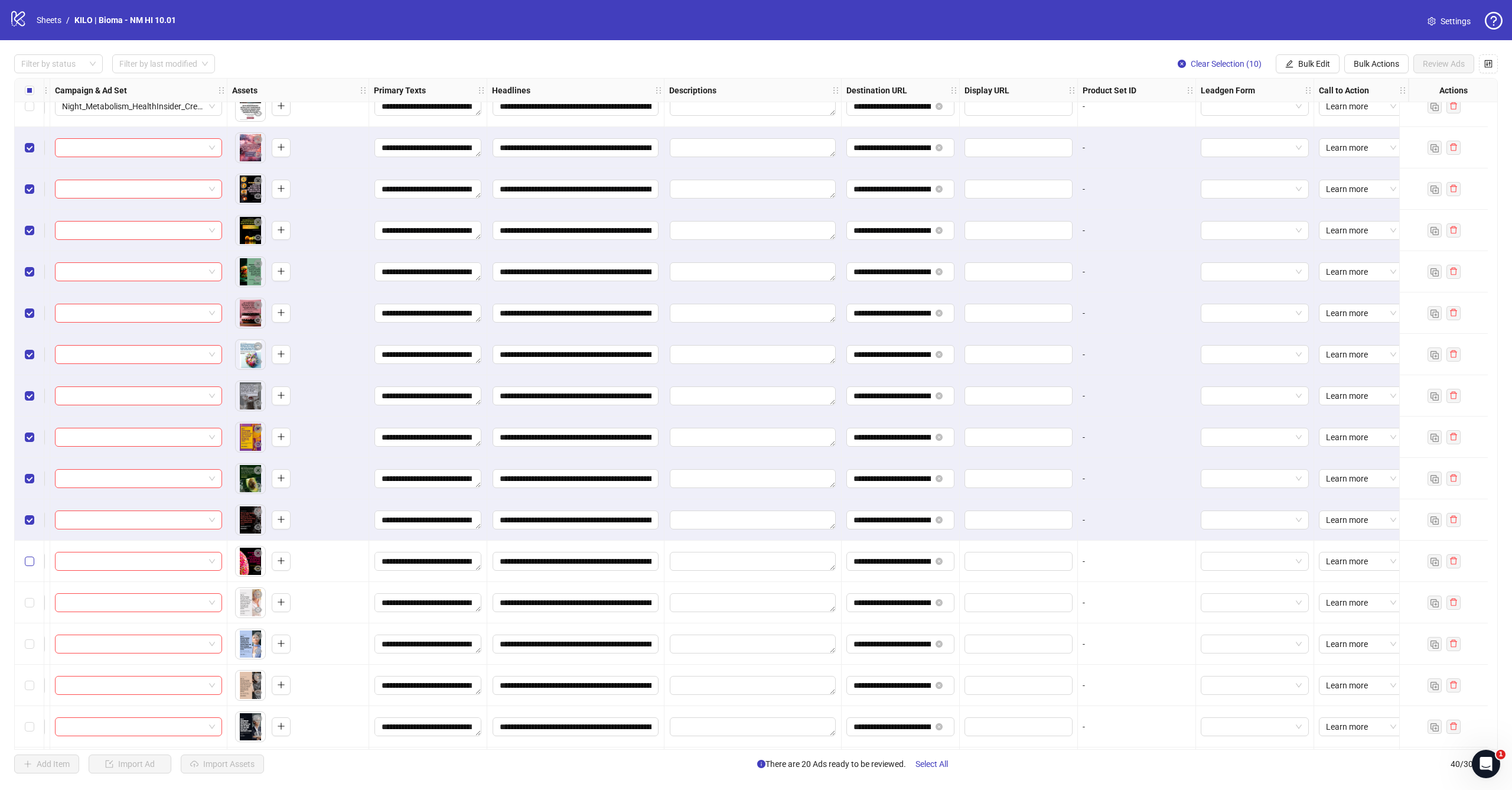
click at [30, 554] on label "Select row 31" at bounding box center [30, 561] width 10 height 13
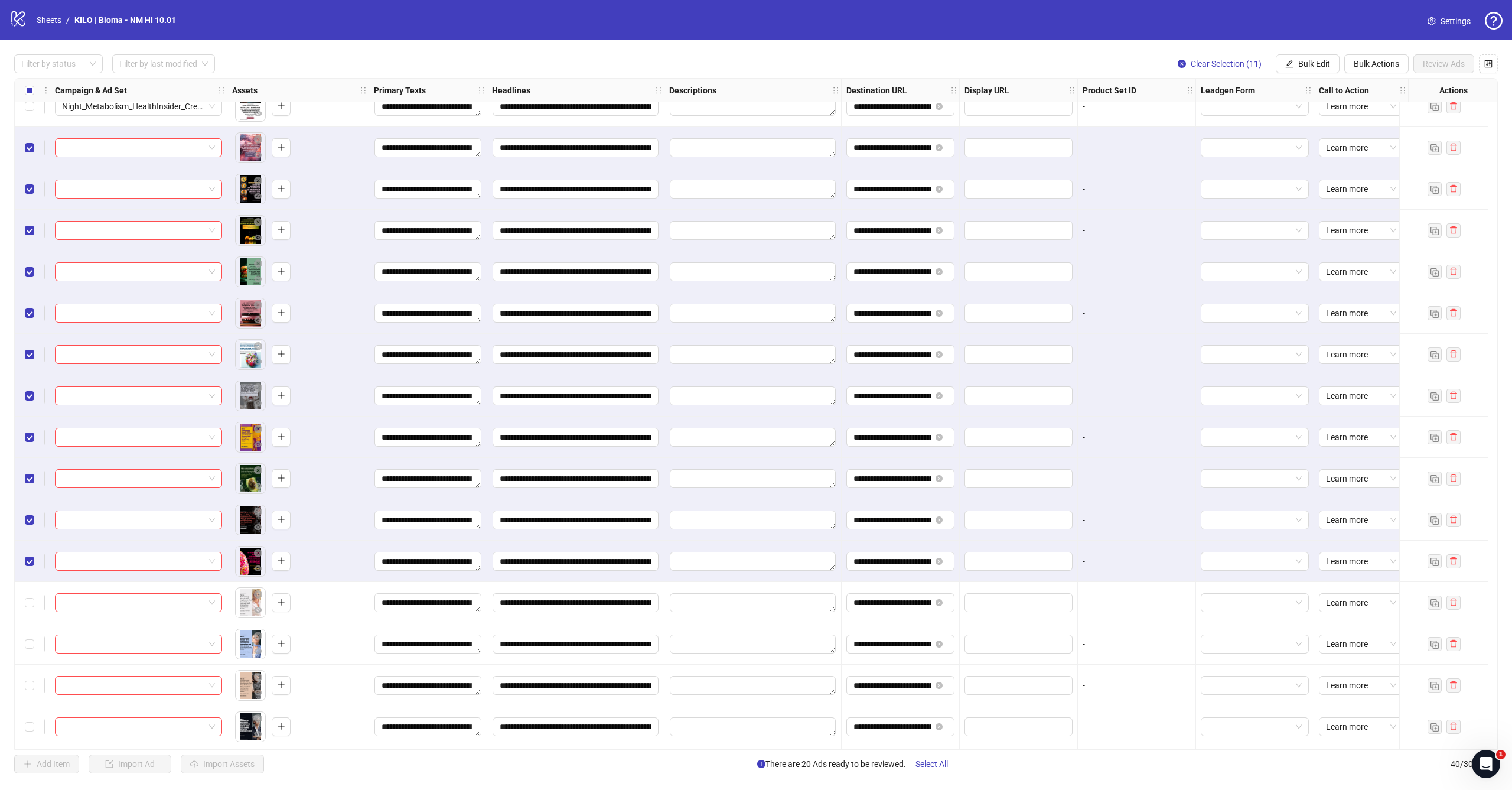
click at [30, 581] on div "Select row 31" at bounding box center [29, 561] width 29 height 41
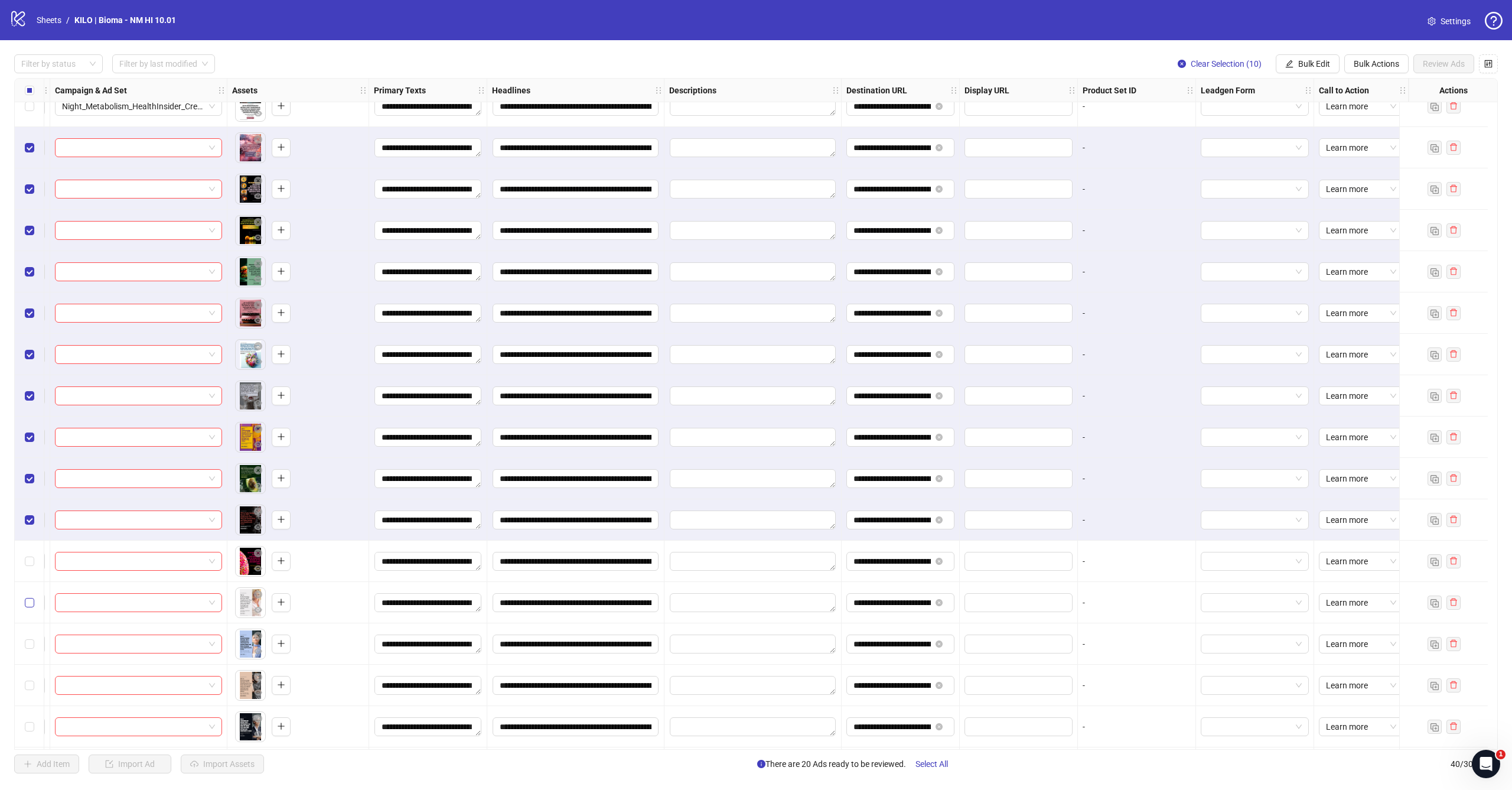
click at [29, 607] on span "Select row 32" at bounding box center [30, 603] width 10 height 10
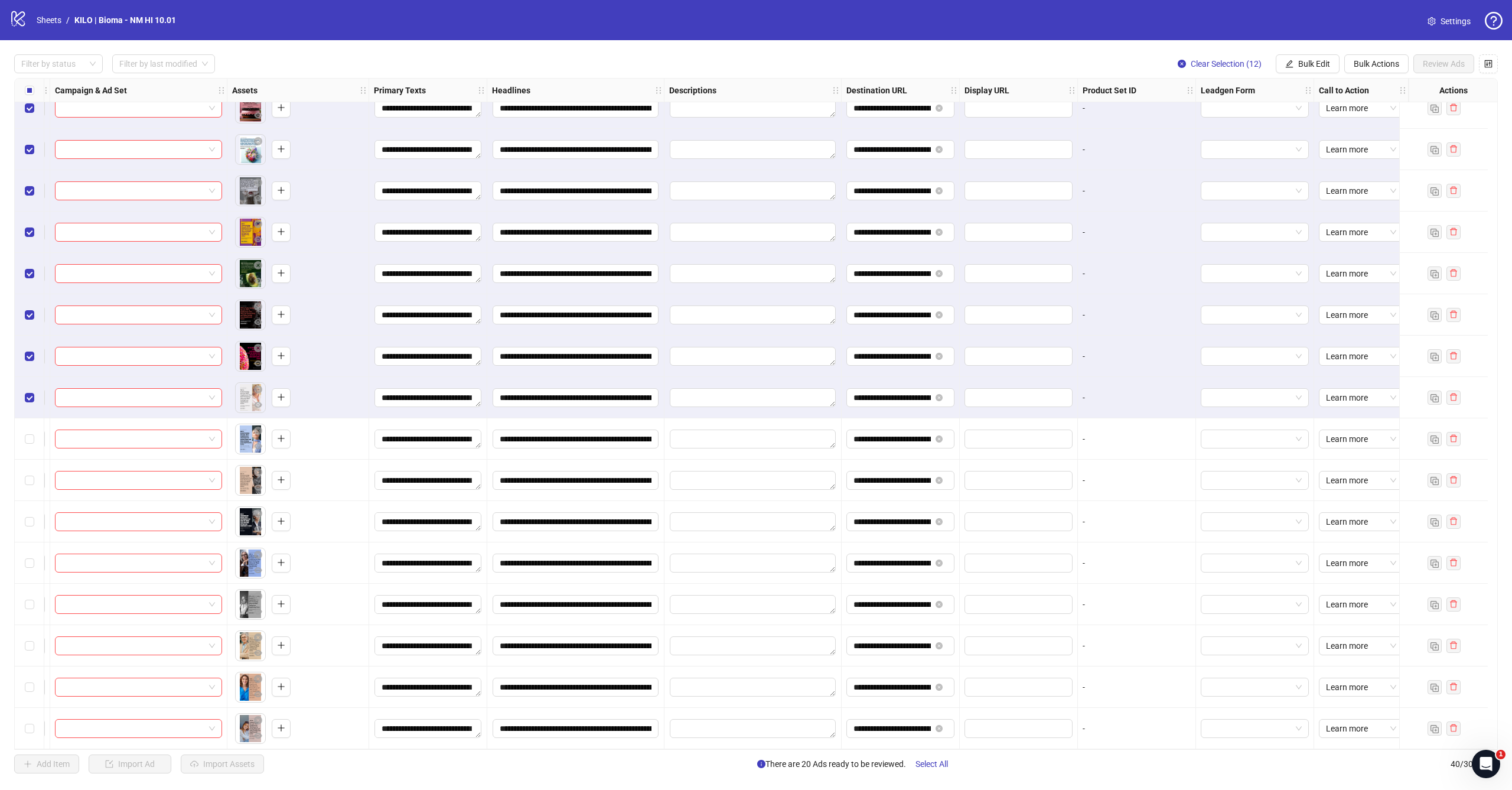
scroll to position [1012, 335]
click at [34, 435] on div "Select row 33" at bounding box center [29, 439] width 29 height 41
click at [34, 477] on div "Select row 34" at bounding box center [29, 480] width 29 height 41
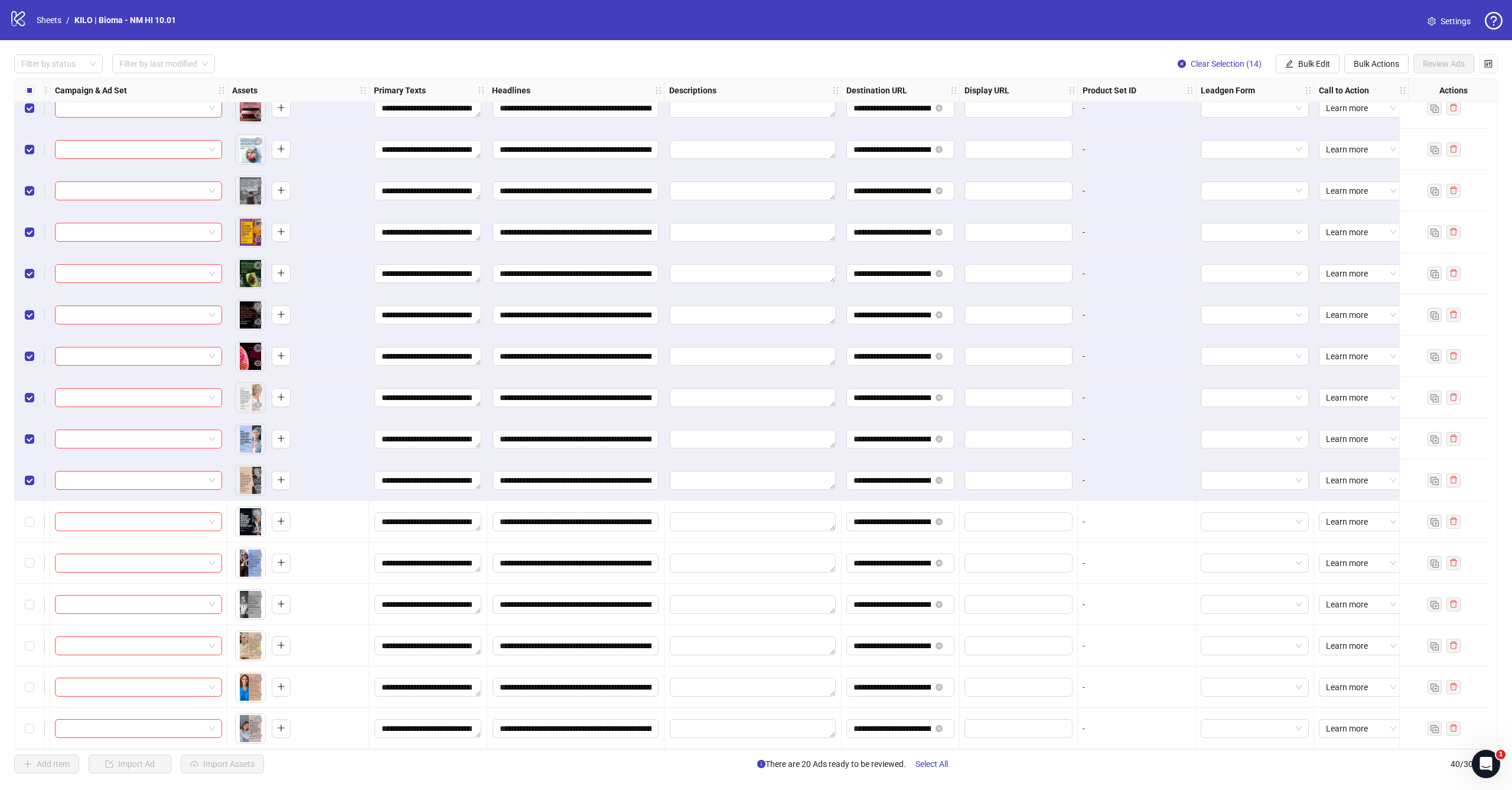
click at [34, 507] on div "Select row 35" at bounding box center [29, 521] width 29 height 41
click at [34, 531] on div "Select row 35" at bounding box center [29, 521] width 29 height 41
click at [30, 557] on label "Select row 36" at bounding box center [30, 563] width 10 height 13
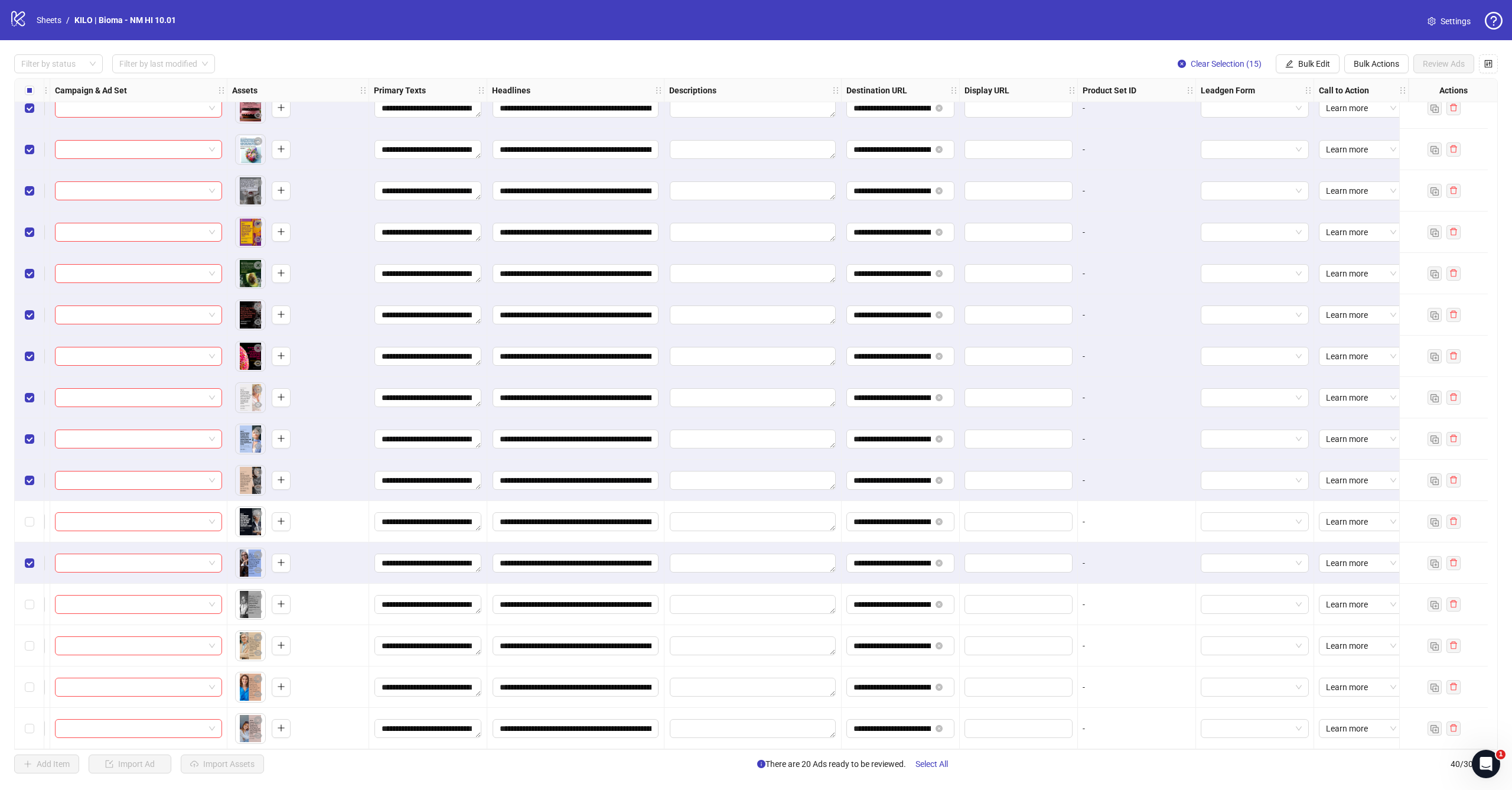
click at [33, 501] on div "Select row 35" at bounding box center [29, 521] width 29 height 41
click at [36, 608] on div "Select row 37" at bounding box center [29, 604] width 29 height 41
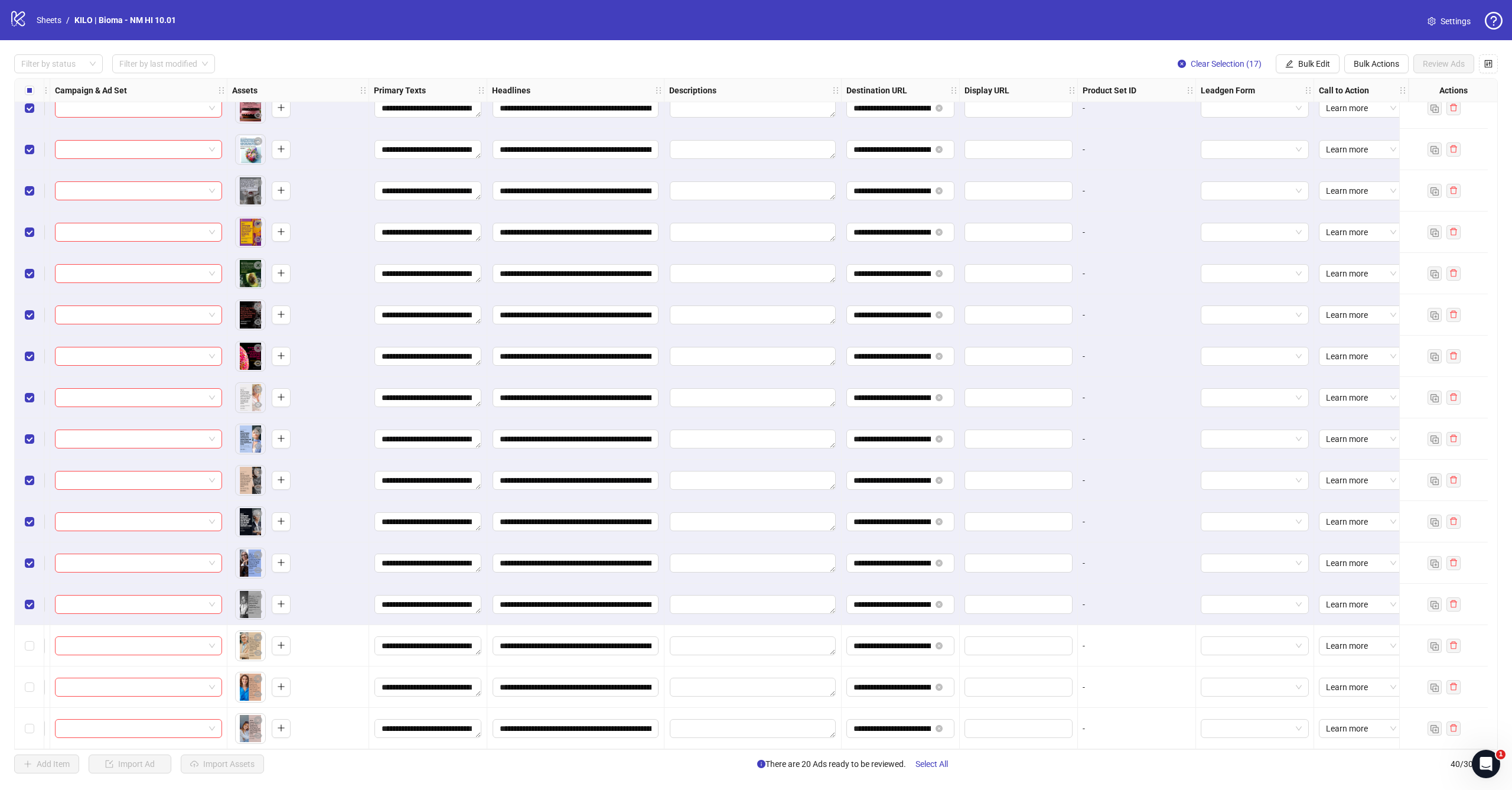
click at [34, 633] on div "Select row 38" at bounding box center [29, 645] width 29 height 41
click at [33, 666] on div "Select row 39" at bounding box center [29, 686] width 29 height 41
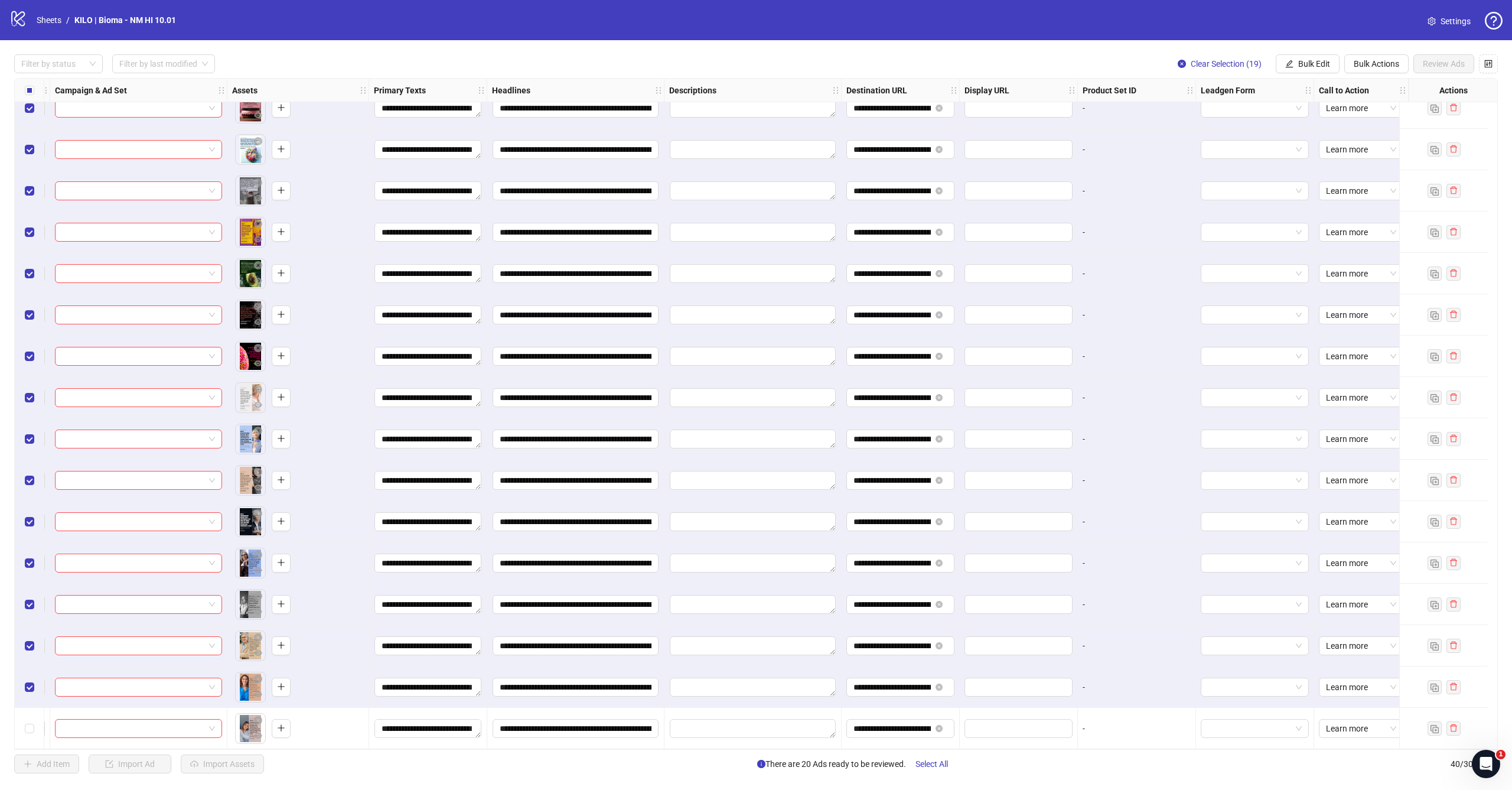
scroll to position [0, 0]
click at [1312, 61] on span "Bulk Edit" at bounding box center [1313, 64] width 32 height 10
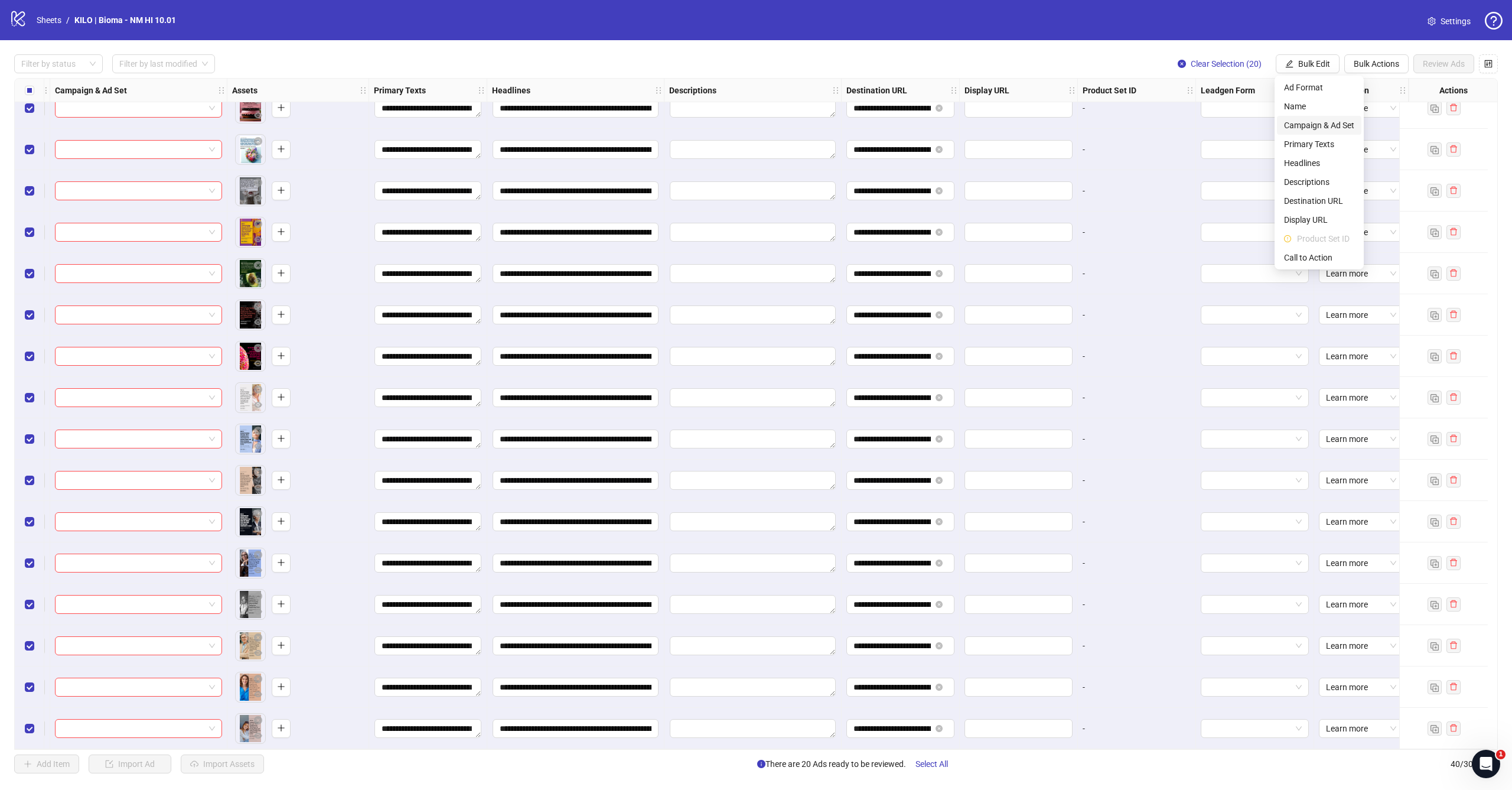
click at [1296, 125] on span "Campaign & Ad Set" at bounding box center [1319, 125] width 70 height 13
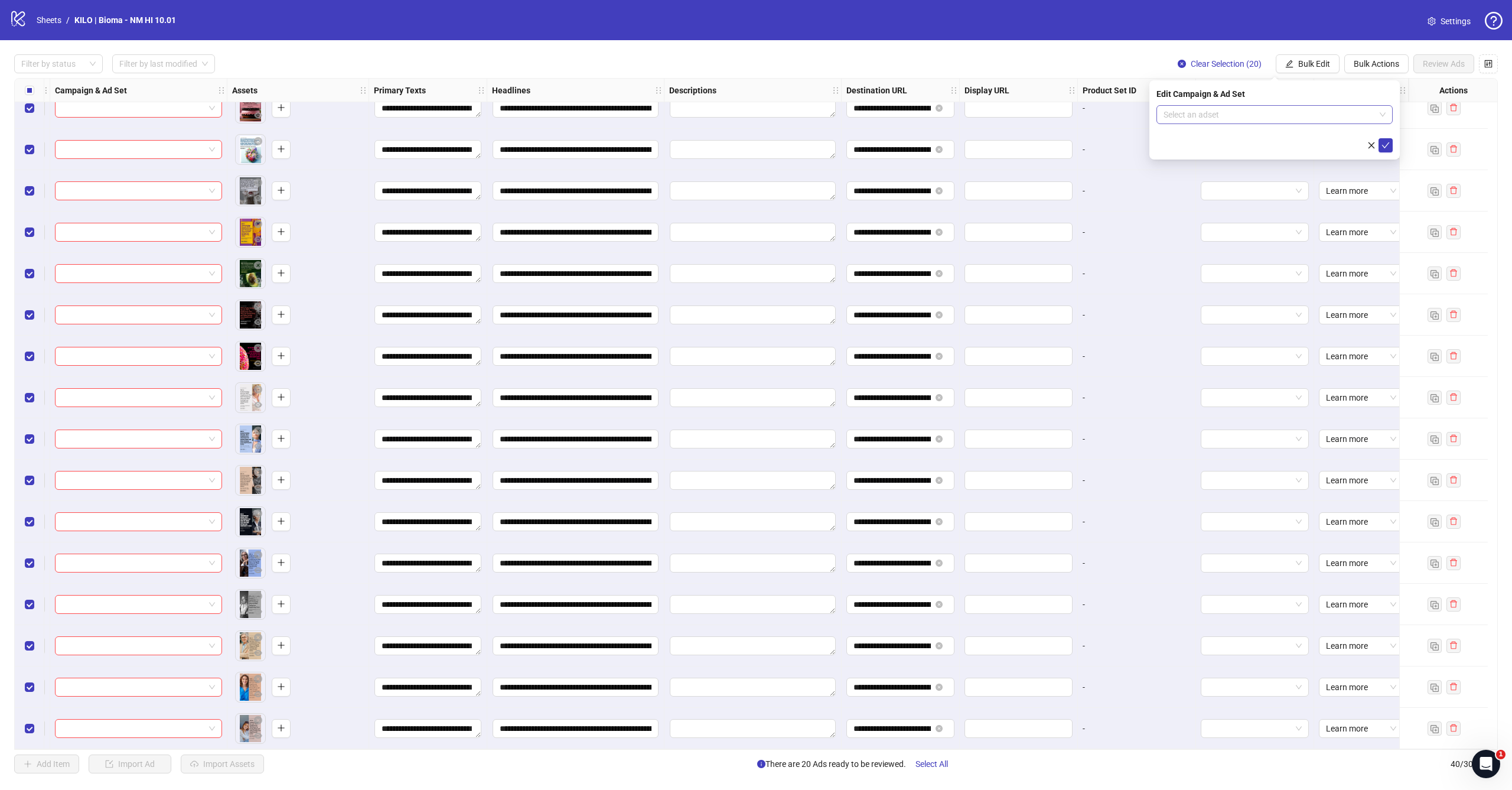
click at [1258, 112] on input "search" at bounding box center [1268, 115] width 211 height 18
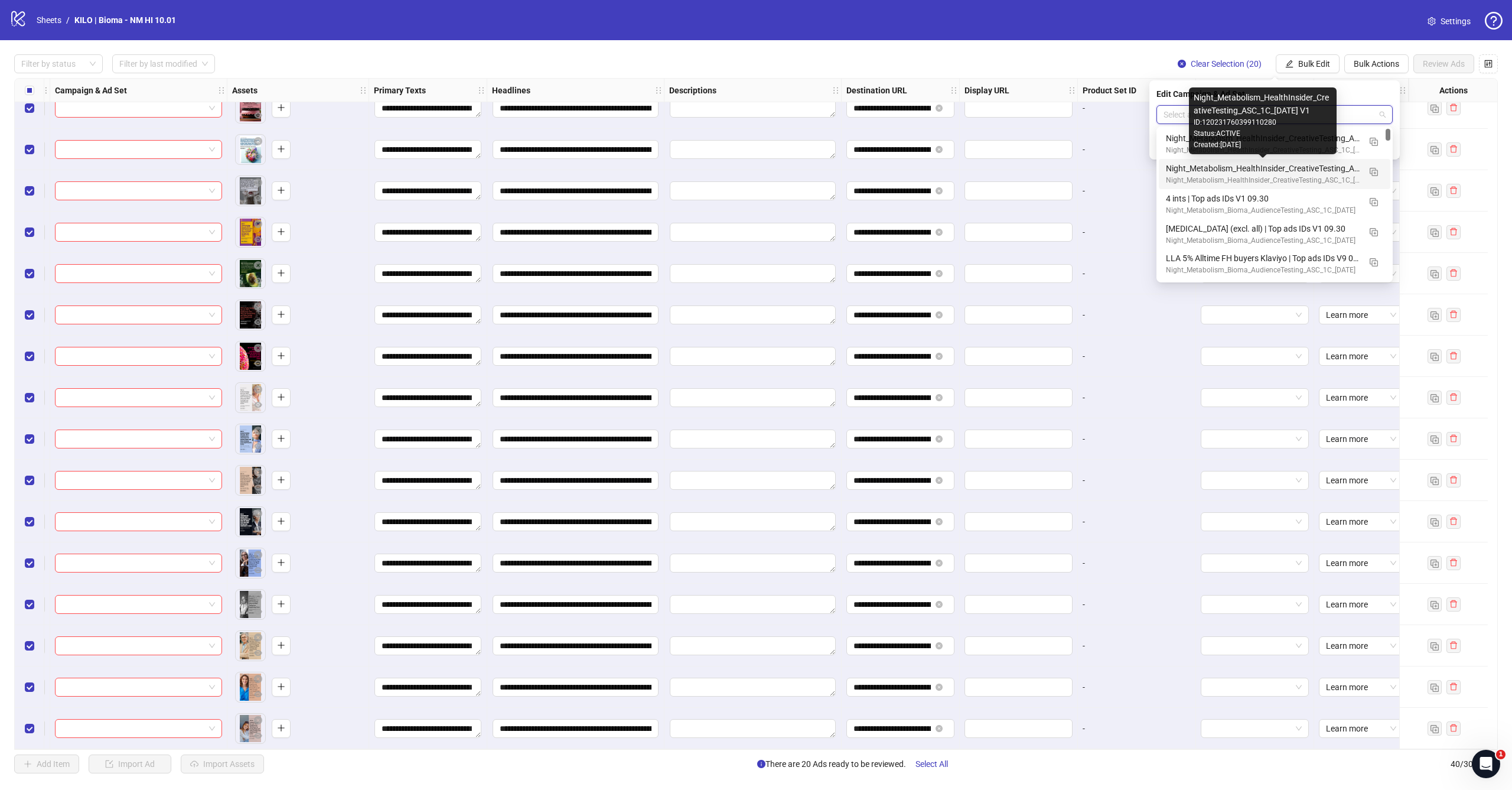
click at [1248, 169] on div "Night_Metabolism_HealthInsider_CreativeTesting_ASC_1C_[DATE] V1" at bounding box center [1262, 168] width 193 height 13
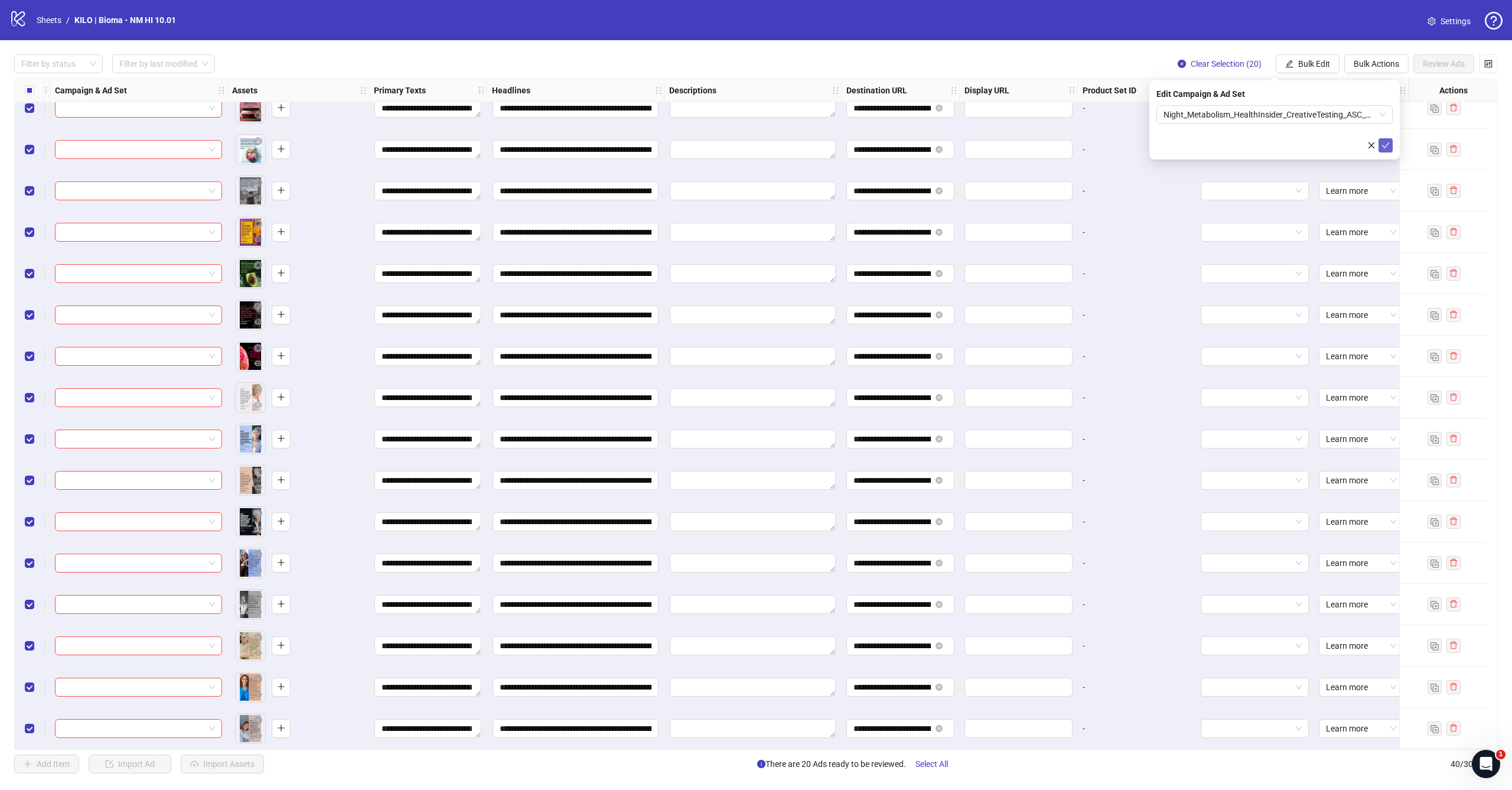
click at [1390, 141] on button "submit" at bounding box center [1386, 146] width 15 height 15
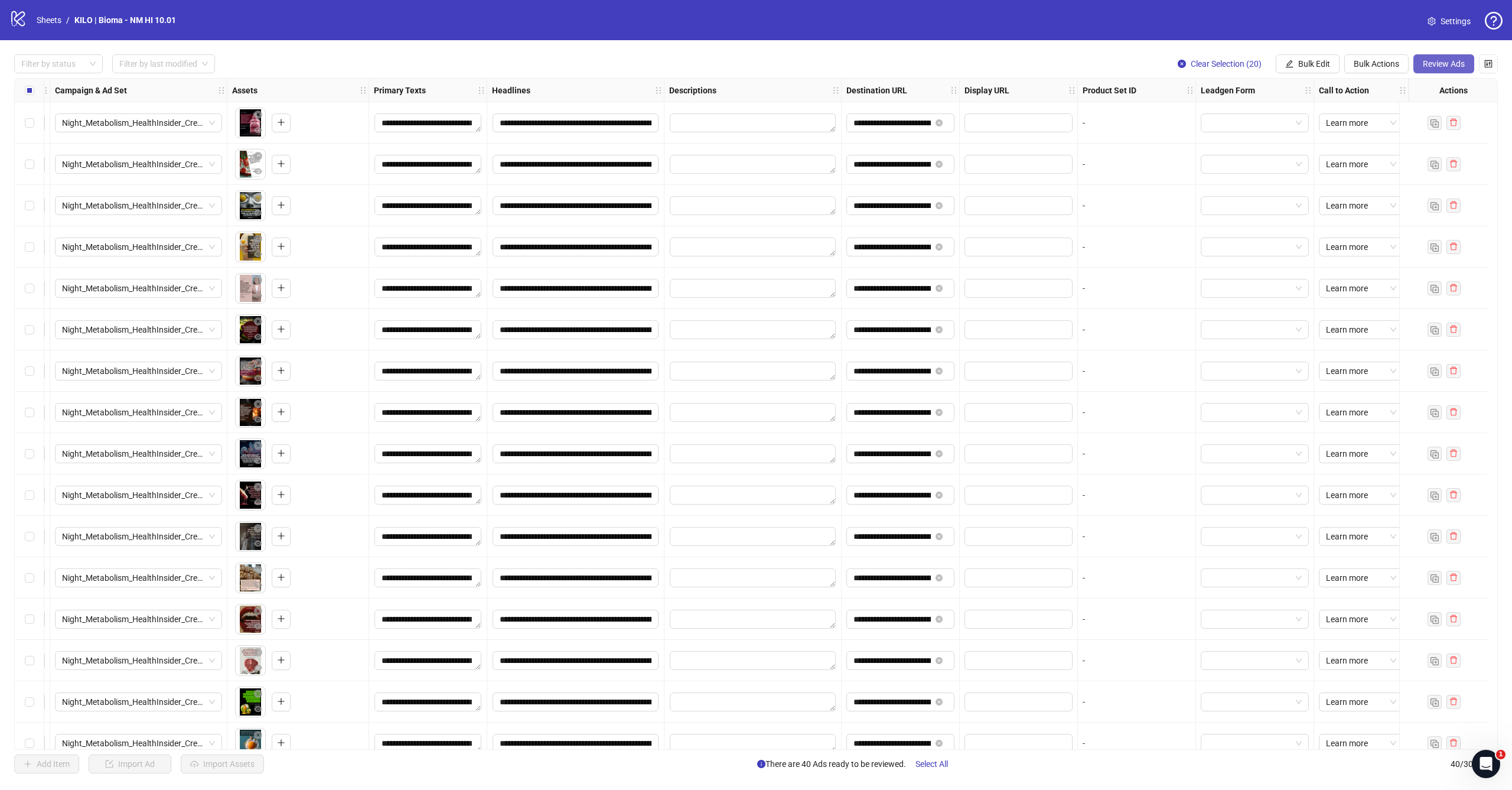
click at [1451, 65] on span "Review Ads" at bounding box center [1443, 64] width 42 height 10
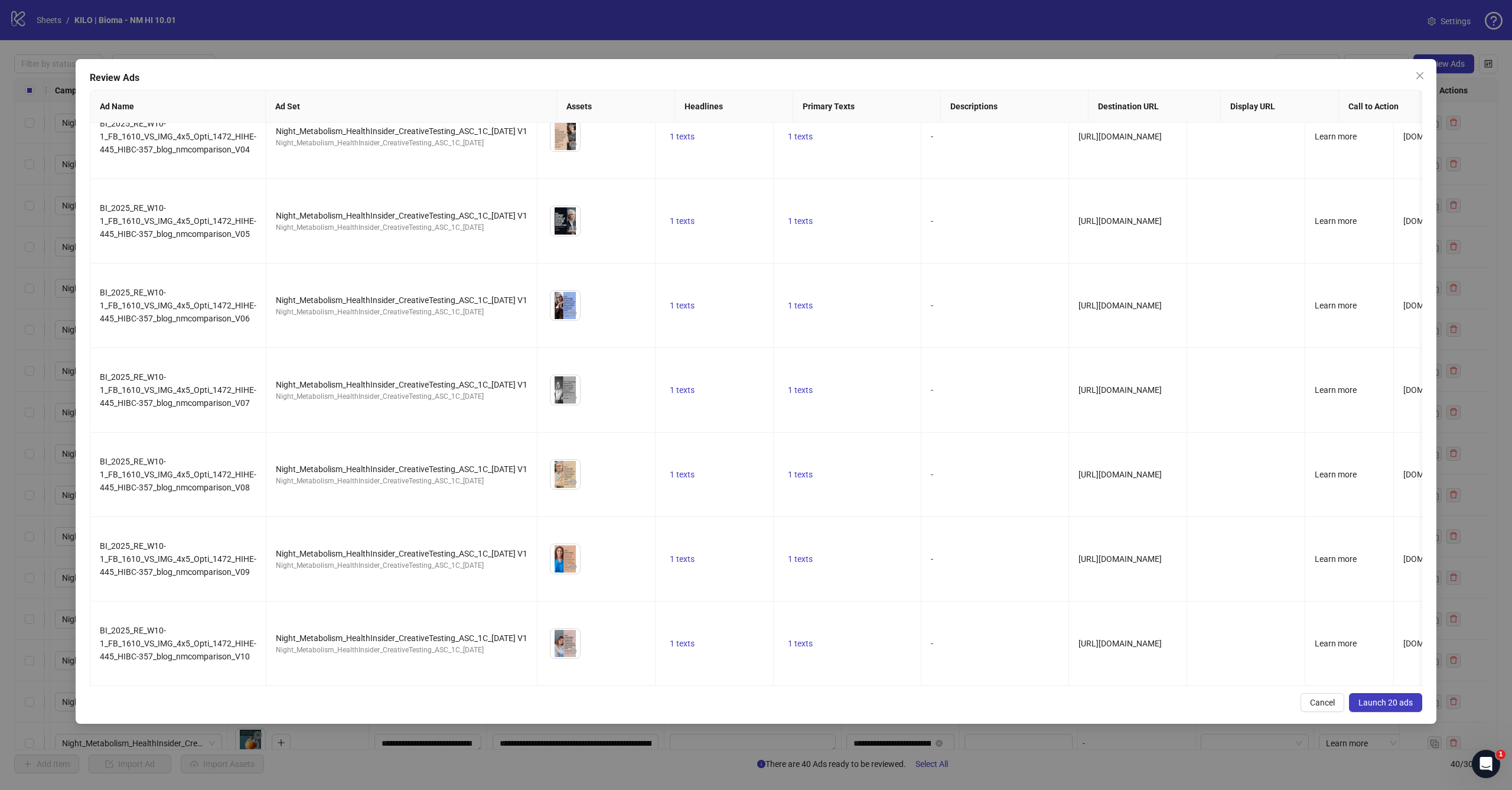
scroll to position [1127, 0]
click at [1387, 699] on span "Launch 20 ads" at bounding box center [1385, 703] width 54 height 10
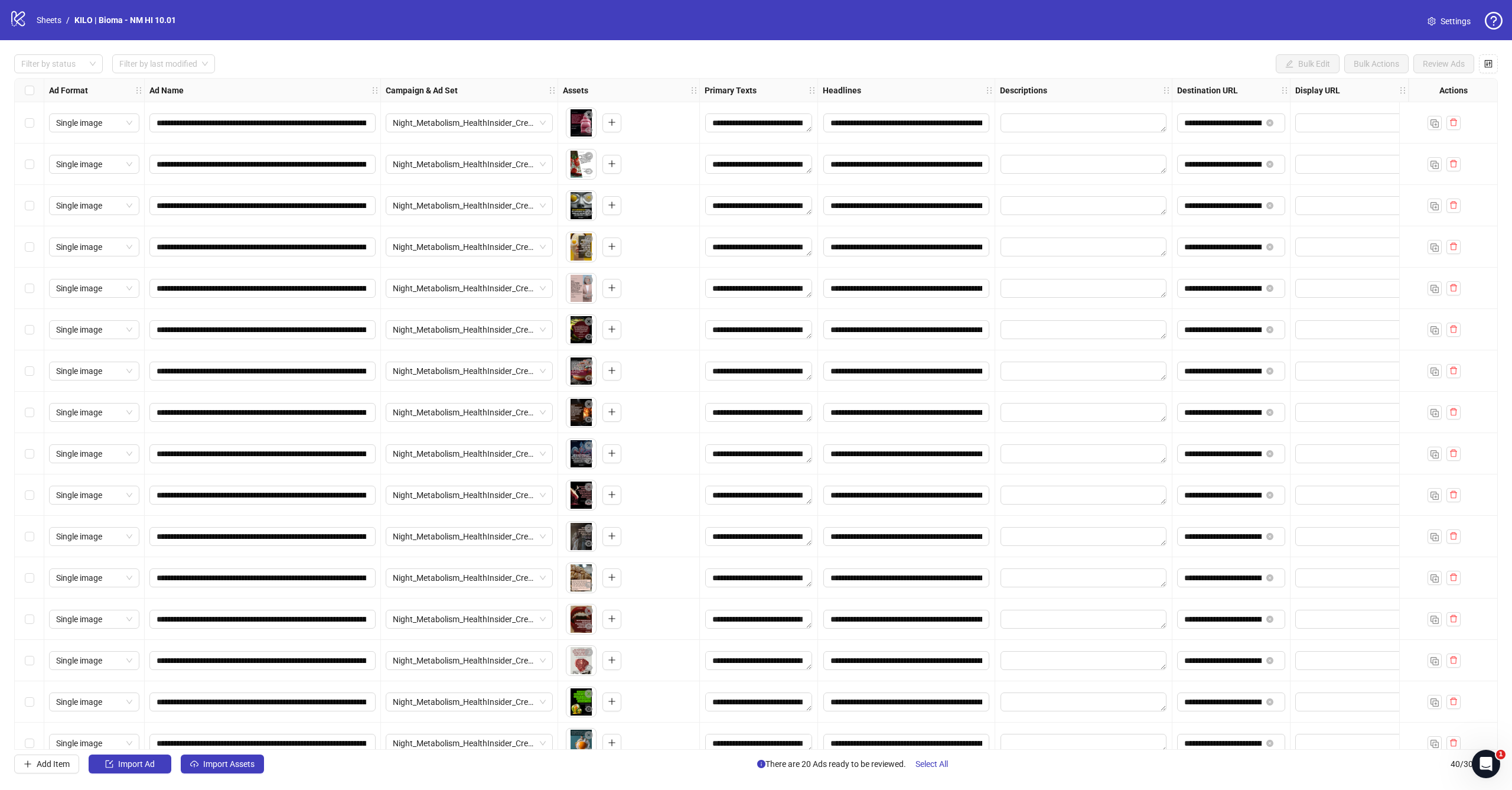
scroll to position [0, 0]
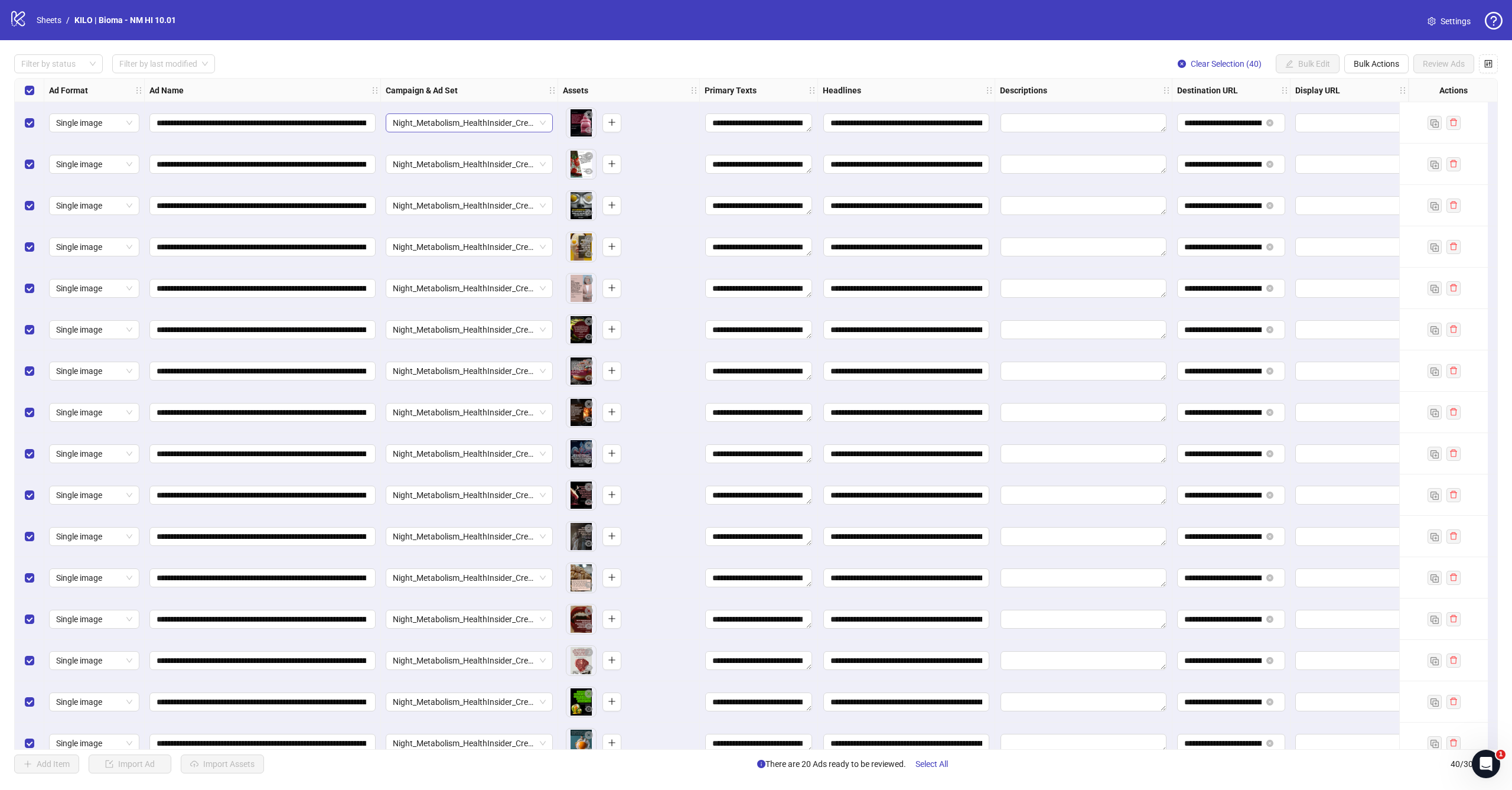
click at [514, 124] on span "Night_Metabolism_HealthInsider_CreativeTesting_ASC_1C_[DATE] V2" at bounding box center [468, 123] width 153 height 18
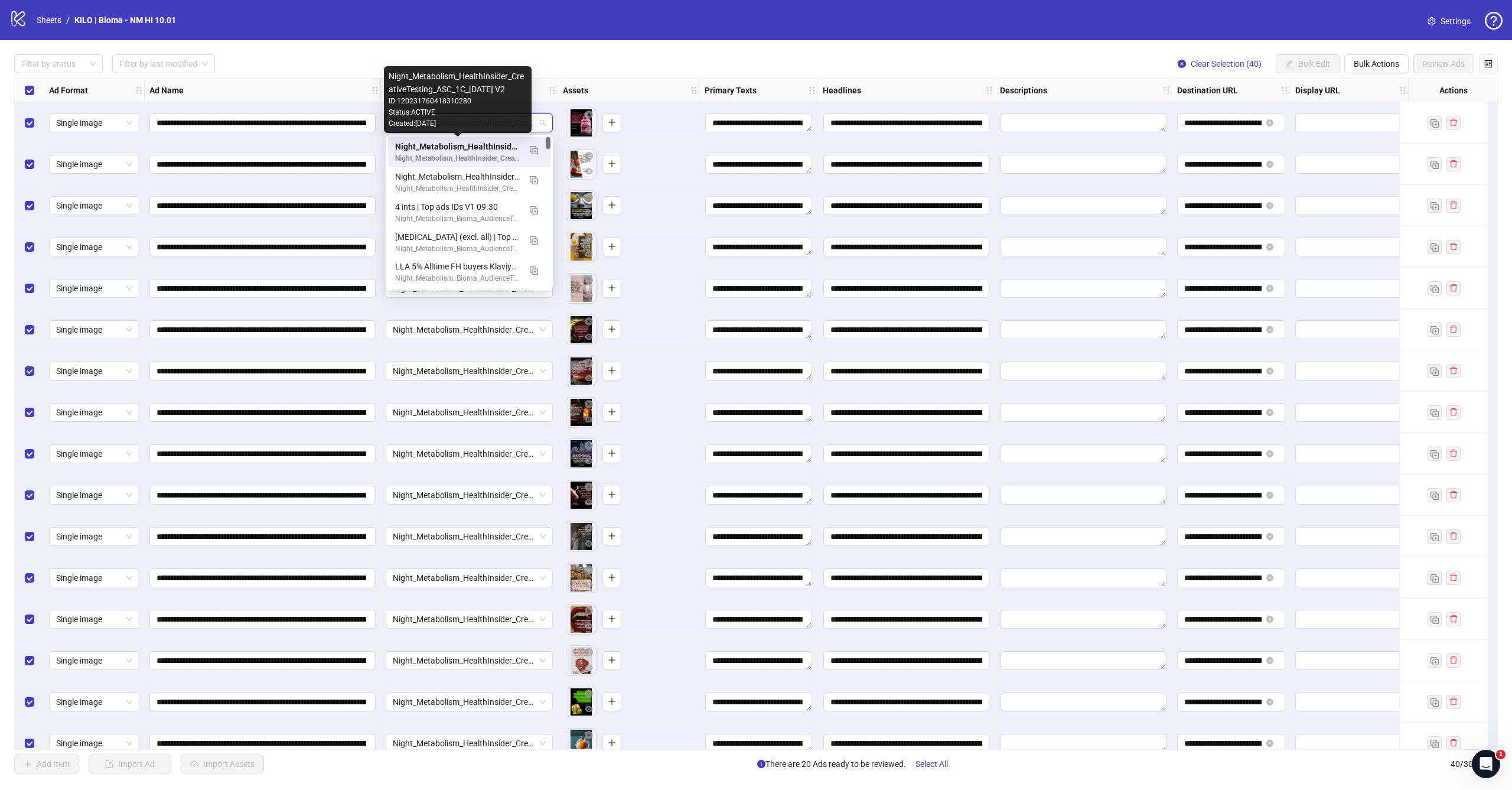
click at [386, 57] on div "Filter by status Filter by last modified Clear Selection (40) Bulk Edit Bulk Ac…" at bounding box center [756, 63] width 1484 height 19
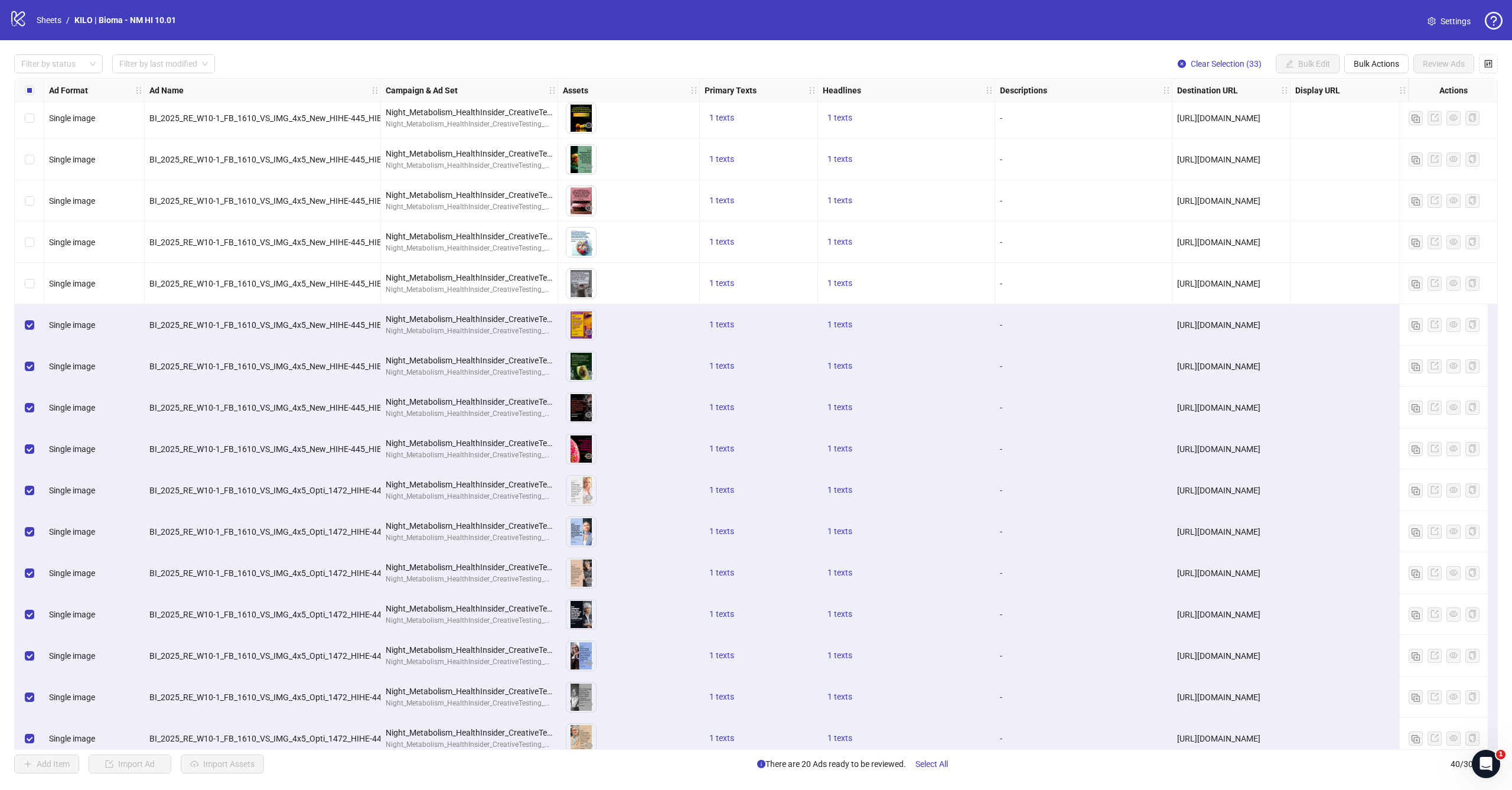
scroll to position [999, 0]
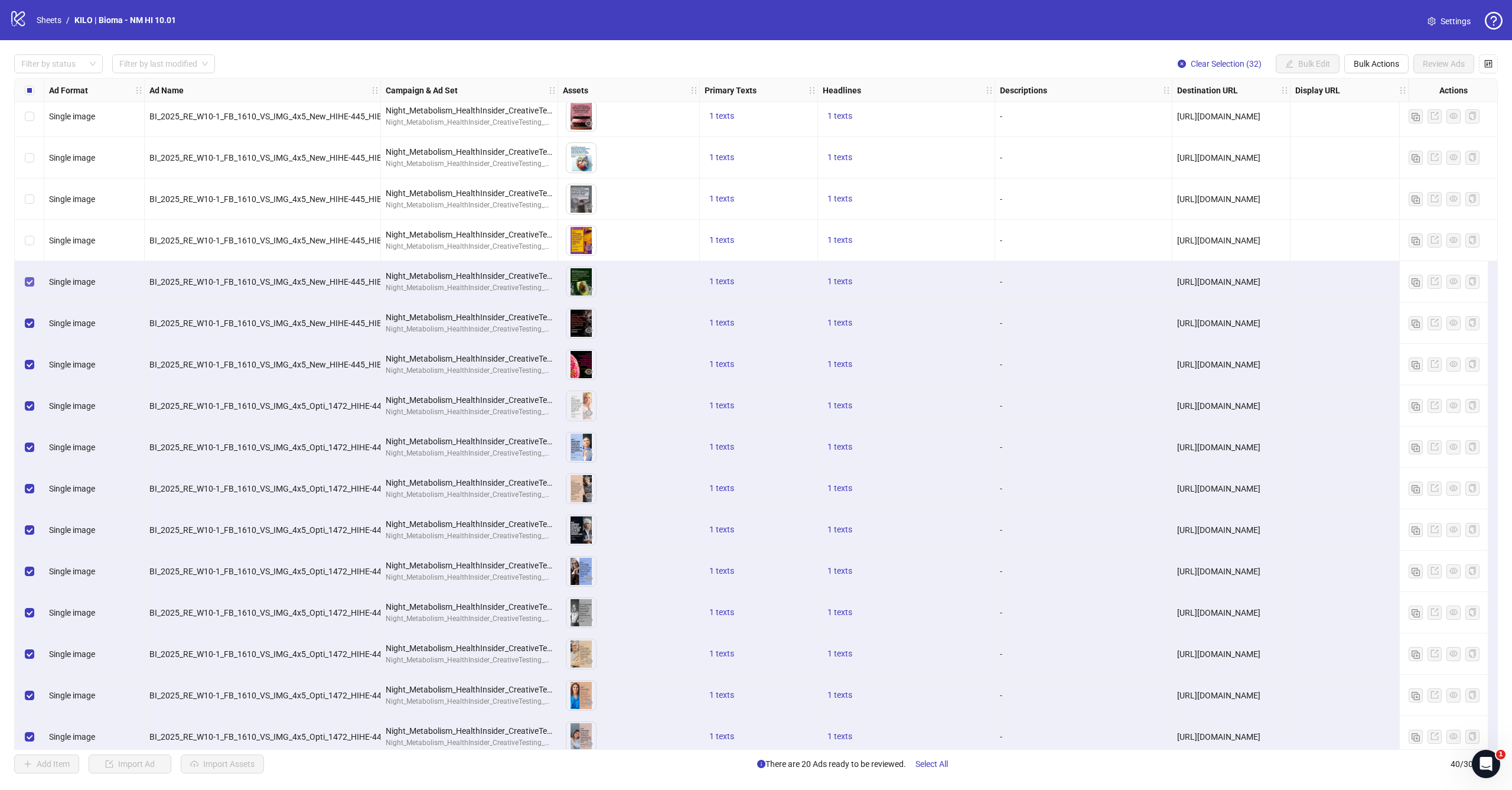
click at [32, 284] on span "Select row 29" at bounding box center [30, 282] width 10 height 10
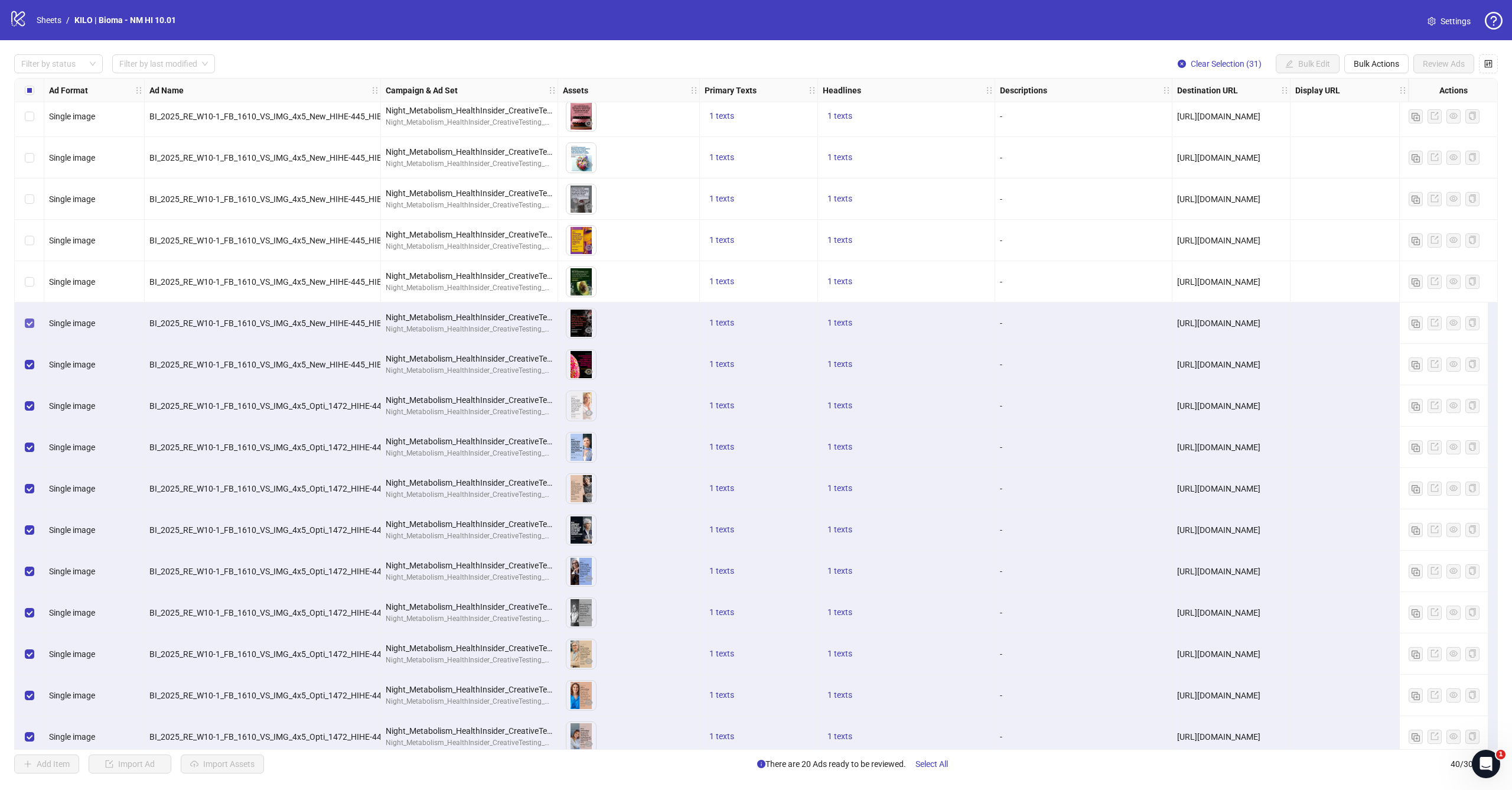
click at [32, 328] on label "Select row 30" at bounding box center [30, 323] width 10 height 13
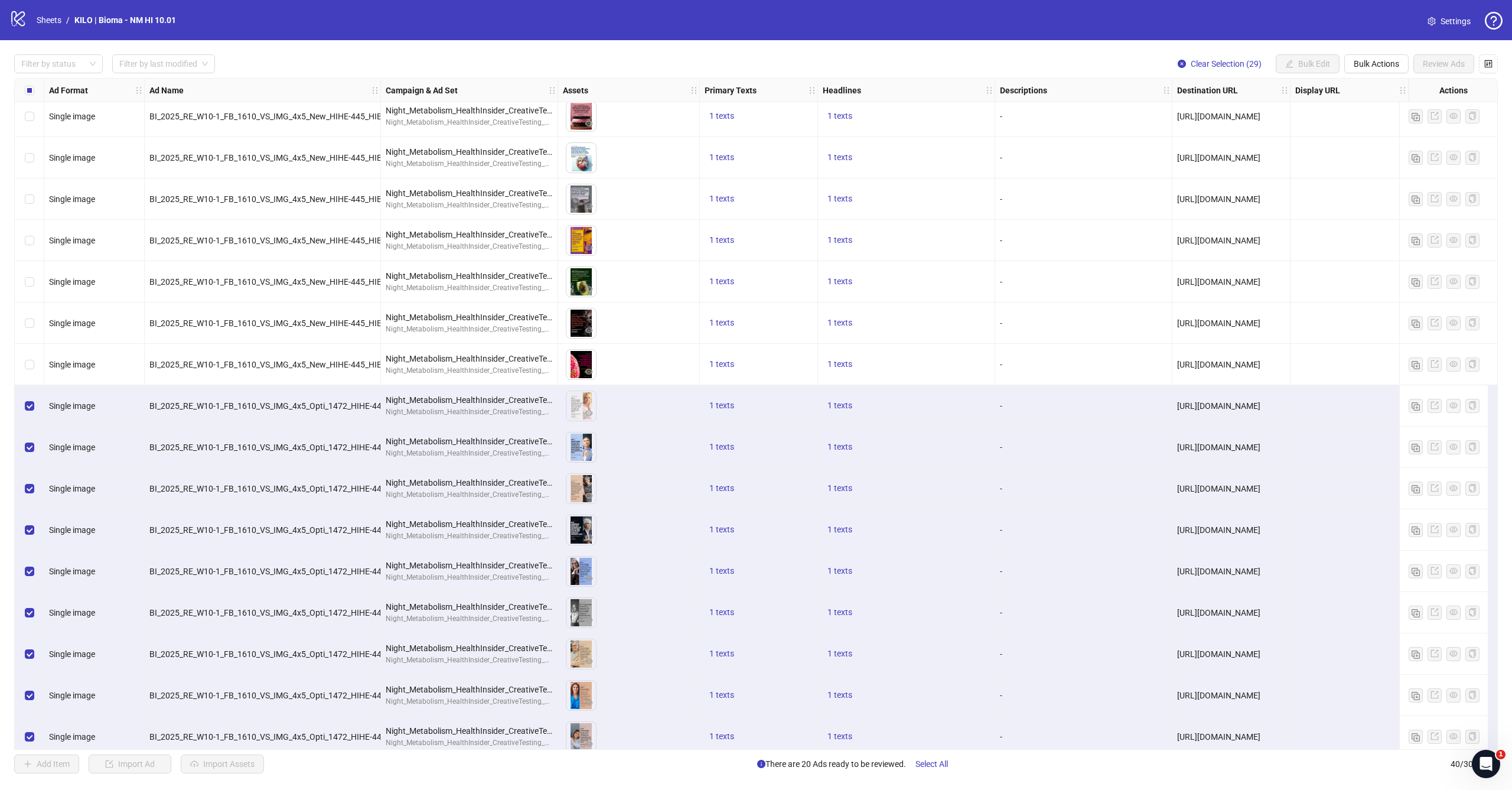
click at [29, 414] on div "Select row 32" at bounding box center [29, 406] width 29 height 41
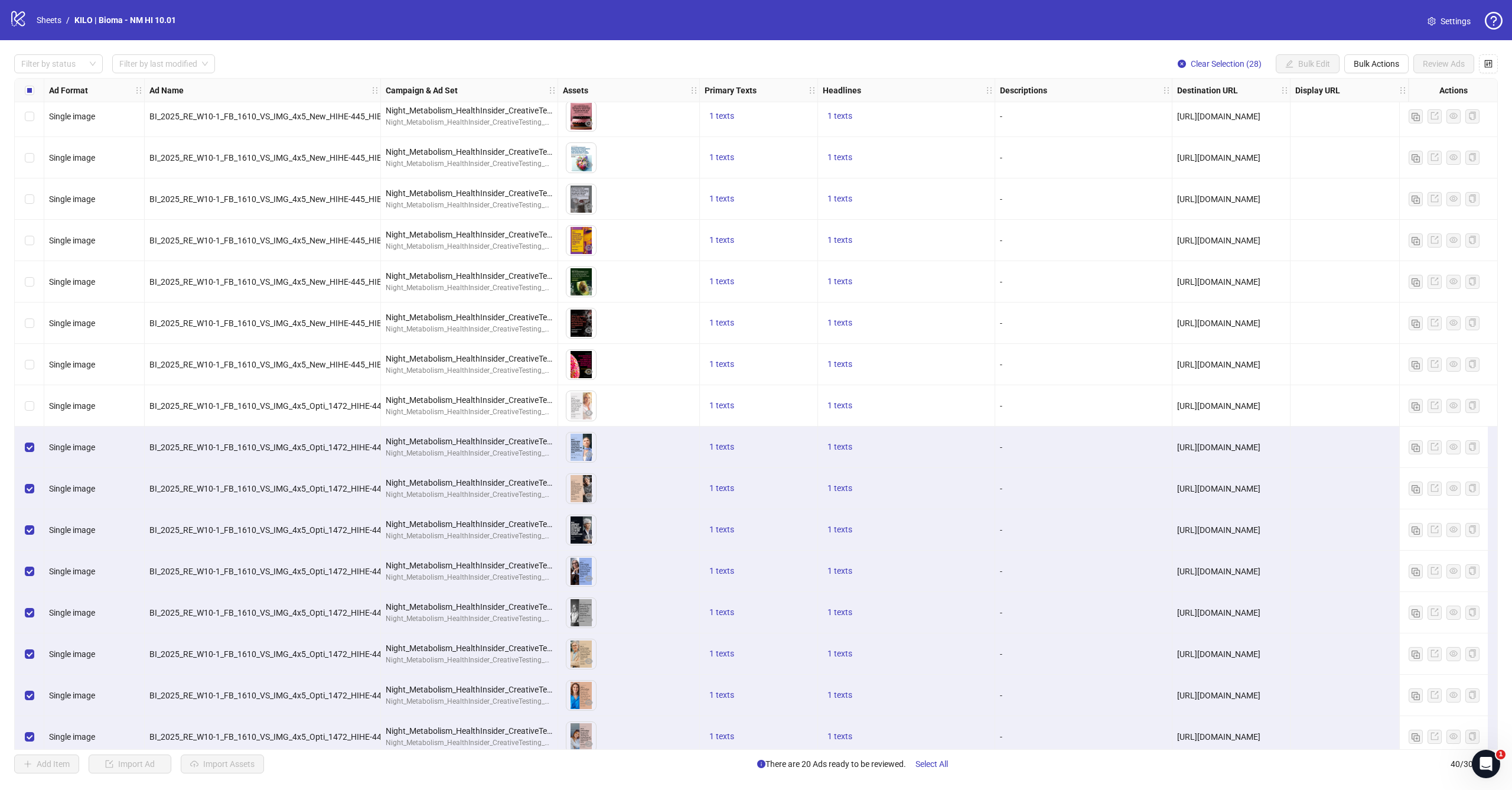
click at [28, 439] on div "Select row 33" at bounding box center [29, 447] width 29 height 41
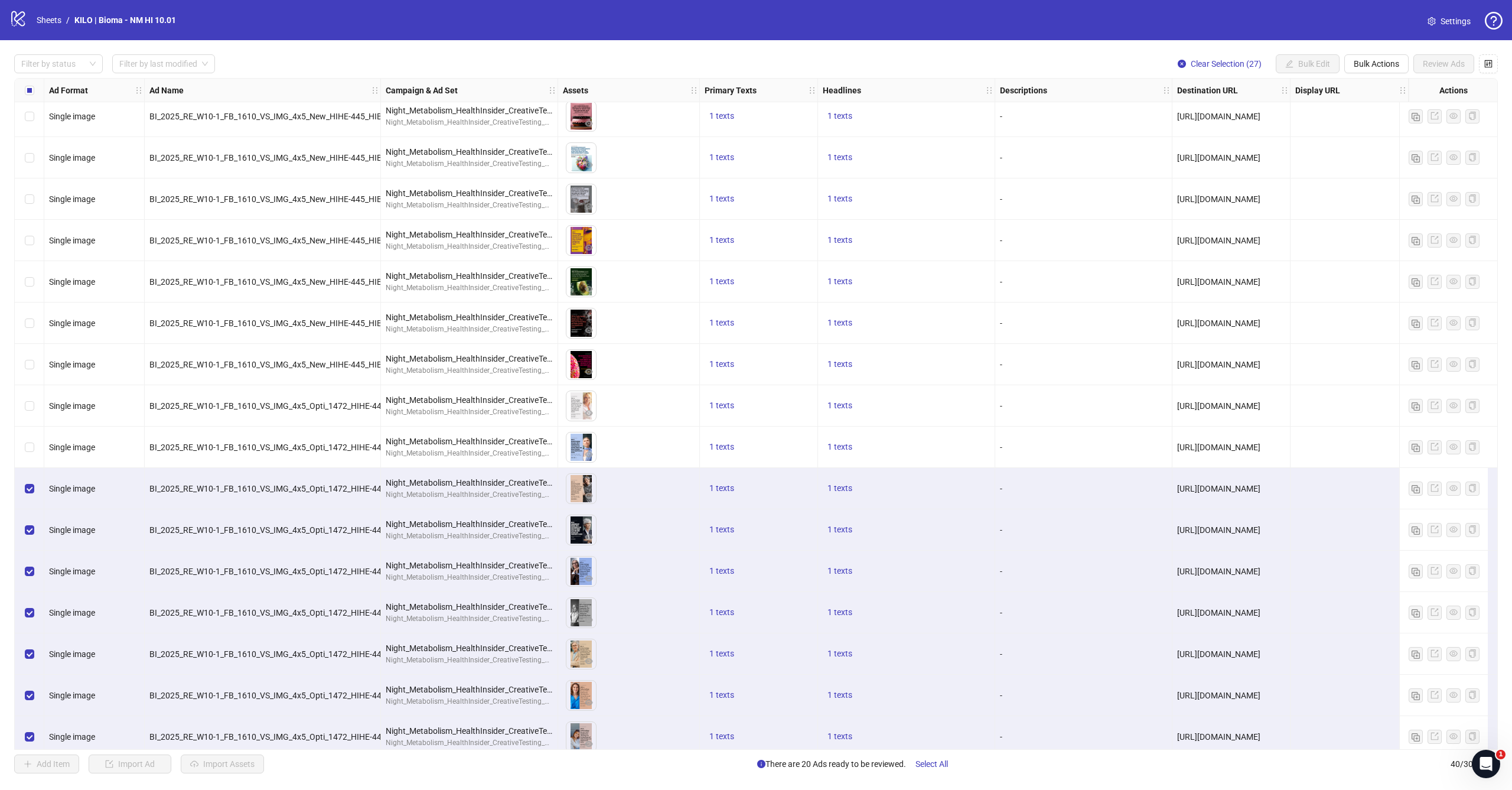
click at [28, 495] on div "Select row 34" at bounding box center [29, 488] width 29 height 41
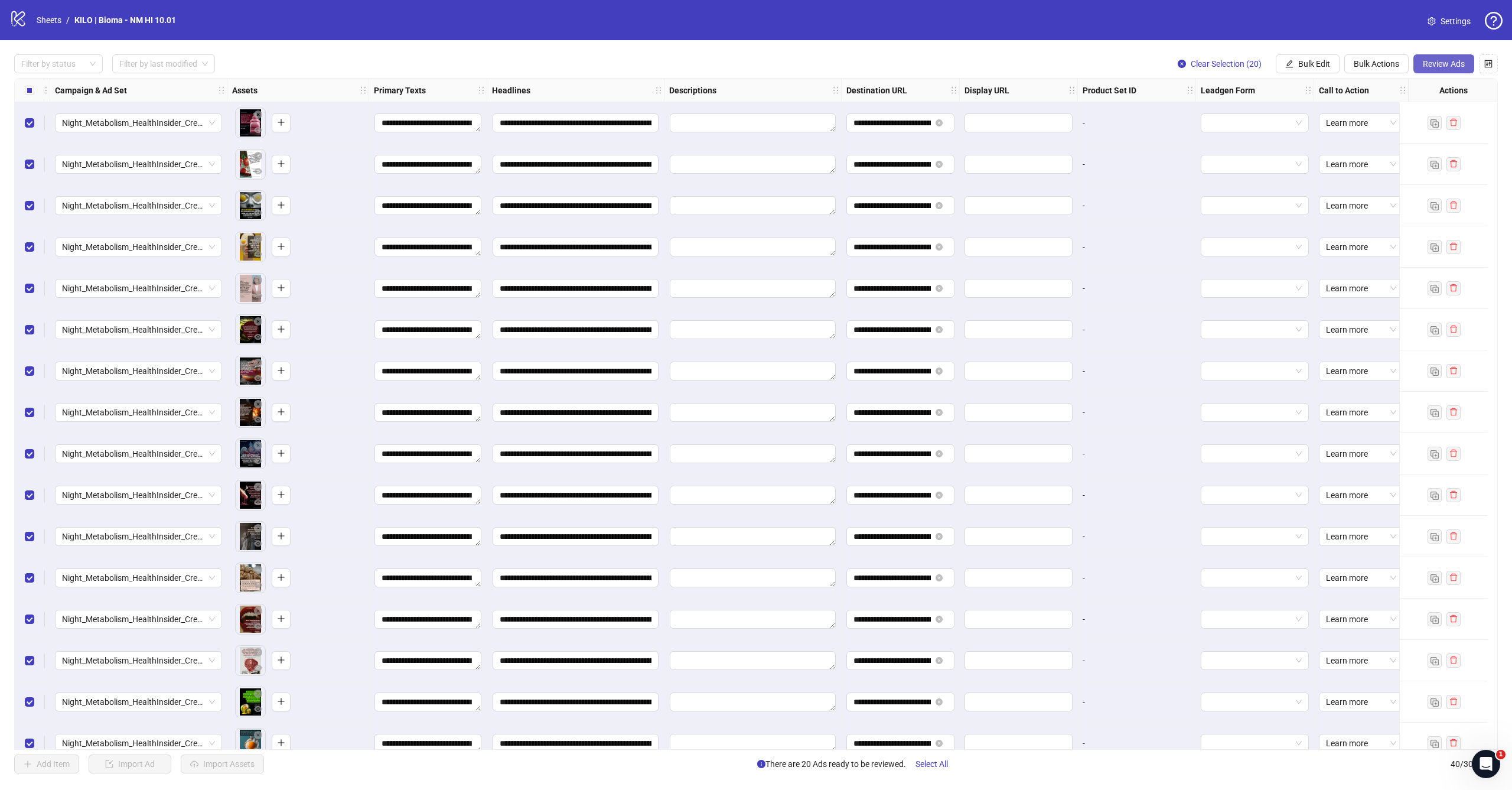
scroll to position [0, 340]
click at [1438, 64] on span "Review Ads" at bounding box center [1443, 64] width 42 height 10
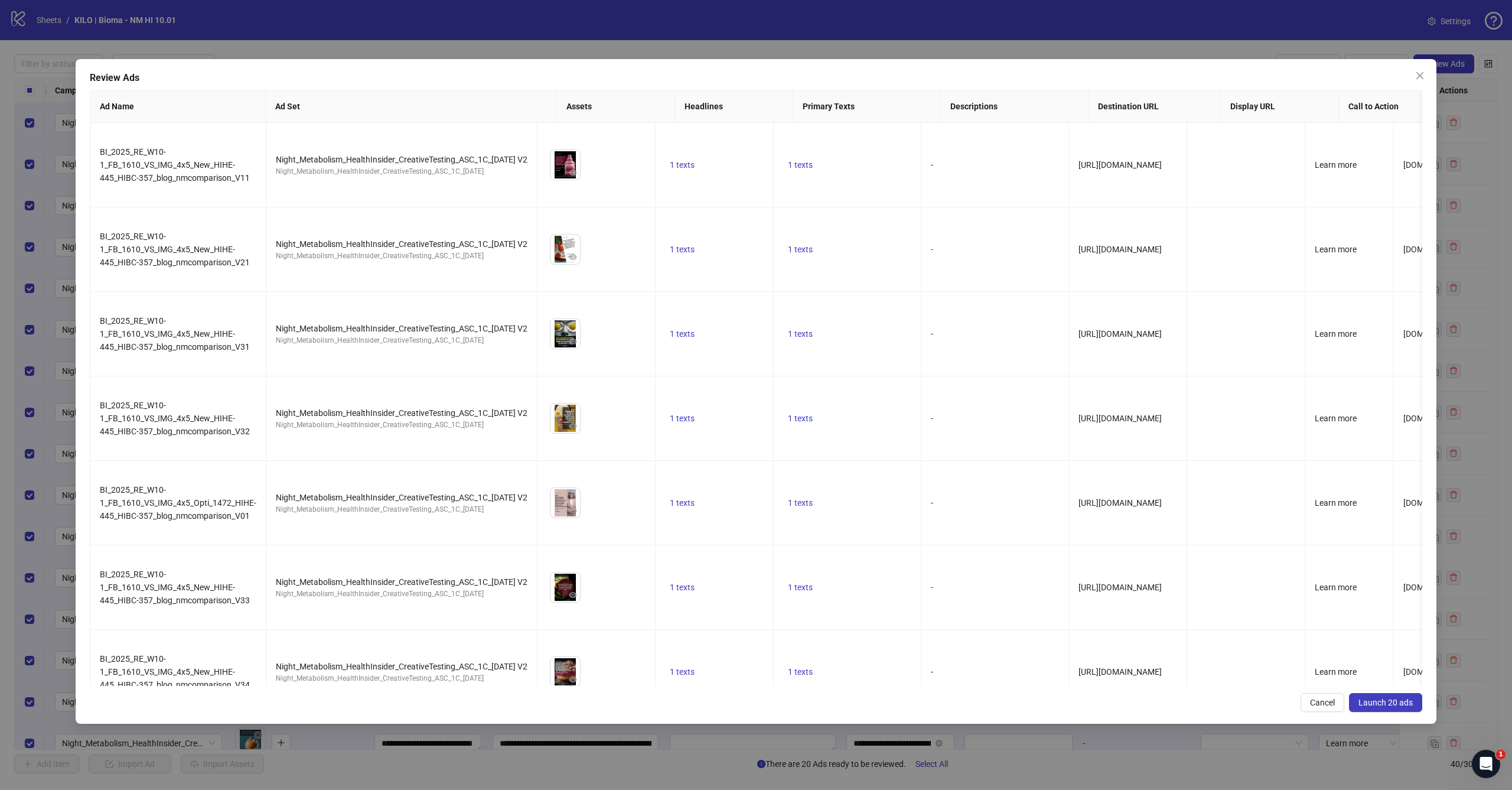
click at [1374, 699] on span "Launch 20 ads" at bounding box center [1385, 703] width 54 height 10
